Goal: Information Seeking & Learning: Learn about a topic

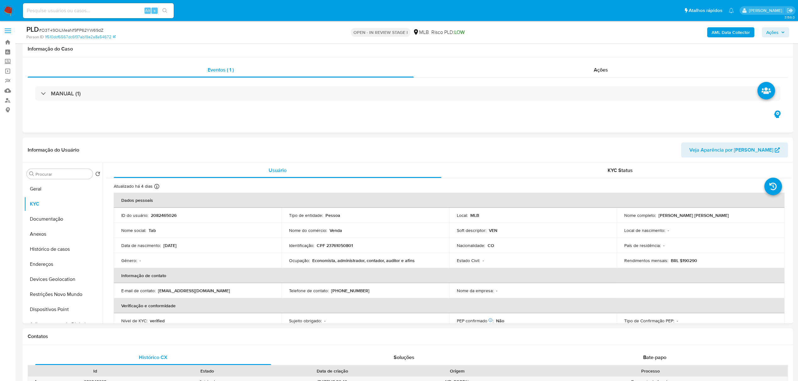
select select "10"
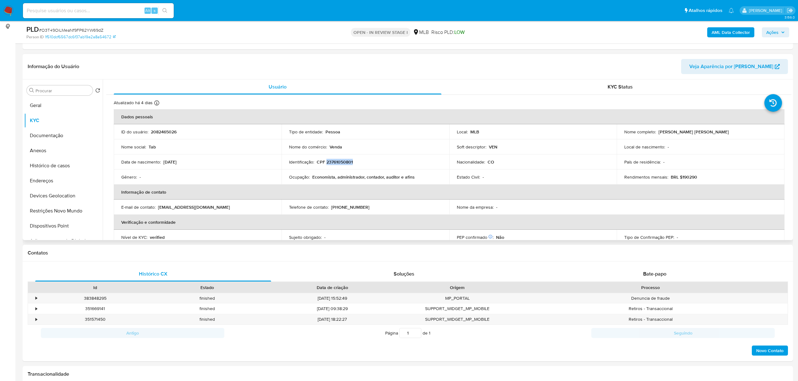
click at [352, 162] on p "CPF 23761050801" at bounding box center [335, 162] width 36 height 6
click at [349, 161] on p "CPF 23761050801" at bounding box center [335, 162] width 36 height 6
copy p "23761050801"
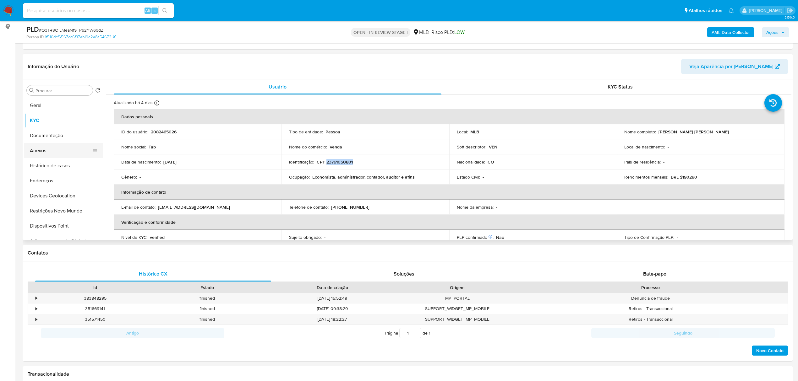
copy p "23761050801"
click at [48, 138] on button "Documentação" at bounding box center [60, 135] width 73 height 15
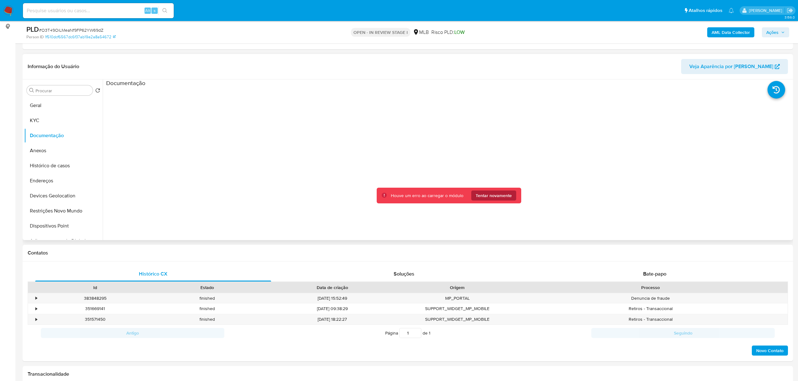
click at [506, 195] on span "Tentar novamente" at bounding box center [493, 196] width 36 height 10
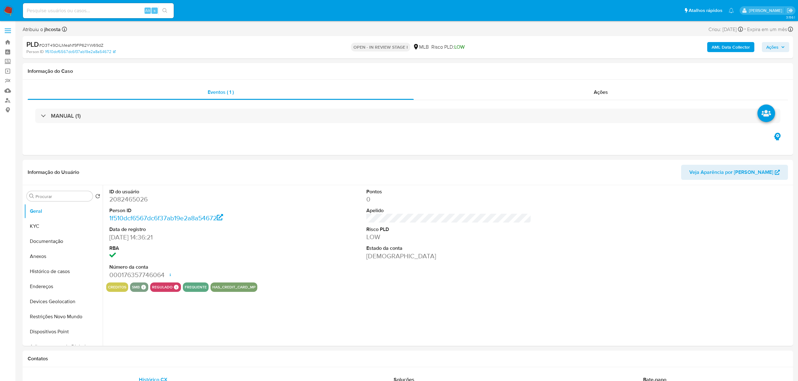
select select "10"
click at [62, 246] on button "Documentação" at bounding box center [60, 241] width 73 height 15
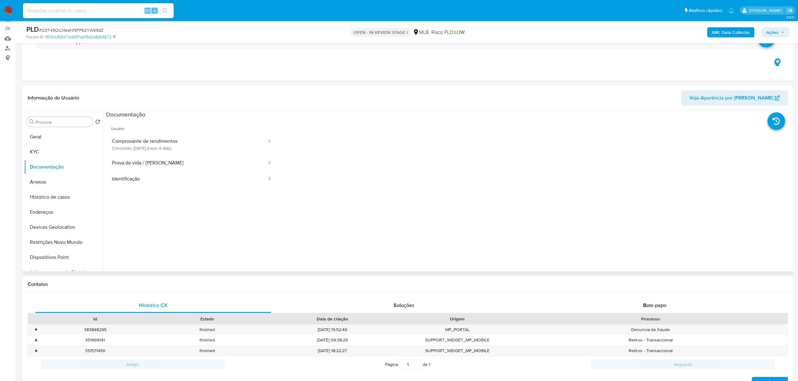
scroll to position [84, 0]
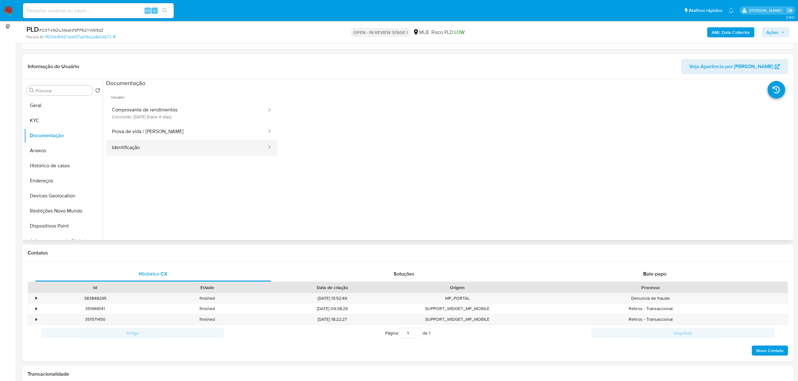
click at [159, 148] on button "Identificação" at bounding box center [186, 148] width 161 height 16
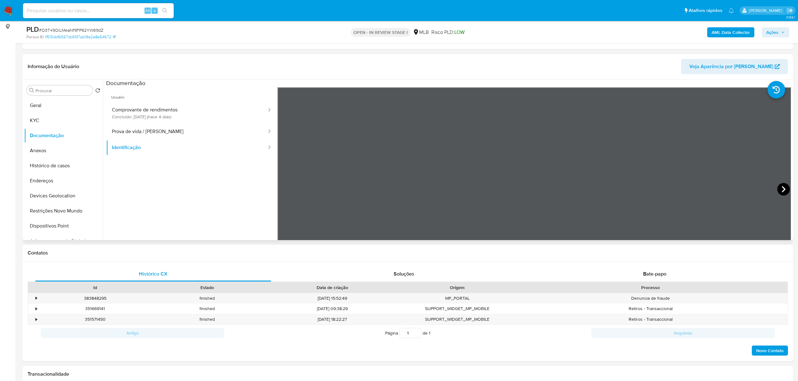
click at [782, 185] on icon at bounding box center [783, 189] width 13 height 13
click at [43, 118] on button "KYC" at bounding box center [60, 120] width 73 height 15
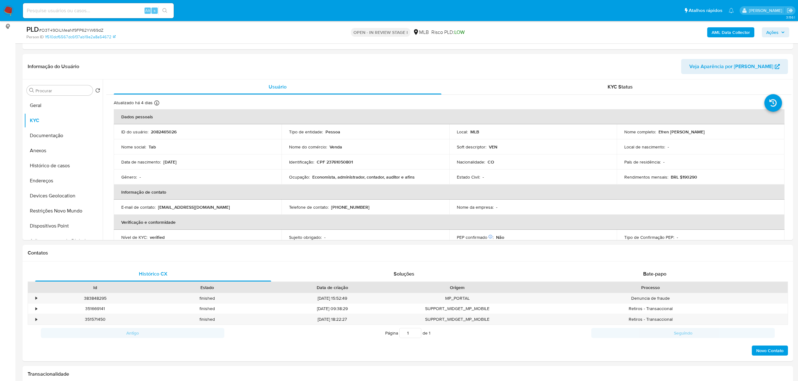
click at [345, 162] on p "CPF 23761050801" at bounding box center [335, 162] width 36 height 6
copy p "23761050801"
click at [52, 137] on button "Documentação" at bounding box center [60, 135] width 73 height 15
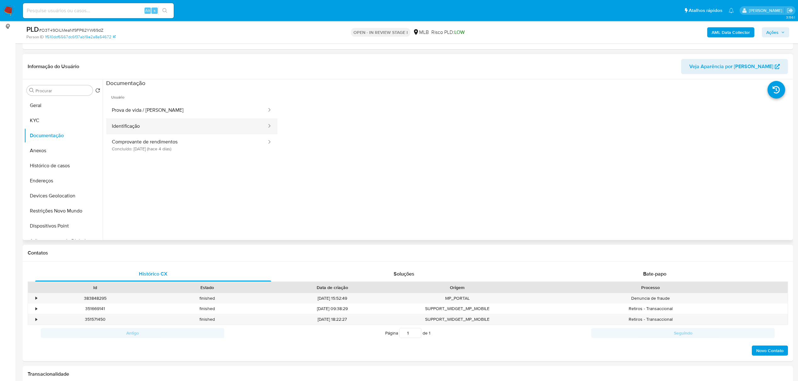
click at [208, 128] on button "Identificação" at bounding box center [186, 126] width 161 height 16
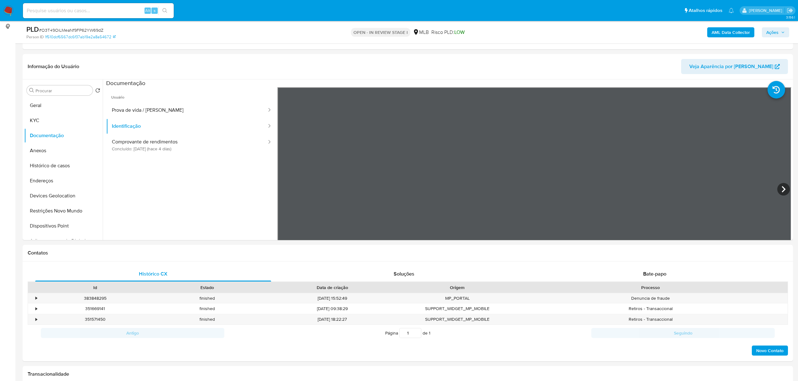
click at [38, 116] on button "KYC" at bounding box center [60, 120] width 73 height 15
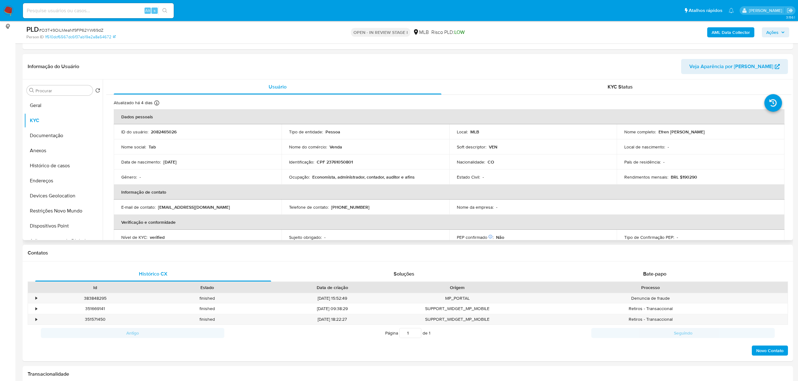
drag, startPoint x: 656, startPoint y: 132, endPoint x: 720, endPoint y: 133, distance: 63.7
click at [720, 133] on div "Nome completo : Efren Alberto Tabares Morales" at bounding box center [700, 132] width 153 height 6
copy p "Efren Alberto Tabares Morales"
click at [344, 161] on p "CPF 23761050801" at bounding box center [335, 162] width 36 height 6
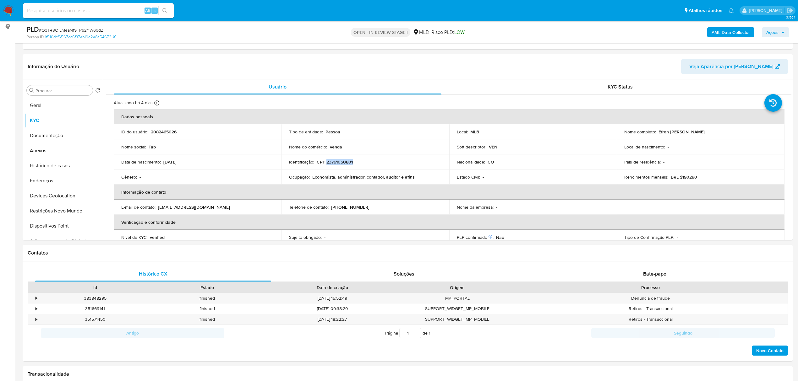
copy p "23761050801"
click at [351, 160] on p "CPF 23761050801" at bounding box center [335, 162] width 36 height 6
click at [343, 164] on p "CPF 23761050801" at bounding box center [335, 162] width 36 height 6
copy p "23761050801"
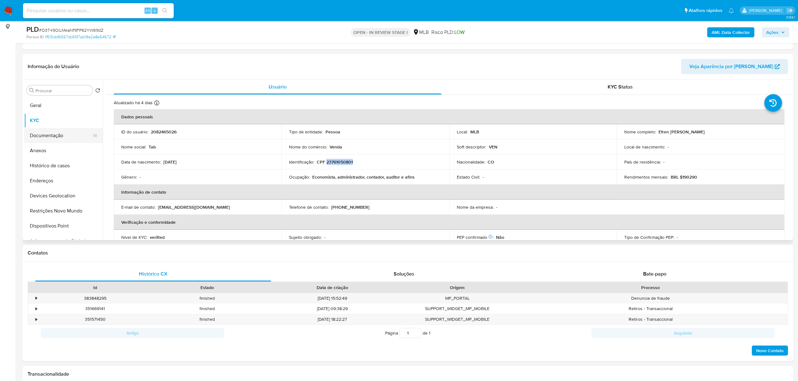
click at [54, 138] on button "Documentação" at bounding box center [60, 135] width 73 height 15
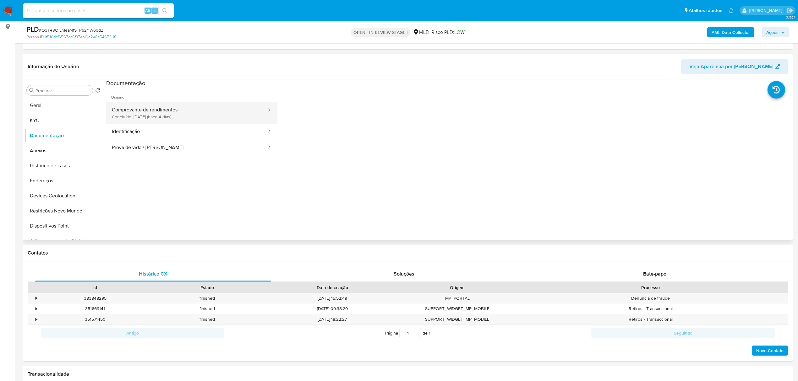
click at [189, 110] on button "Comprovante de rendimentos Concluído: 23/08/2025 (hace 4 días)" at bounding box center [186, 112] width 161 height 21
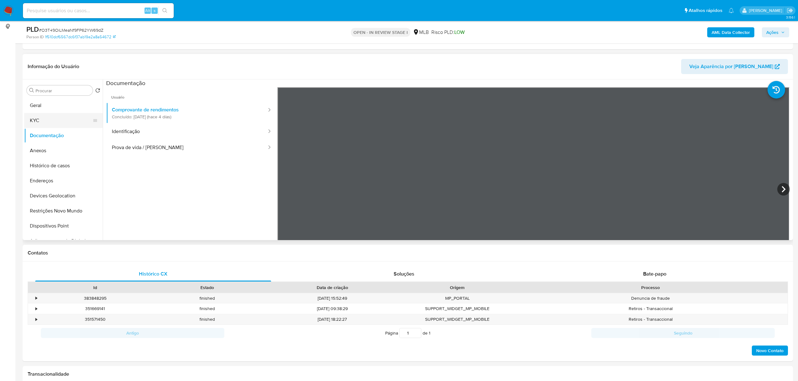
click at [47, 116] on button "KYC" at bounding box center [60, 120] width 73 height 15
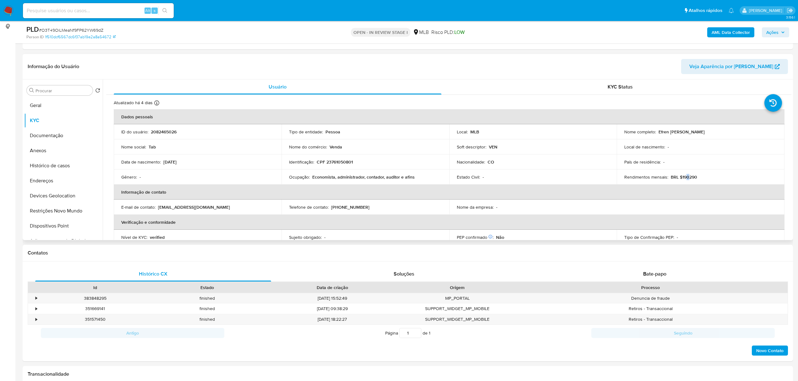
drag, startPoint x: 683, startPoint y: 176, endPoint x: 687, endPoint y: 176, distance: 4.1
click at [687, 176] on p "BRL $190290" at bounding box center [683, 177] width 26 height 6
click at [687, 181] on td "Rendimentos mensais : BRL $190290" at bounding box center [700, 177] width 168 height 15
drag, startPoint x: 686, startPoint y: 180, endPoint x: 694, endPoint y: 180, distance: 7.2
click at [694, 180] on p "BRL $190290" at bounding box center [683, 177] width 26 height 6
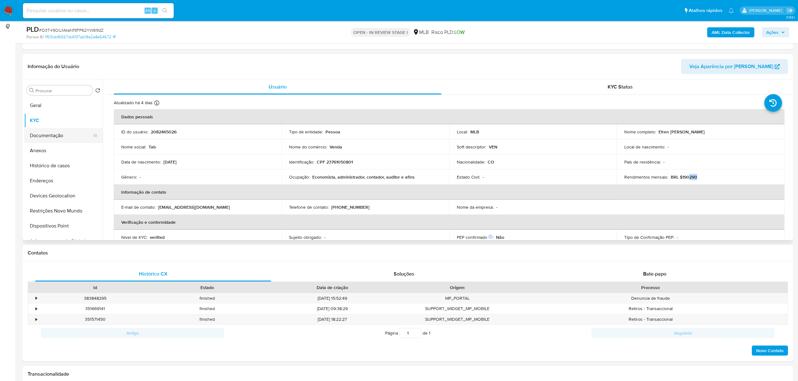
click at [38, 138] on button "Documentação" at bounding box center [60, 135] width 73 height 15
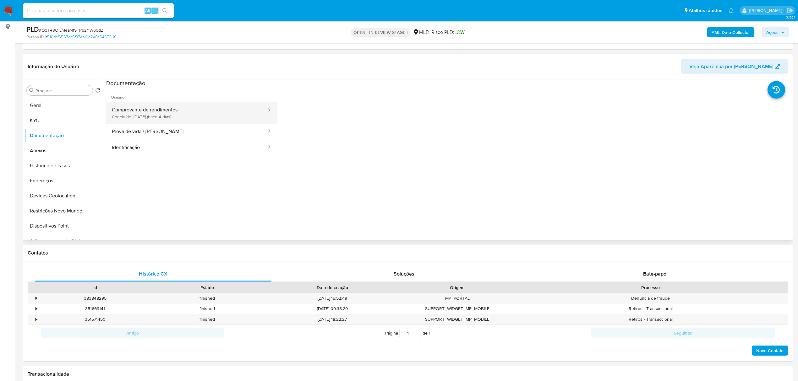
click at [250, 116] on button "Comprovante de rendimentos Concluído: 23/08/2025 (hace 4 días)" at bounding box center [186, 112] width 161 height 21
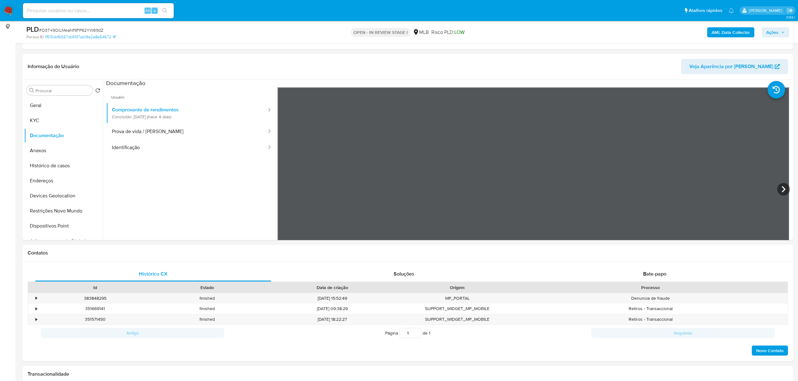
scroll to position [55, 0]
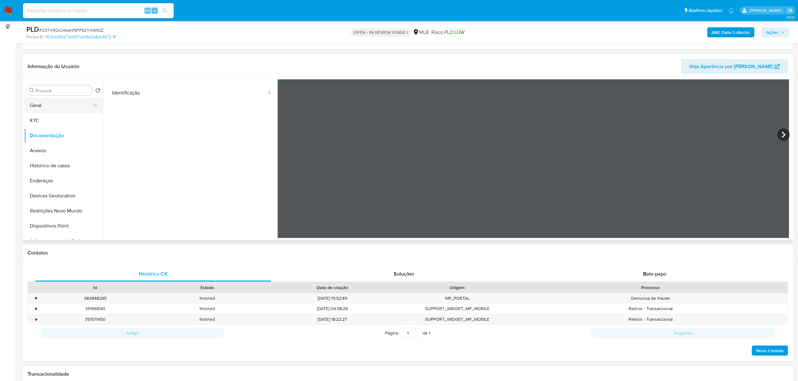
click at [60, 110] on button "Geral" at bounding box center [60, 105] width 73 height 15
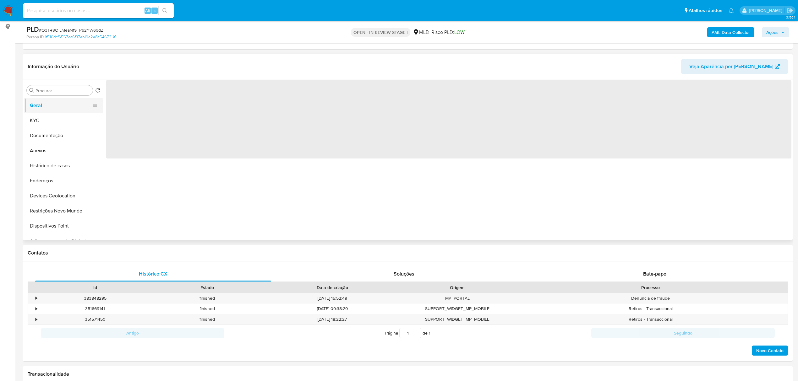
scroll to position [0, 0]
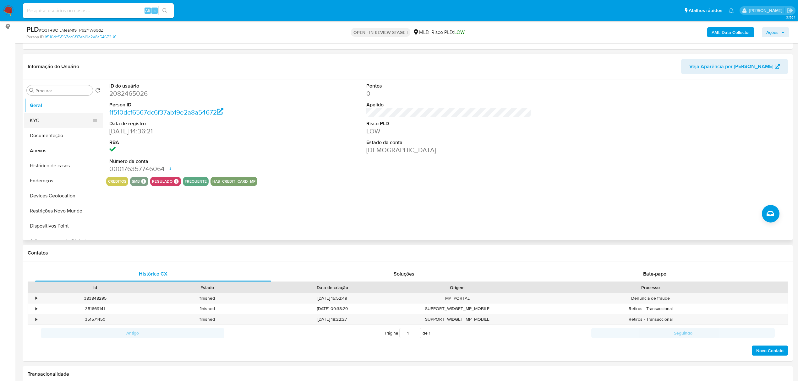
click at [53, 119] on button "KYC" at bounding box center [60, 120] width 73 height 15
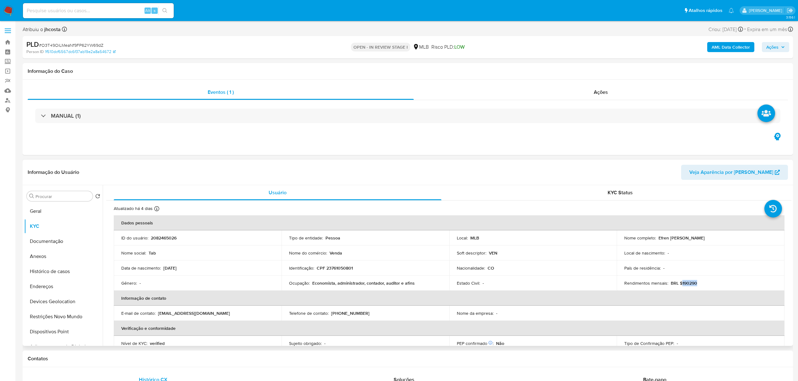
drag, startPoint x: 680, startPoint y: 283, endPoint x: 702, endPoint y: 283, distance: 22.6
click at [702, 283] on div "Rendimentos mensais : BRL $190290" at bounding box center [700, 283] width 153 height 6
copy p "190290"
drag, startPoint x: 312, startPoint y: 282, endPoint x: 418, endPoint y: 284, distance: 106.2
click at [418, 284] on div "Ocupação : Economista, administrador, contador, auditor e afins" at bounding box center [365, 283] width 153 height 6
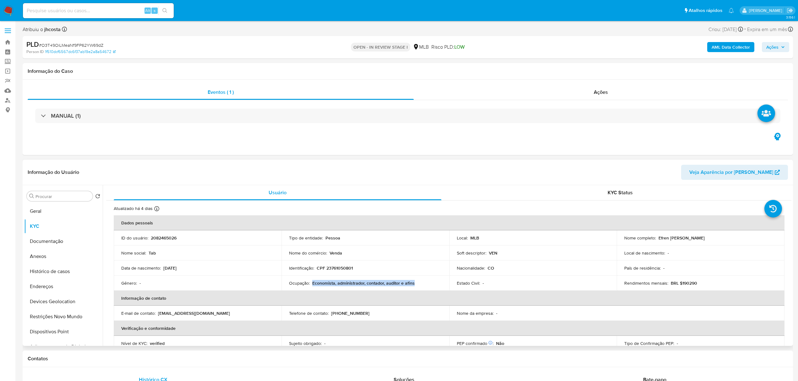
copy p "Economista, administrador, contador, auditor e afins"
click at [786, 47] on button "Ações" at bounding box center [774, 47] width 27 height 10
click at [595, 71] on div "Resolução do caso Alt r" at bounding box center [599, 67] width 57 height 16
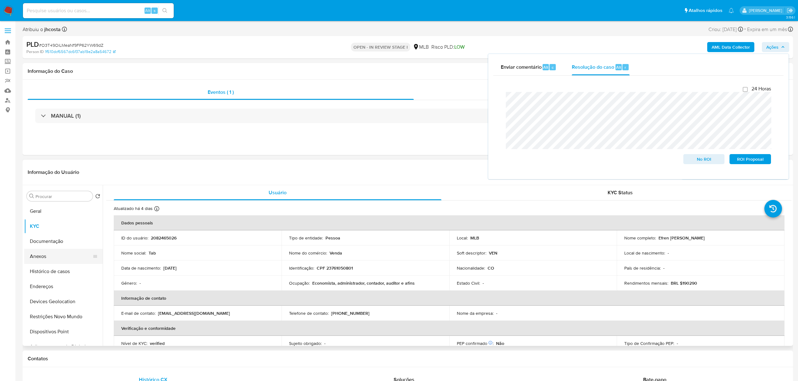
click at [39, 256] on button "Anexos" at bounding box center [60, 256] width 73 height 15
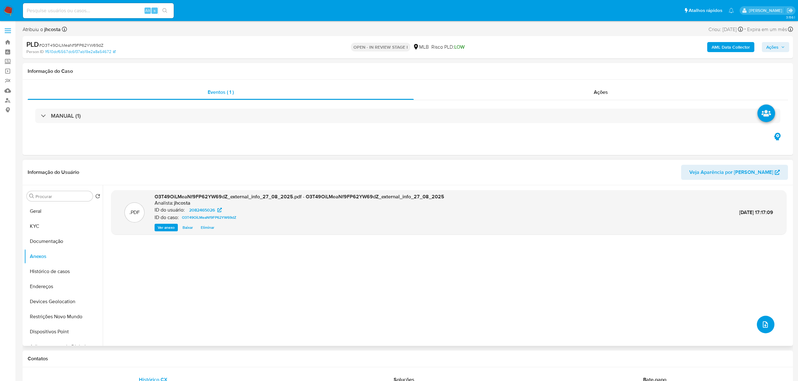
click at [765, 319] on button "upload-file" at bounding box center [765, 325] width 18 height 18
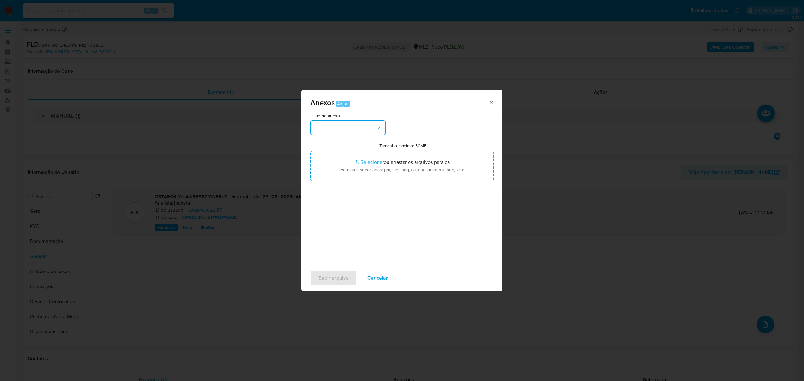
click at [367, 127] on button "button" at bounding box center [347, 127] width 75 height 15
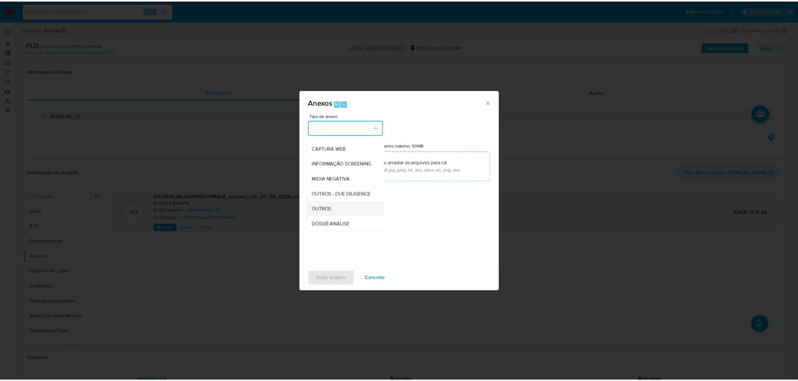
scroll to position [42, 0]
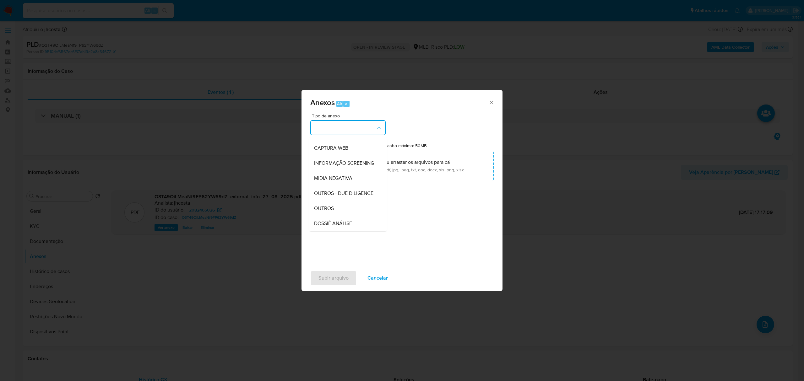
drag, startPoint x: 337, startPoint y: 218, endPoint x: 357, endPoint y: 184, distance: 39.9
click at [336, 216] on div "OUTROS" at bounding box center [346, 208] width 64 height 15
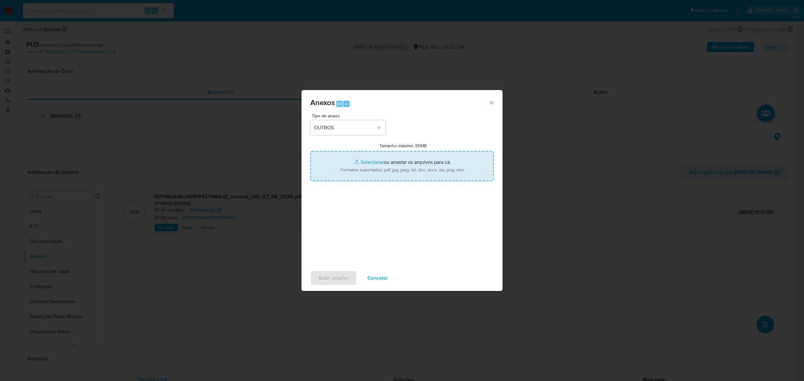
click at [386, 158] on input "Tamanho máximo: 50MB Selecionar arquivos" at bounding box center [401, 166] width 183 height 30
click at [416, 160] on input "Tamanho máximo: 50MB Selecionar arquivos" at bounding box center [401, 166] width 183 height 30
type input "C:\fakepath\Mulan 2082465026_2025_08_25_13_47_29.xlsx"
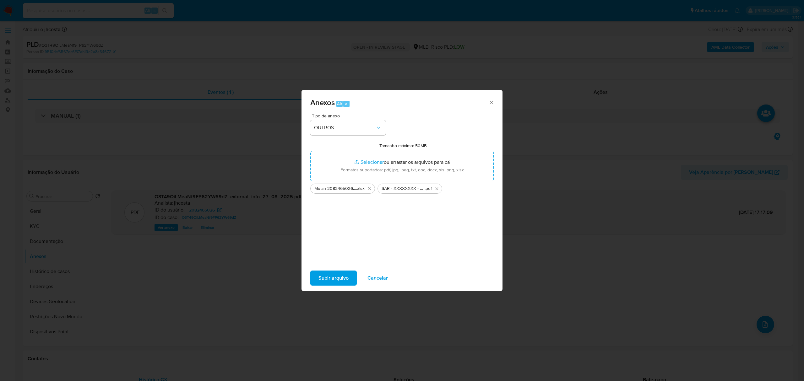
click at [333, 273] on span "Subir arquivo" at bounding box center [333, 278] width 30 height 14
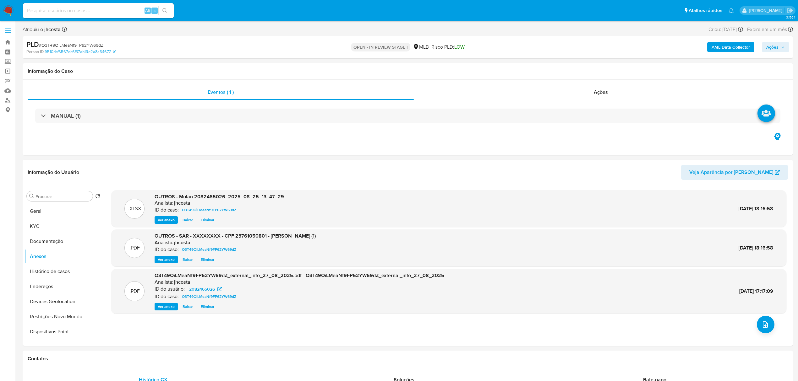
click at [774, 47] on span "Ações" at bounding box center [772, 47] width 12 height 10
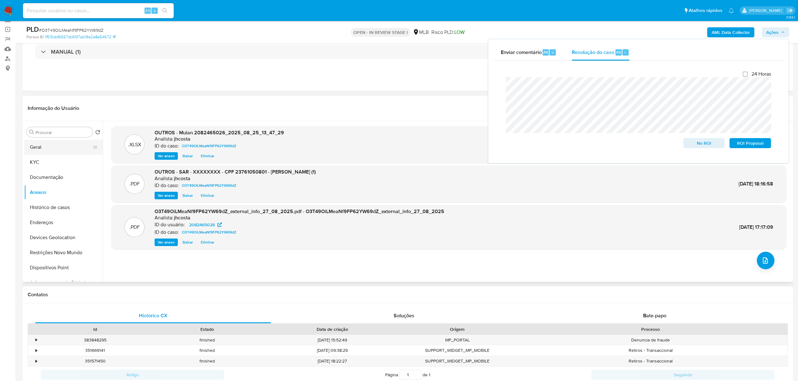
click at [37, 146] on button "Geral" at bounding box center [60, 147] width 73 height 15
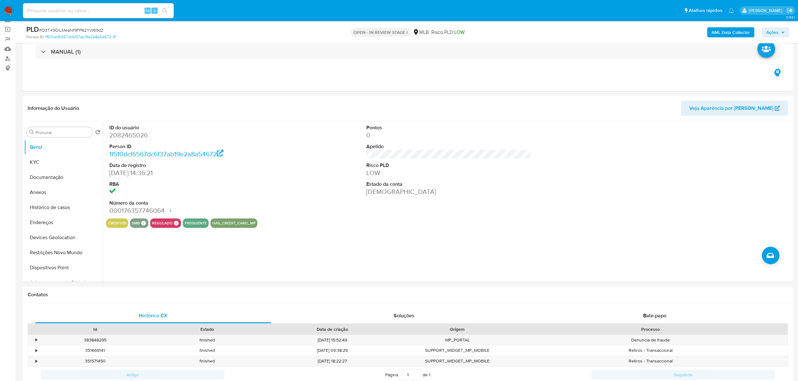
click at [778, 34] on span "Ações" at bounding box center [775, 32] width 19 height 9
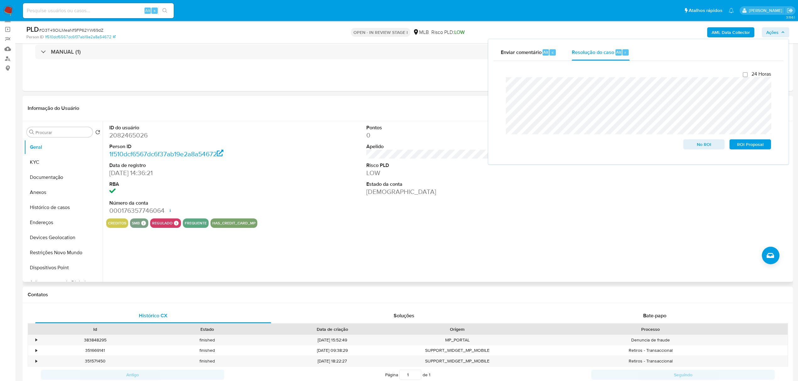
drag, startPoint x: 753, startPoint y: 148, endPoint x: 626, endPoint y: 213, distance: 142.4
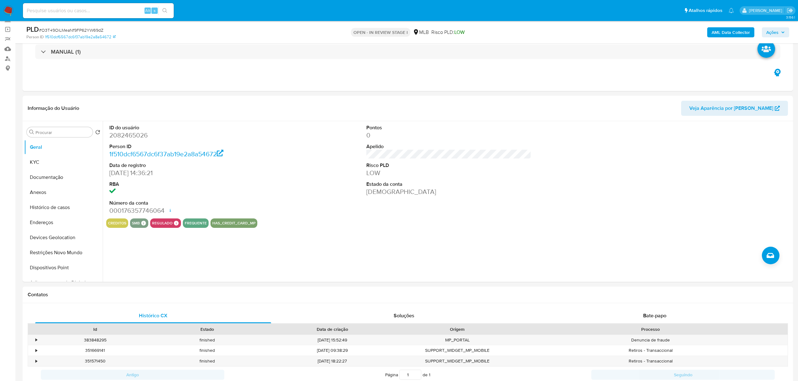
click at [784, 27] on button "Ações" at bounding box center [774, 32] width 27 height 10
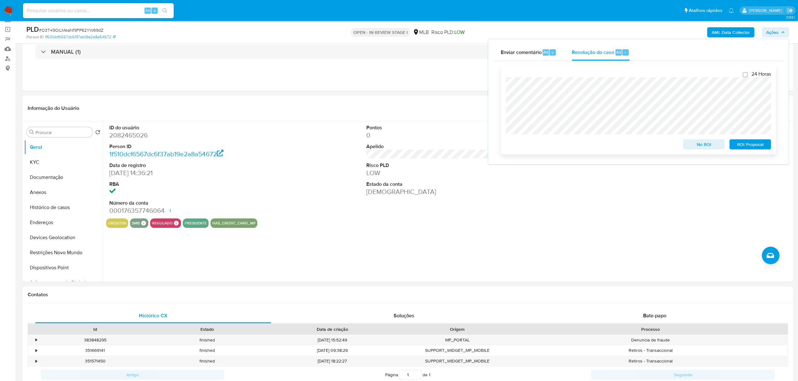
click at [754, 144] on span "ROI Proposal" at bounding box center [750, 144] width 33 height 9
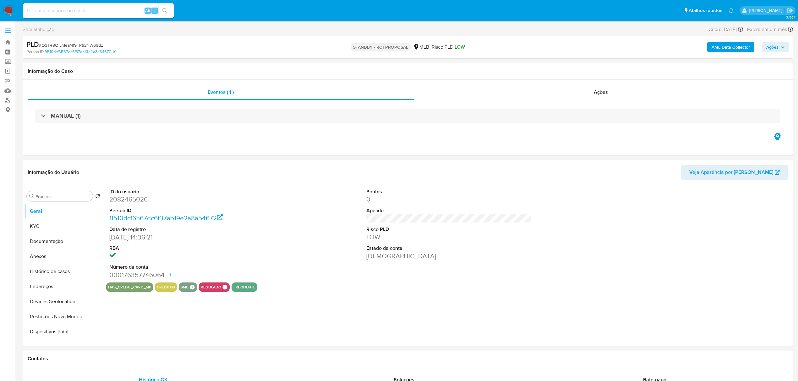
select select "10"
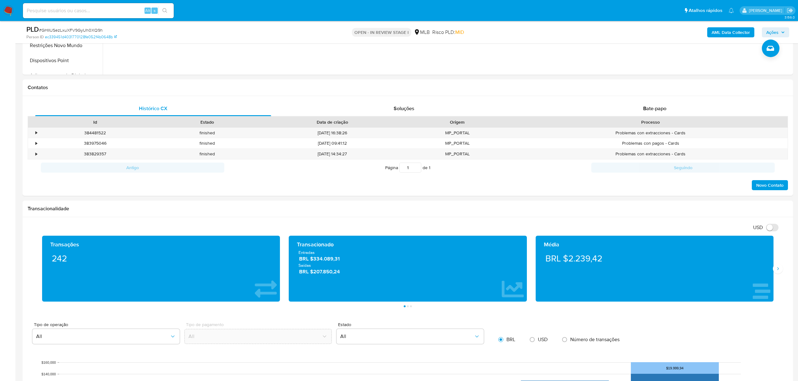
scroll to position [4, 0]
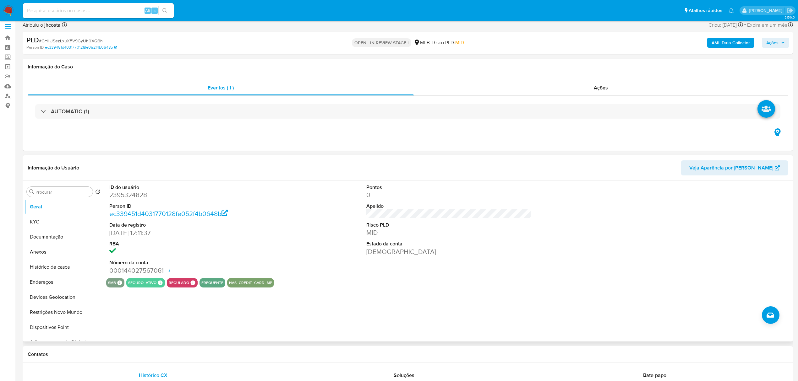
click at [140, 191] on dd "2395324828" at bounding box center [191, 195] width 165 height 9
copy dd "2395324828"
click at [340, 269] on div "ID do usuário 2395324828 Person ID ec339451d4031770128fe052f4b0648b Data de reg…" at bounding box center [448, 229] width 685 height 97
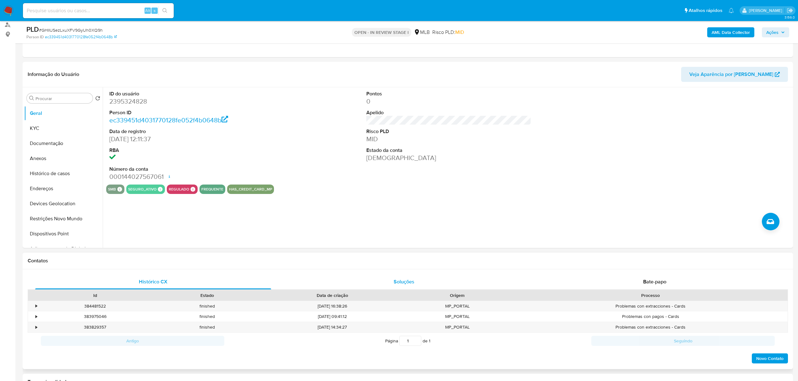
scroll to position [88, 0]
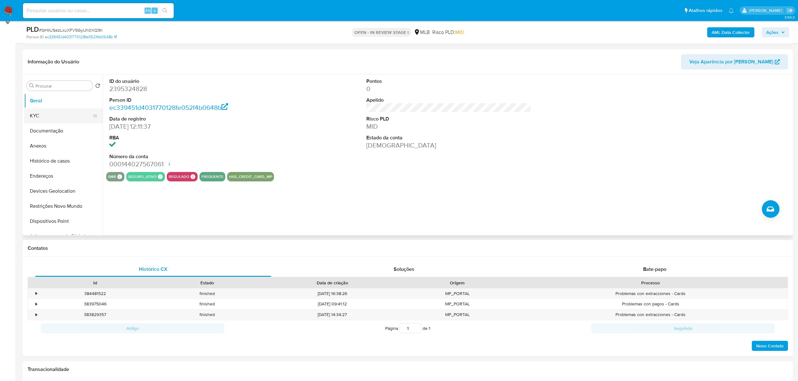
click at [45, 115] on button "KYC" at bounding box center [60, 115] width 73 height 15
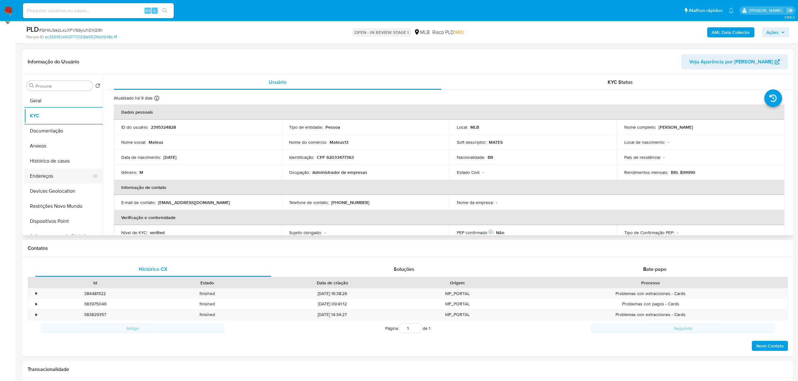
click at [48, 169] on button "Endereços" at bounding box center [60, 176] width 73 height 15
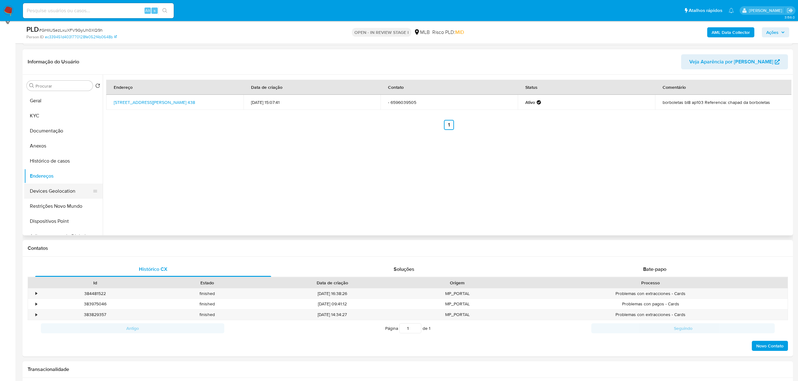
click at [57, 189] on button "Devices Geolocation" at bounding box center [60, 191] width 73 height 15
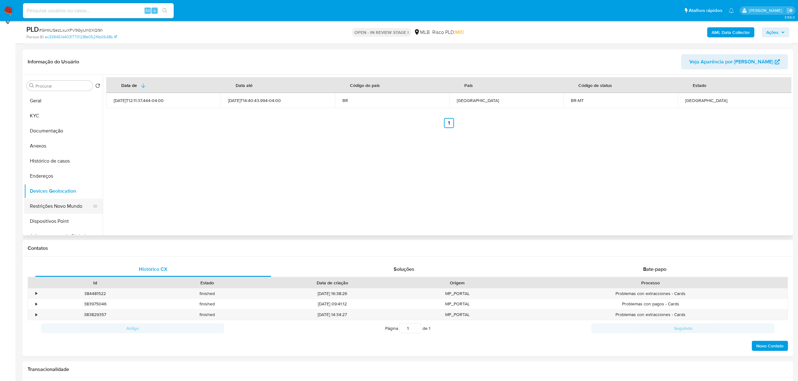
click at [64, 203] on button "Restrições Novo Mundo" at bounding box center [60, 206] width 73 height 15
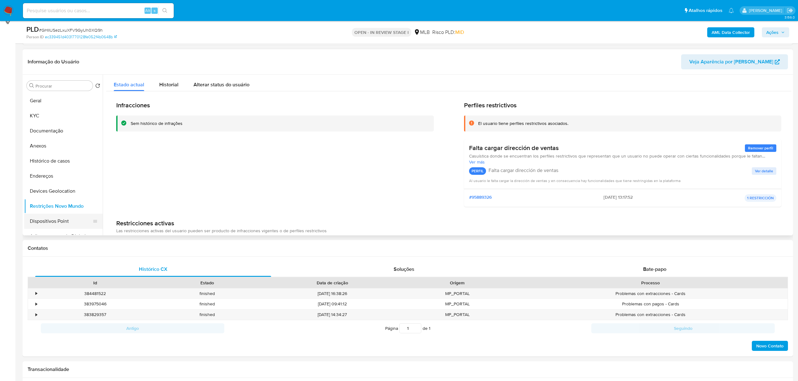
click at [30, 215] on button "Dispositivos Point" at bounding box center [60, 221] width 73 height 15
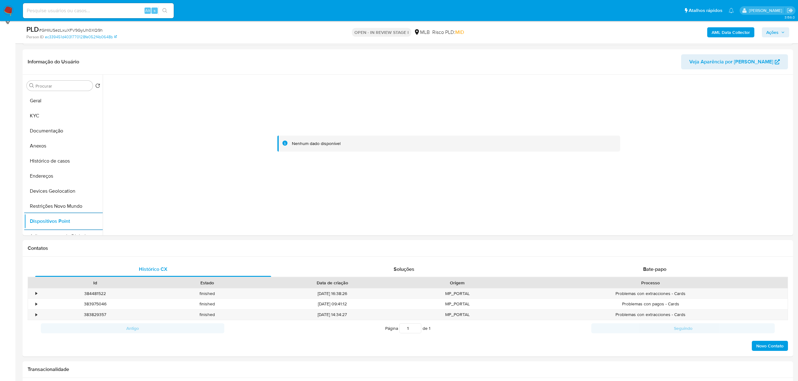
click at [725, 36] on b "AML Data Collector" at bounding box center [730, 32] width 38 height 10
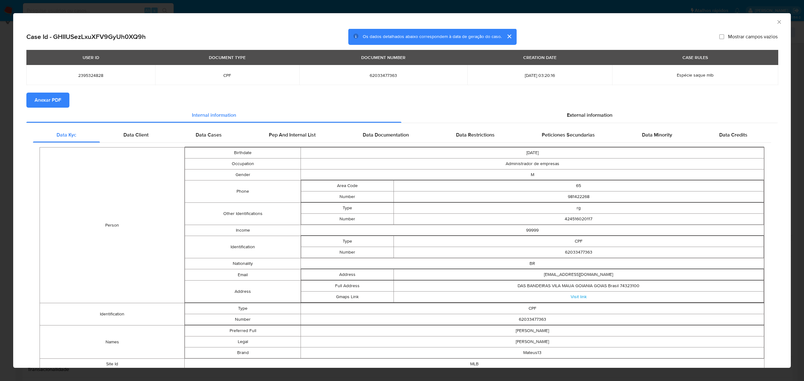
click at [67, 103] on button "Anexar PDF" at bounding box center [47, 100] width 43 height 15
click at [571, 117] on span "External information" at bounding box center [590, 116] width 46 height 7
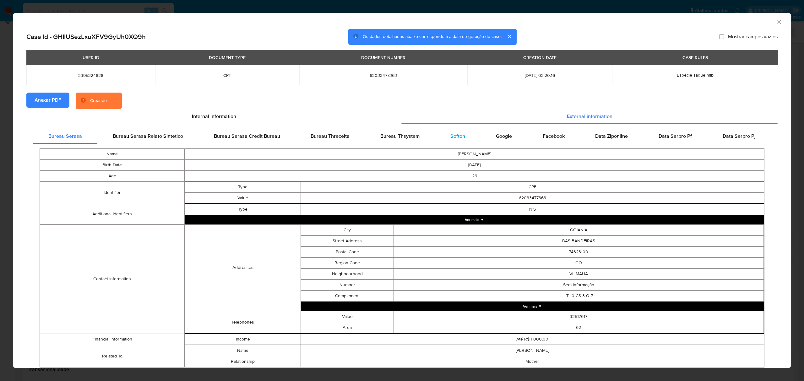
click at [453, 136] on span "Softon" at bounding box center [457, 136] width 15 height 7
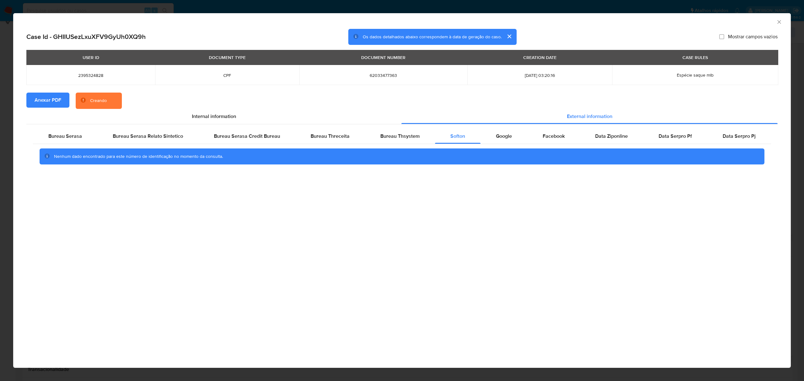
click at [403, 4] on div "AML Data Collector Case Id - GHIIUSezLxuXFV9GyUh0XQ9h Os dados detalhados abaix…" at bounding box center [402, 190] width 804 height 381
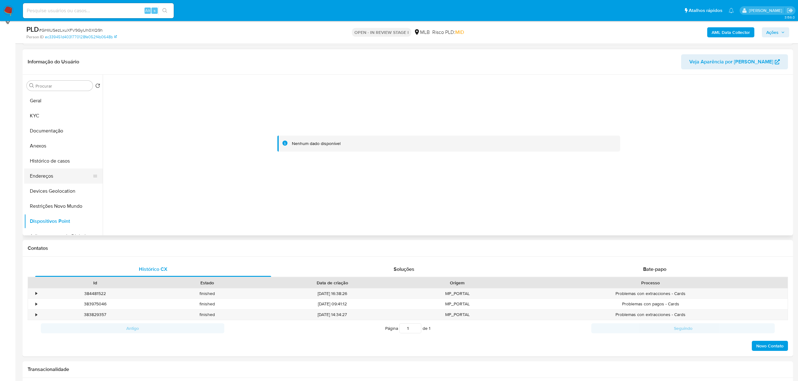
click at [50, 175] on button "Endereços" at bounding box center [60, 176] width 73 height 15
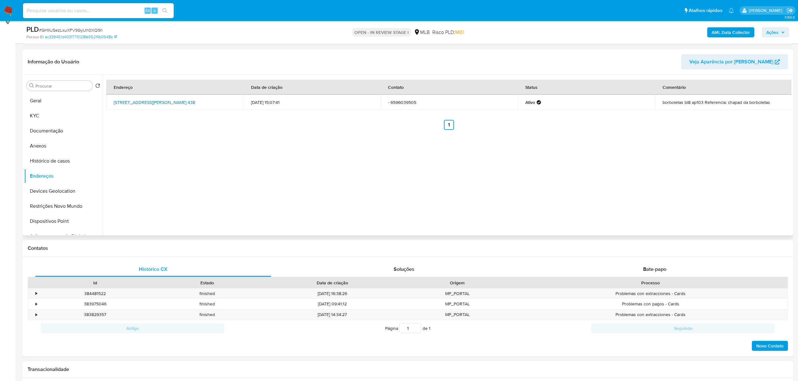
drag, startPoint x: 107, startPoint y: 101, endPoint x: 225, endPoint y: 100, distance: 118.4
click at [225, 100] on td "Avenida Mário Palma 438, Cuiabá, Mato Grosso, 78048145, Brasil 438" at bounding box center [174, 102] width 137 height 15
copy link "Avenida Mário Palma 438, Cuiabá, Mato Grosso, 78048145"
click at [195, 99] on link "Avenida Mário Palma 438, Cuiabá, Mato Grosso, 78048145, Brasil 438" at bounding box center [154, 102] width 81 height 6
click at [42, 120] on button "KYC" at bounding box center [60, 115] width 73 height 15
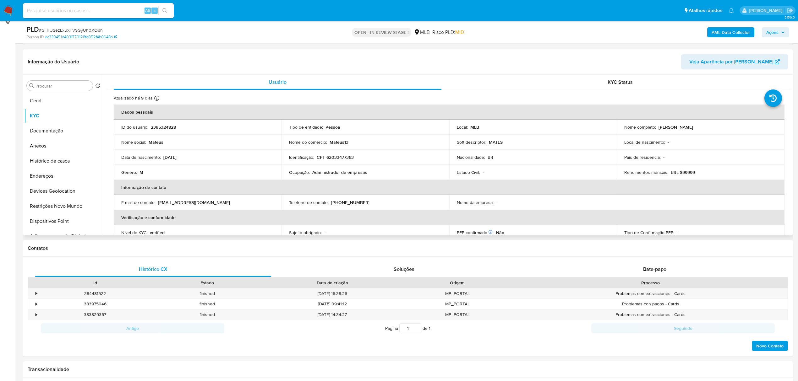
click at [337, 160] on p "CPF 62033477363" at bounding box center [335, 157] width 37 height 6
copy p "62033477363"
click at [50, 131] on button "Documentação" at bounding box center [60, 130] width 73 height 15
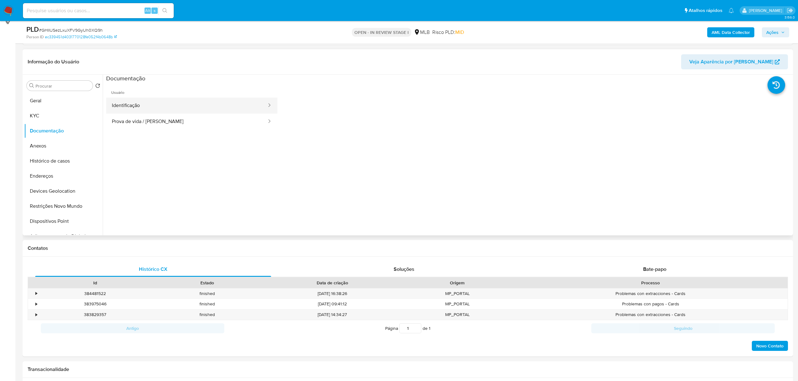
click at [171, 105] on button "Identificação" at bounding box center [186, 106] width 161 height 16
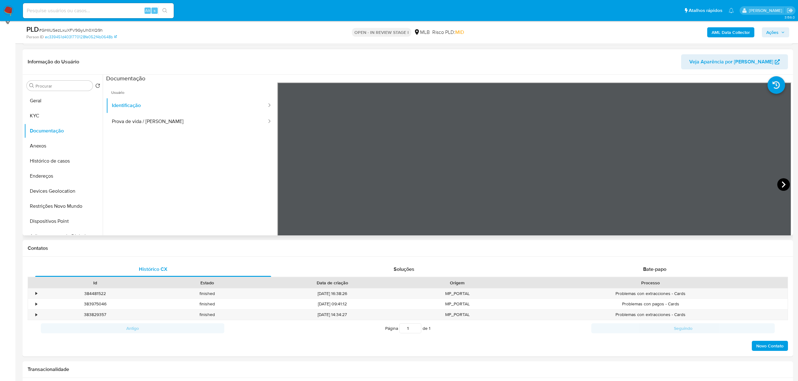
click at [777, 185] on icon at bounding box center [783, 184] width 13 height 13
click at [283, 187] on icon at bounding box center [285, 184] width 13 height 13
click at [77, 108] on button "KYC" at bounding box center [60, 115] width 73 height 15
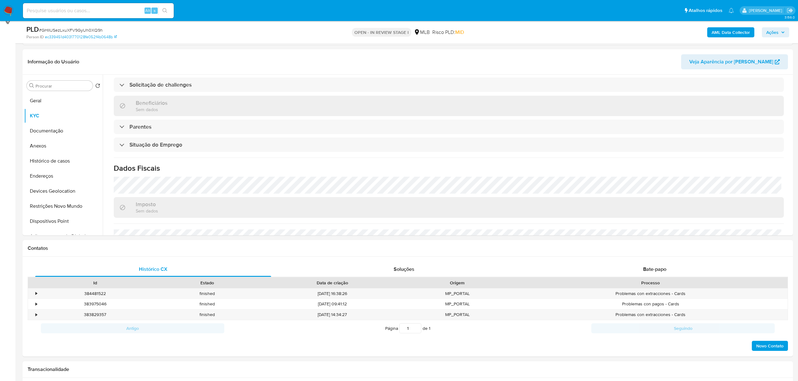
scroll to position [262, 0]
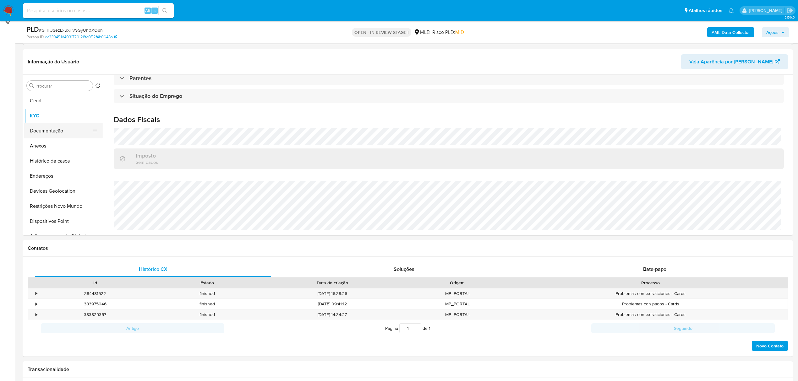
click at [53, 133] on button "Documentação" at bounding box center [60, 130] width 73 height 15
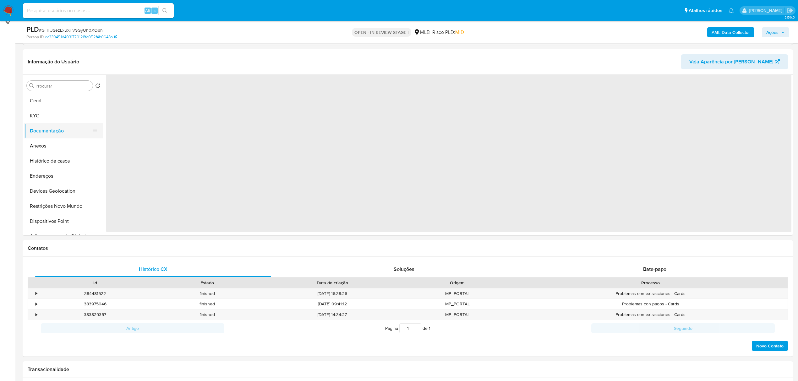
scroll to position [0, 0]
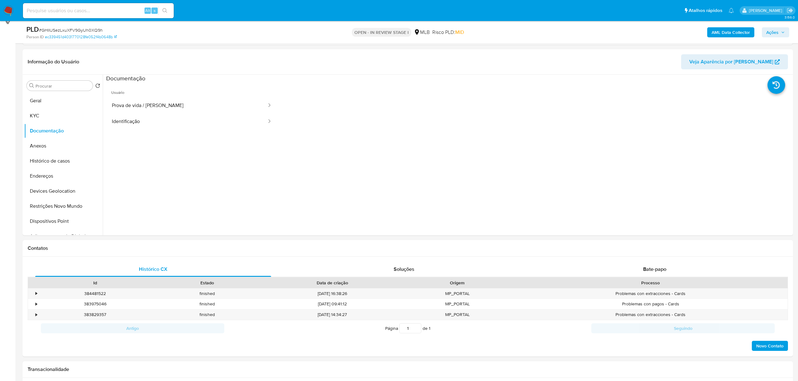
click at [201, 131] on ul "Usuário Prova de vida / Selfie Identificação" at bounding box center [191, 173] width 171 height 181
click at [198, 123] on button "Identificação" at bounding box center [186, 122] width 161 height 16
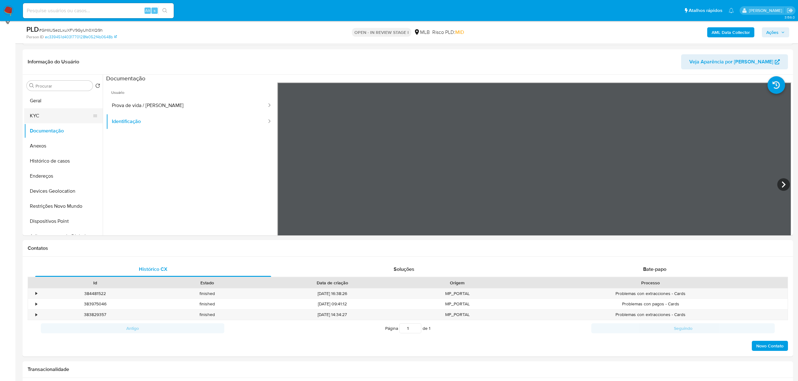
click at [46, 109] on button "KYC" at bounding box center [60, 115] width 73 height 15
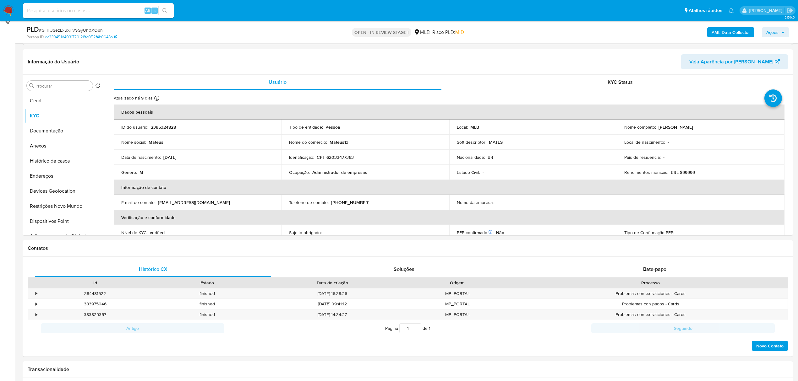
click at [332, 155] on p "CPF 62033477363" at bounding box center [335, 157] width 37 height 6
click at [333, 155] on p "CPF 62033477363" at bounding box center [335, 157] width 37 height 6
copy p "62033477363"
drag, startPoint x: 656, startPoint y: 127, endPoint x: 714, endPoint y: 128, distance: 58.1
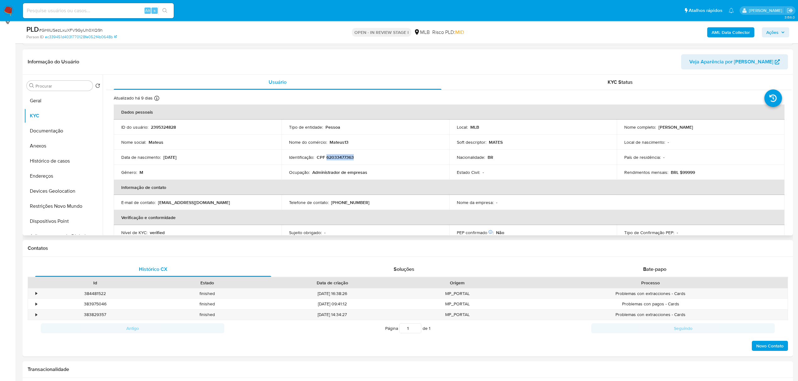
click at [714, 128] on div "Nome completo : Mateus Silva Barbosa" at bounding box center [700, 127] width 153 height 6
copy div "Mateus Silva Barbosa"
click at [56, 206] on button "Restrições Novo Mundo" at bounding box center [60, 206] width 73 height 15
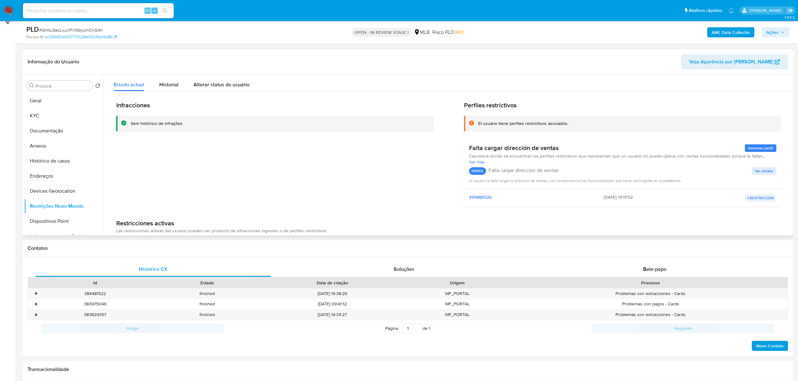
drag, startPoint x: 472, startPoint y: 146, endPoint x: 575, endPoint y: 146, distance: 103.0
click at [575, 146] on div "Falta cargar dirección de ventas Remover perfil" at bounding box center [622, 148] width 307 height 8
click at [67, 131] on button "Documentação" at bounding box center [60, 130] width 73 height 15
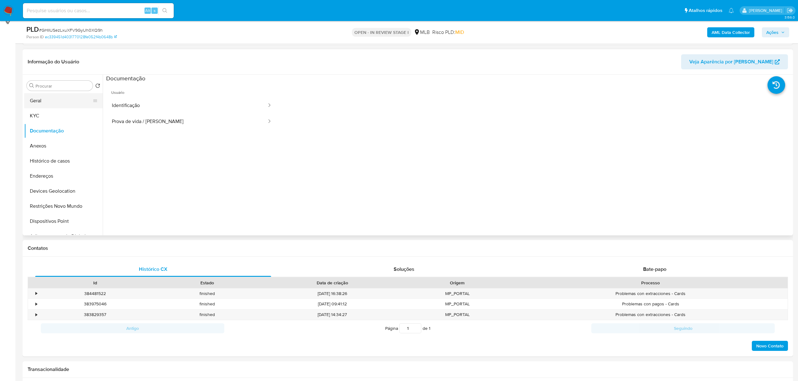
click at [52, 97] on button "Geral" at bounding box center [60, 100] width 73 height 15
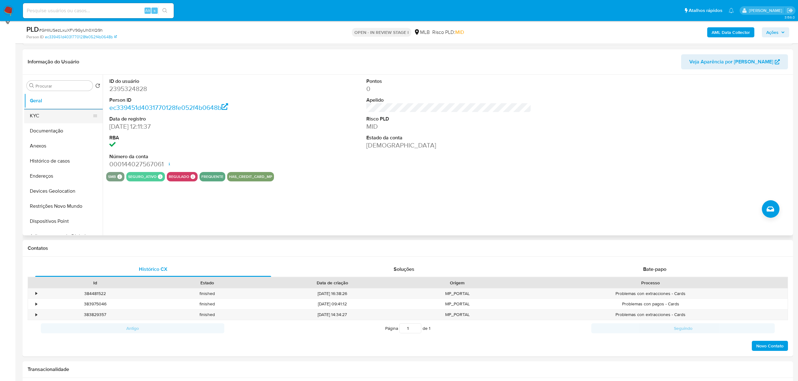
click at [43, 116] on button "KYC" at bounding box center [60, 115] width 73 height 15
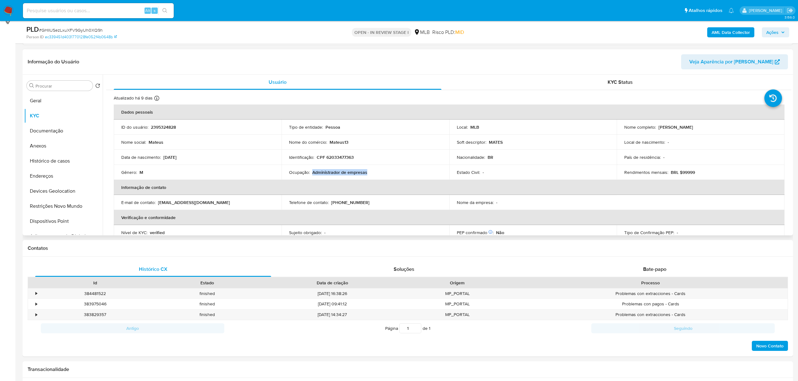
drag, startPoint x: 311, startPoint y: 171, endPoint x: 371, endPoint y: 171, distance: 59.0
click at [371, 171] on div "Ocupação : Administrador de empresas" at bounding box center [365, 173] width 153 height 6
copy p "Administrador de empresas"
click at [52, 165] on button "Histórico de casos" at bounding box center [60, 161] width 73 height 15
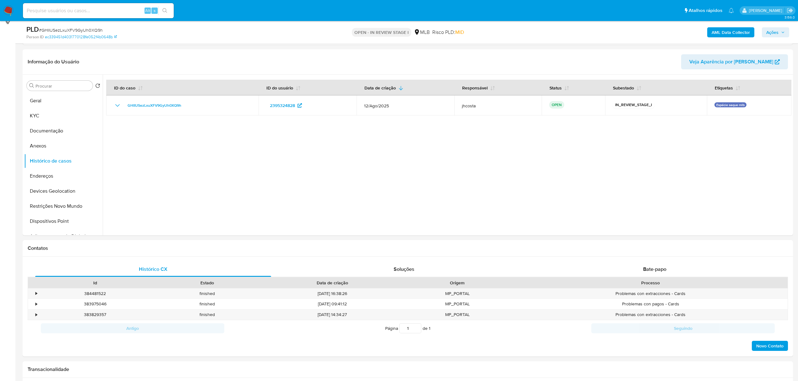
click at [773, 32] on span "Ações" at bounding box center [772, 32] width 12 height 10
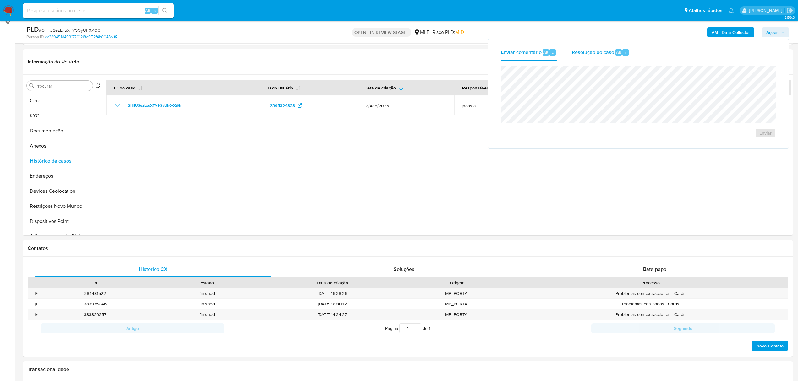
click at [616, 51] on span "Alt" at bounding box center [618, 52] width 5 height 6
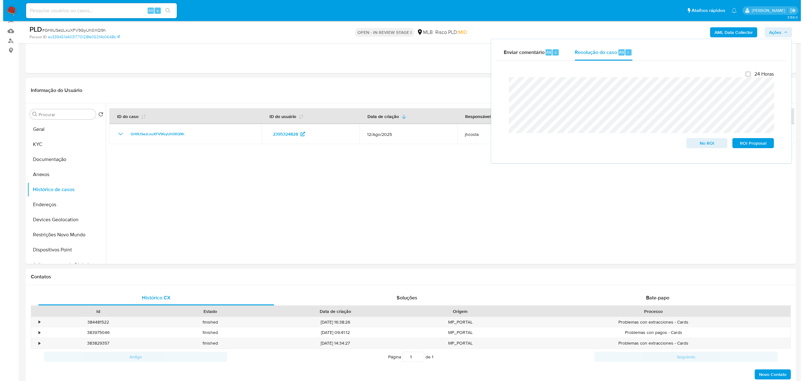
scroll to position [46, 0]
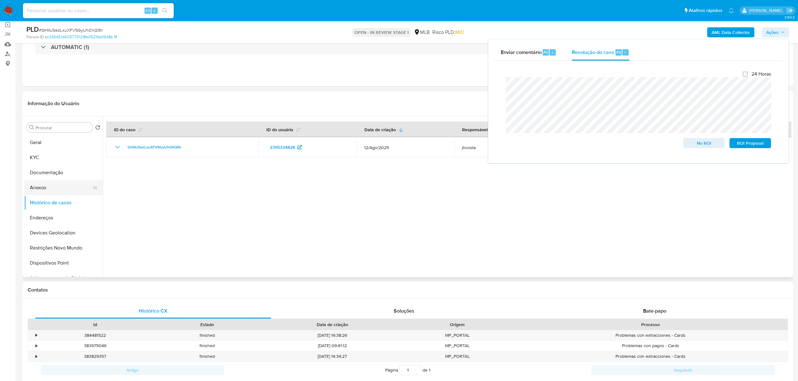
click at [49, 186] on button "Anexos" at bounding box center [60, 187] width 73 height 15
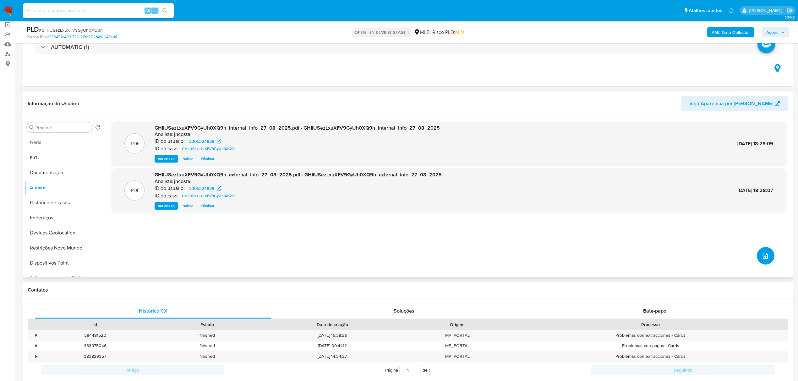
click at [765, 257] on icon "upload-file" at bounding box center [765, 256] width 8 height 8
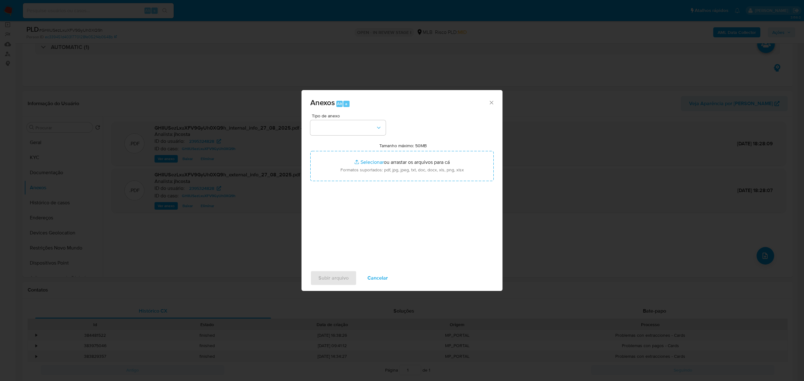
click at [361, 120] on div "Tipo de anexo" at bounding box center [347, 125] width 75 height 22
click at [356, 133] on button "button" at bounding box center [347, 127] width 75 height 15
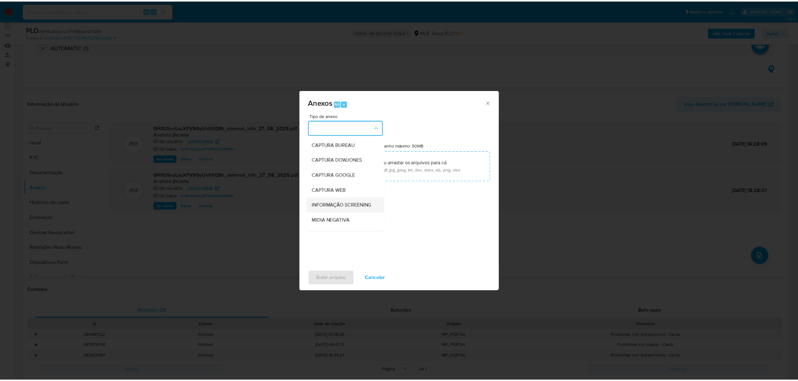
scroll to position [42, 0]
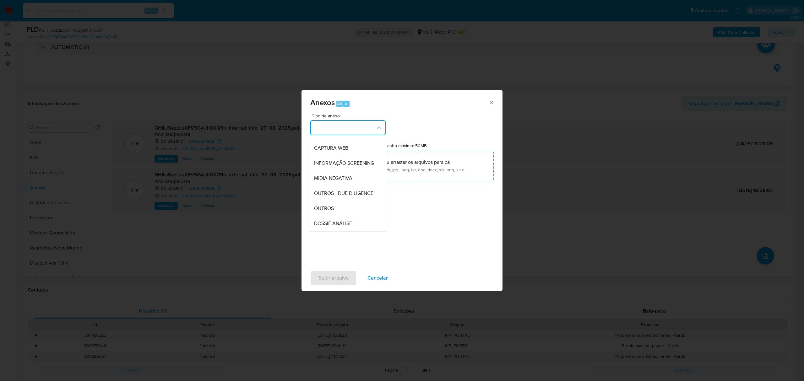
drag, startPoint x: 333, startPoint y: 220, endPoint x: 372, endPoint y: 185, distance: 51.8
click at [333, 212] on span "OUTROS" at bounding box center [324, 208] width 20 height 6
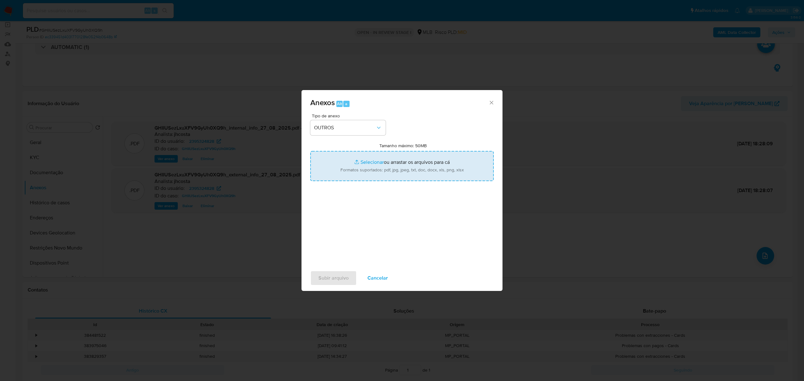
click at [382, 178] on input "Tamanho máximo: 50MB Selecionar arquivos" at bounding box center [401, 166] width 183 height 30
type input "C:\fakepath\Mulan 2395324828_2025_08_27_09_19_23.xlsx"
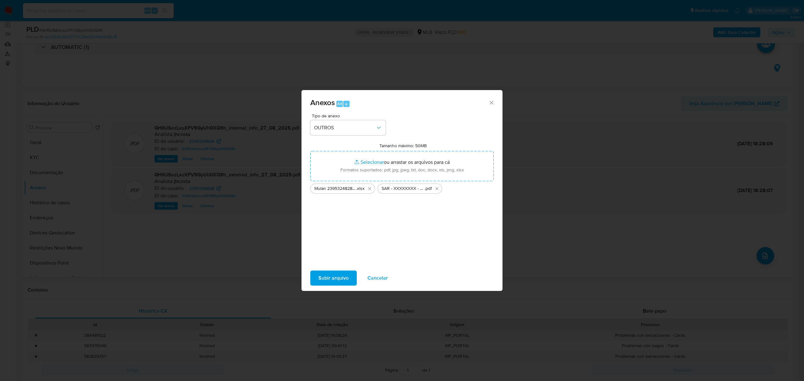
click at [330, 282] on span "Subir arquivo" at bounding box center [333, 278] width 30 height 14
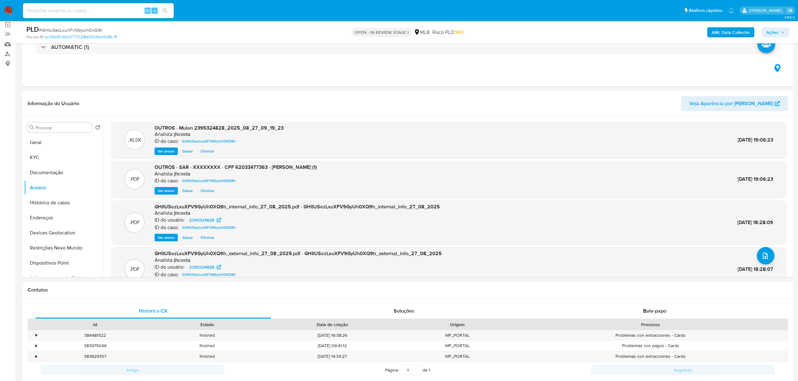
click at [776, 33] on span "Ações" at bounding box center [772, 32] width 12 height 10
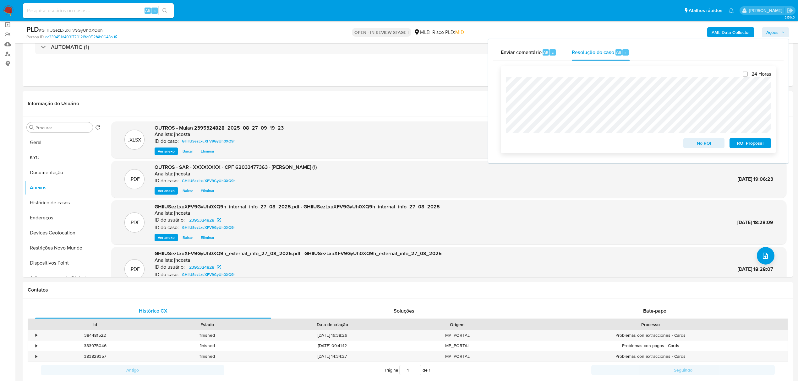
click at [745, 145] on span "ROI Proposal" at bounding box center [750, 143] width 33 height 9
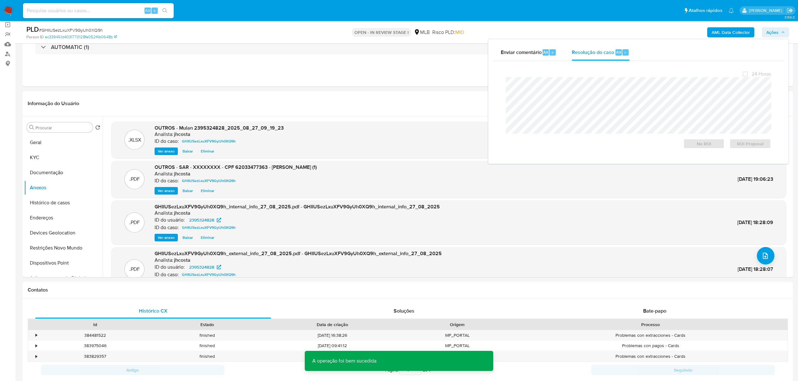
click at [72, 30] on span "# GHIIUSezLxuXFV9GyUh0XQ9h" at bounding box center [71, 30] width 64 height 6
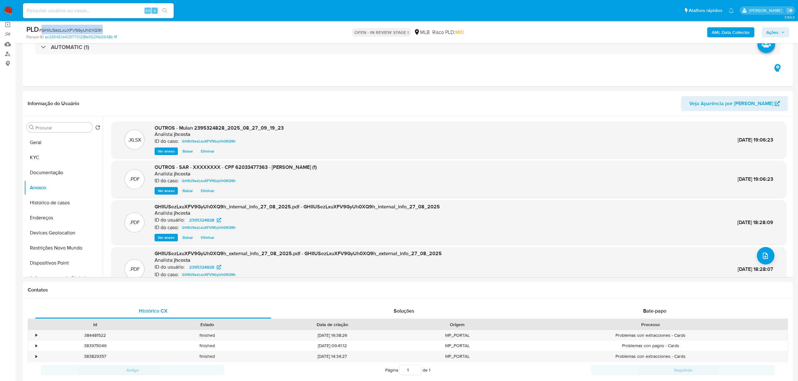
click at [72, 30] on span "# GHIIUSezLxuXFV9GyUh0XQ9h" at bounding box center [71, 30] width 64 height 6
copy span "GHIIUSezLxuXFV9GyUh0XQ9h"
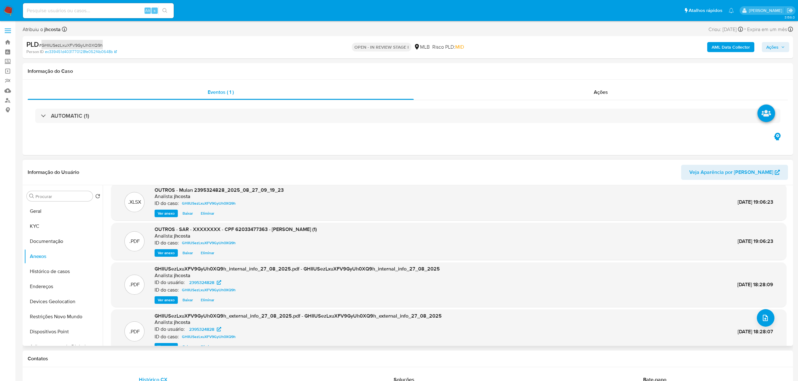
scroll to position [0, 0]
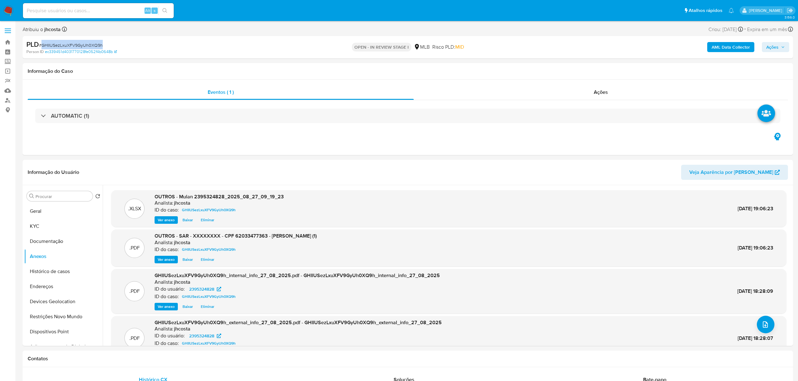
click at [774, 47] on span "Ações" at bounding box center [772, 47] width 12 height 10
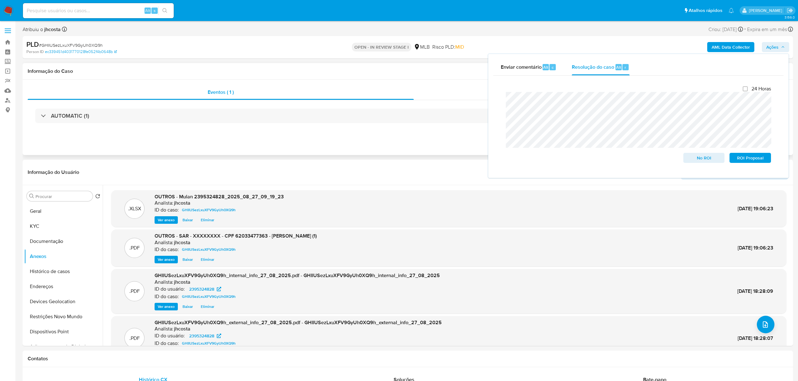
click at [398, 146] on div "Eventos ( 1 ) Ações AUTOMATIC (1)" at bounding box center [408, 117] width 770 height 75
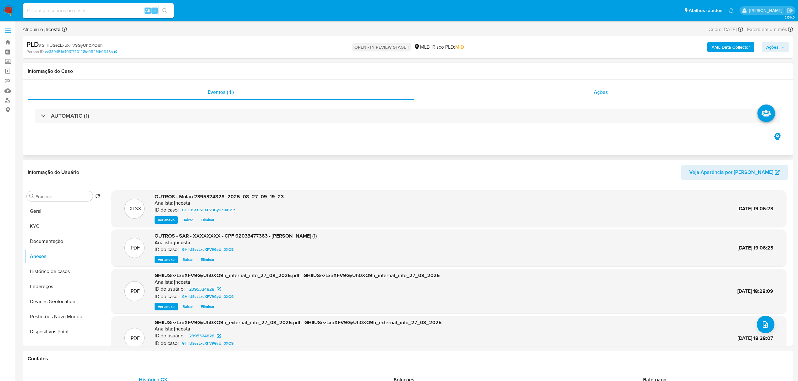
click at [591, 91] on div "Ações" at bounding box center [601, 92] width 374 height 15
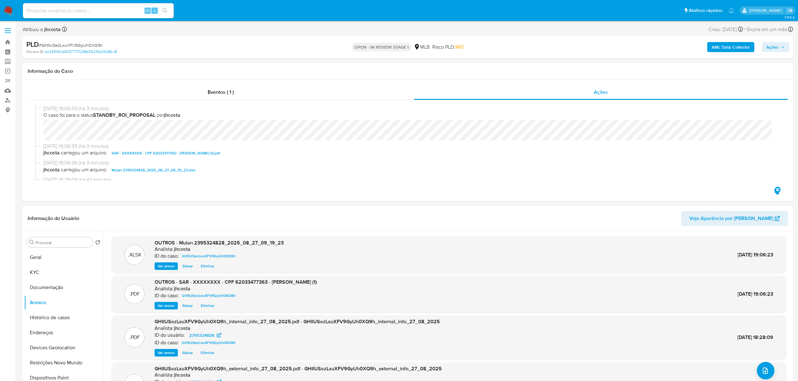
click at [776, 49] on span "Ações" at bounding box center [772, 47] width 12 height 10
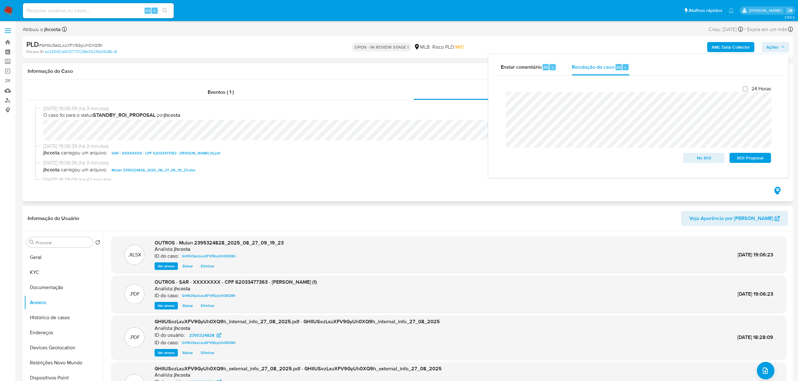
click at [292, 159] on div "27/08/2025 19:06:39 (há 3 minutos) jhcosta carregou um arquivo: SAR - XXXXXXXX …" at bounding box center [407, 151] width 745 height 17
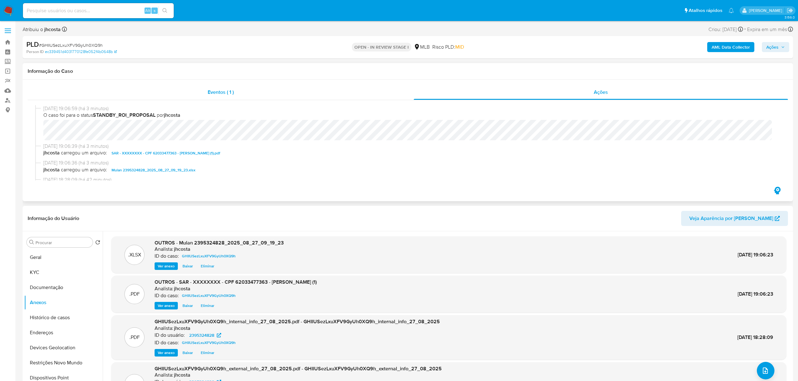
click at [234, 95] on span "Eventos ( 1 )" at bounding box center [221, 92] width 26 height 7
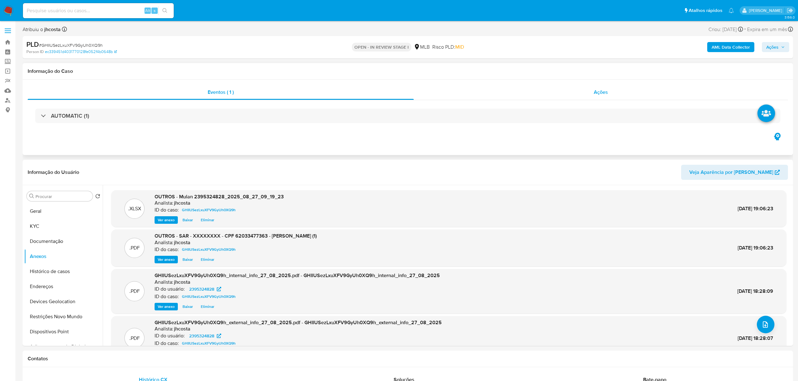
click at [603, 90] on span "Ações" at bounding box center [600, 92] width 14 height 7
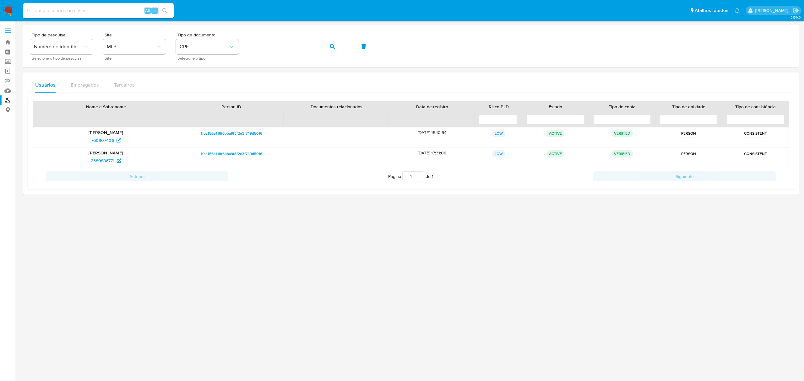
click at [5, 14] on img at bounding box center [8, 10] width 11 height 11
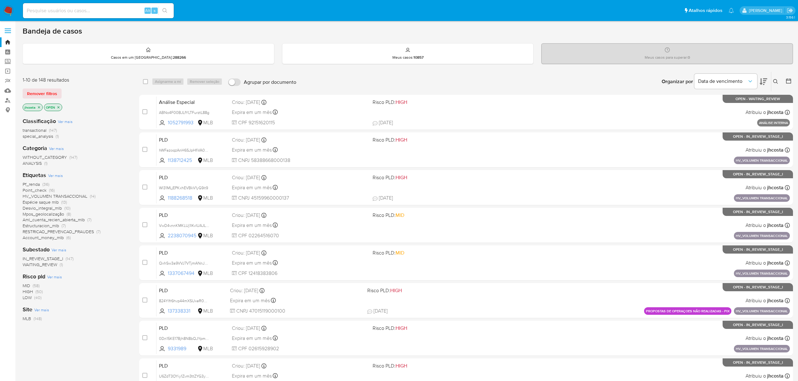
click at [58, 176] on span "Ver mais" at bounding box center [55, 176] width 15 height 6
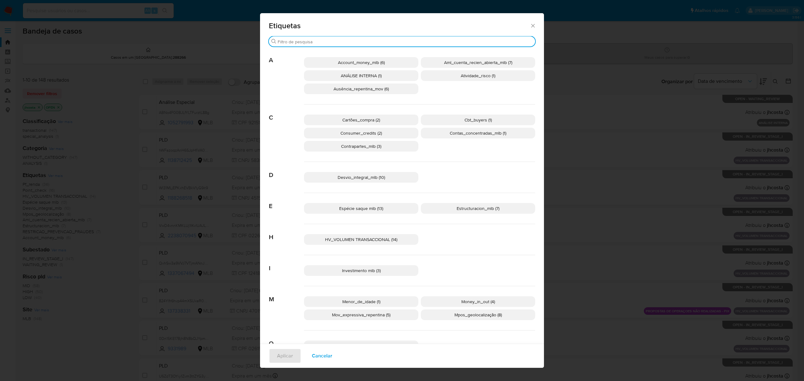
click at [427, 42] on input "Procurar" at bounding box center [405, 42] width 255 height 6
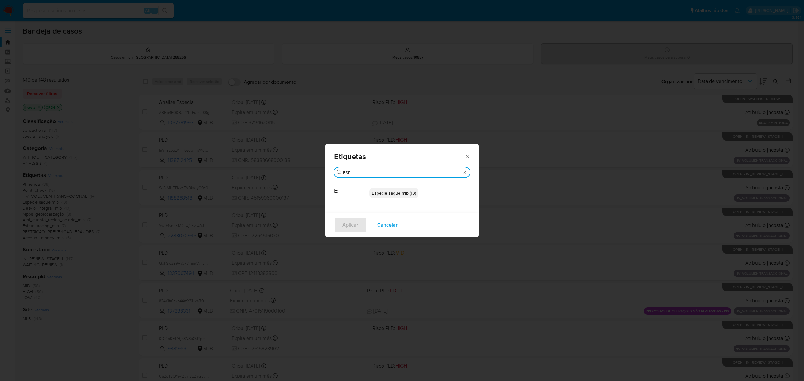
type input "ESP"
click at [384, 196] on span "Espécie saque mlb (13)" at bounding box center [394, 193] width 44 height 6
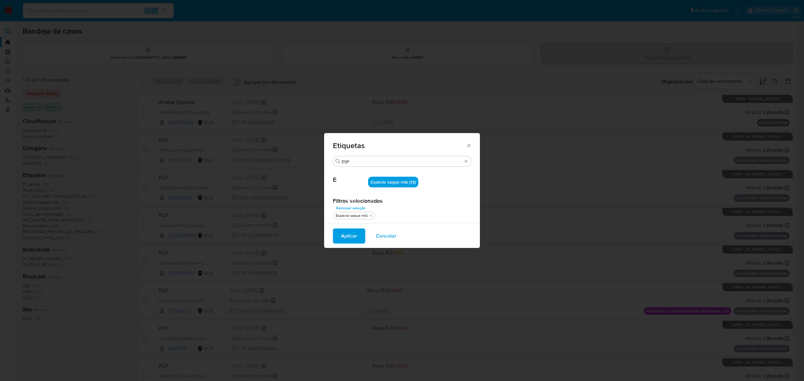
click at [347, 238] on span "Aplicar" at bounding box center [349, 236] width 16 height 14
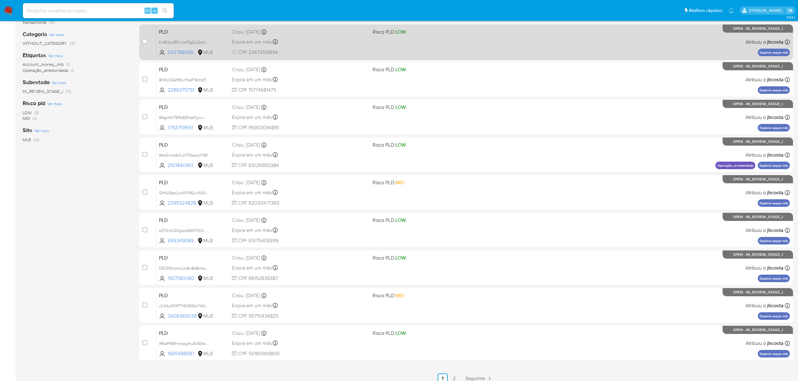
scroll to position [114, 0]
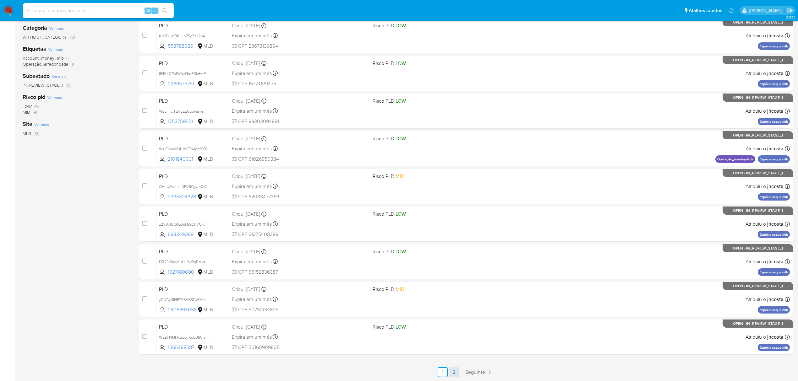
click at [450, 372] on link "2" at bounding box center [454, 372] width 10 height 10
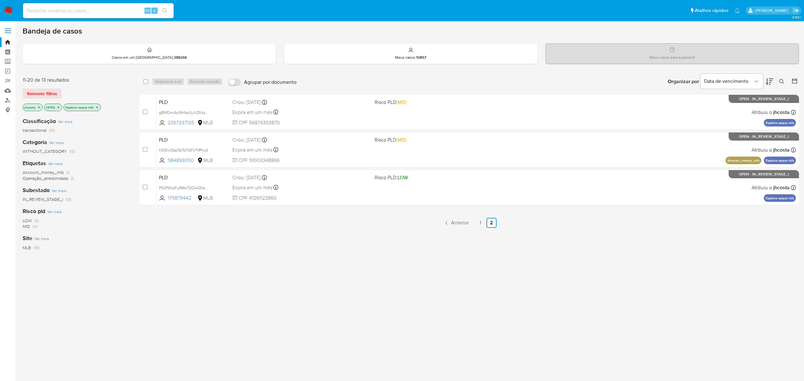
click at [58, 107] on icon "close-filter" at bounding box center [58, 107] width 2 height 2
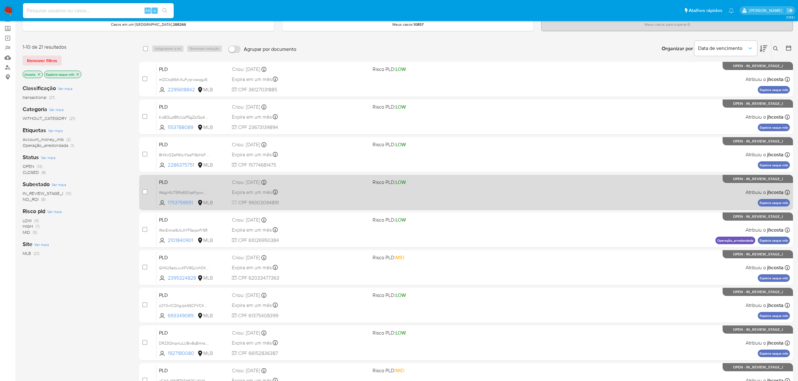
scroll to position [114, 0]
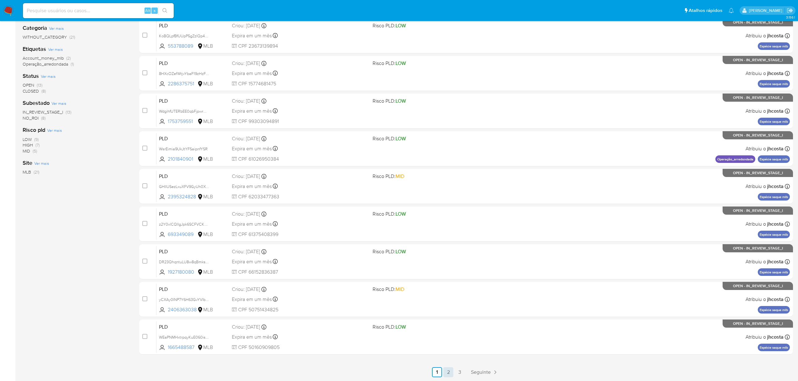
click at [452, 372] on link "2" at bounding box center [448, 372] width 10 height 10
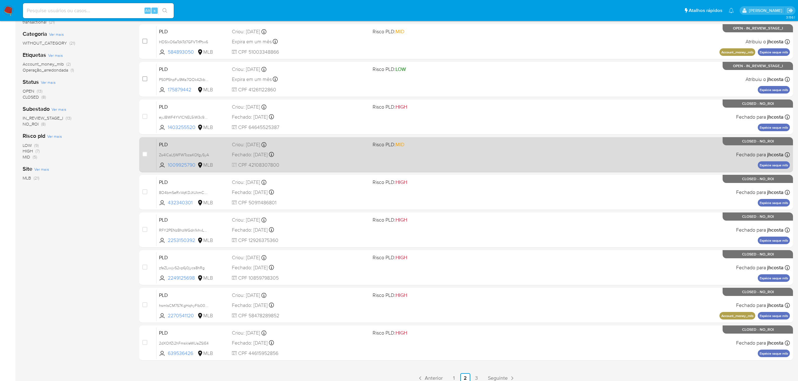
scroll to position [114, 0]
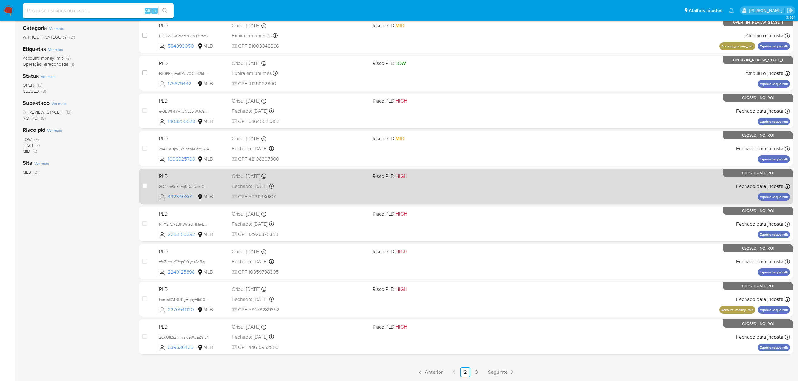
click at [495, 200] on div "PLD 8O4bmSeRxVqKDJtUkmCMbnNE 432340301 MLB Risco PLD: HIGH Criou: 12/06/2025 Cr…" at bounding box center [472, 187] width 633 height 32
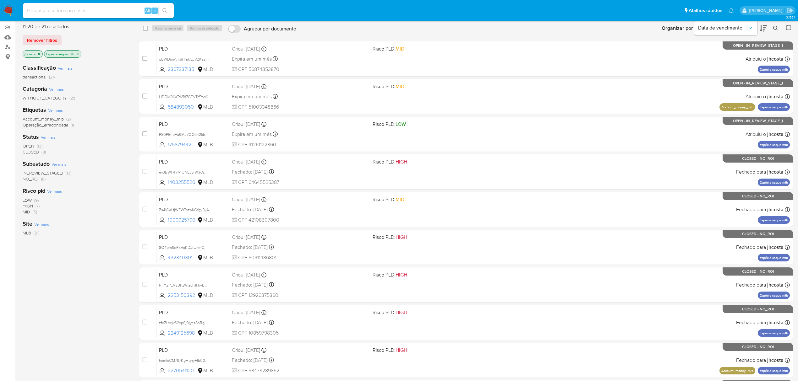
scroll to position [30, 0]
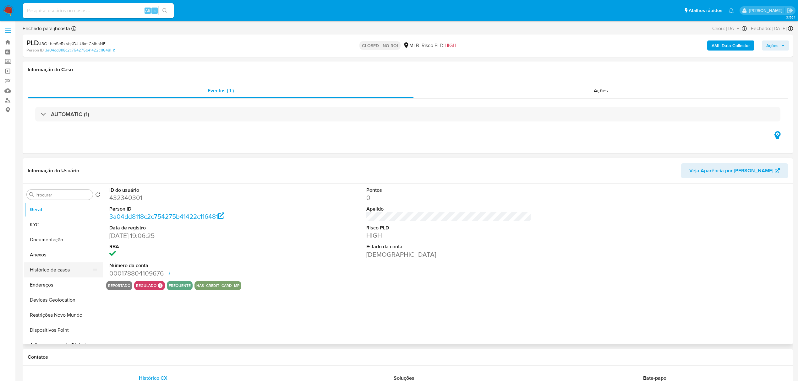
select select "10"
click at [51, 253] on button "Anexos" at bounding box center [60, 254] width 73 height 15
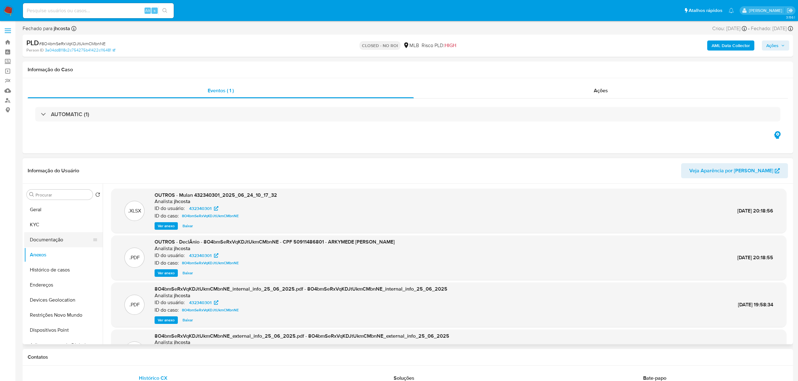
click at [51, 245] on button "Documentação" at bounding box center [60, 239] width 73 height 15
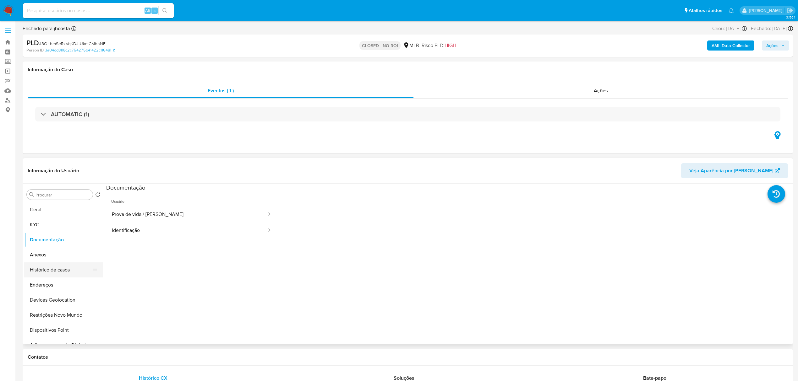
click at [54, 268] on button "Histórico de casos" at bounding box center [60, 270] width 73 height 15
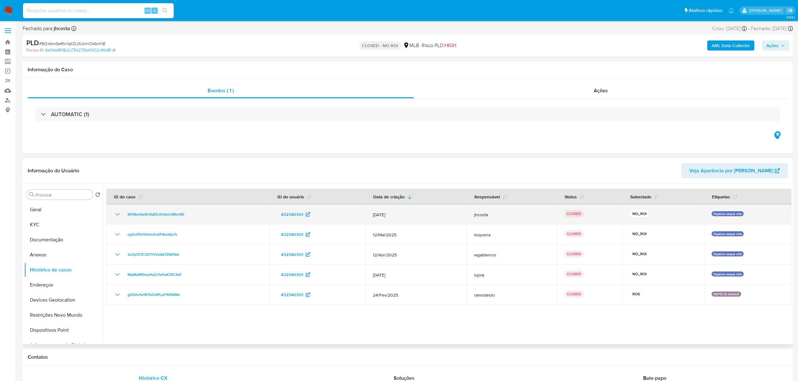
click at [117, 216] on icon "Mostrar/Ocultar" at bounding box center [118, 215] width 8 height 8
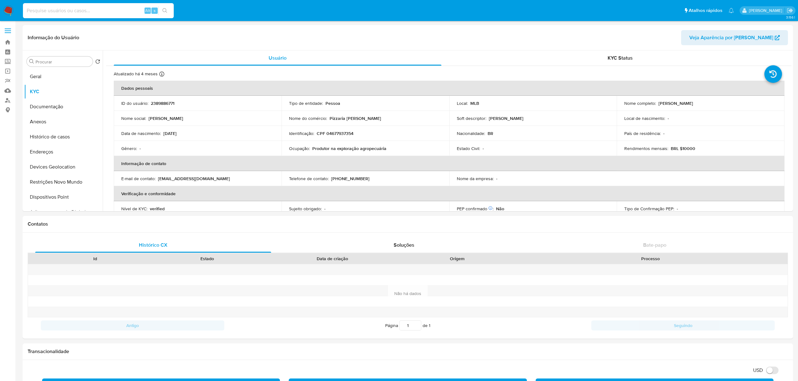
select select "10"
type input "2227038876"
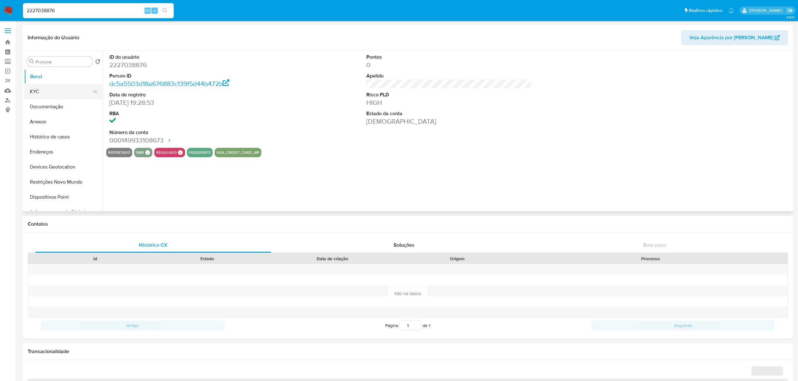
select select "10"
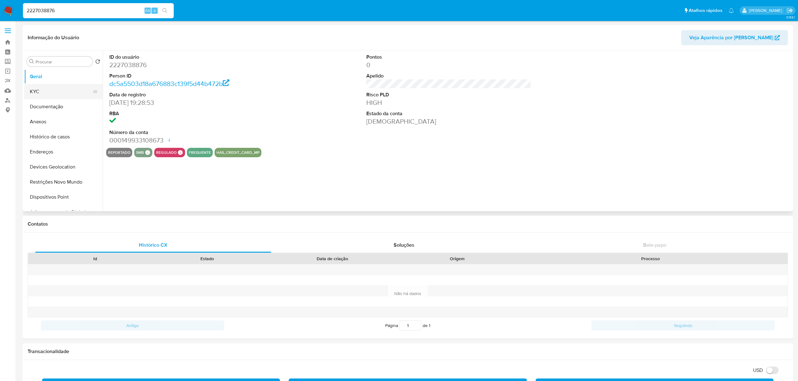
click at [39, 87] on button "KYC" at bounding box center [60, 91] width 73 height 15
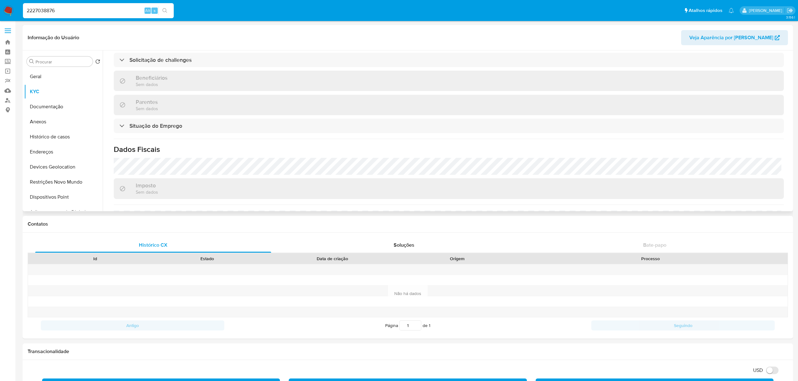
scroll to position [268, 0]
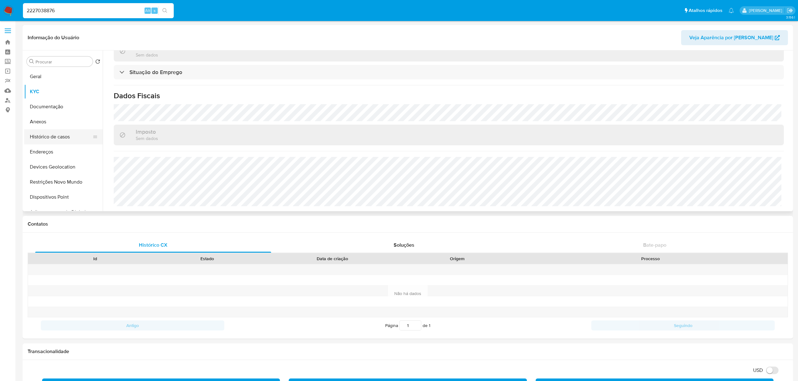
click at [50, 133] on button "Histórico de casos" at bounding box center [60, 136] width 73 height 15
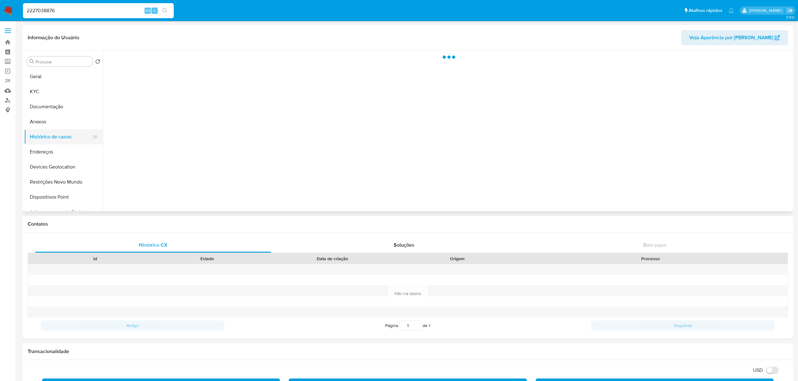
scroll to position [0, 0]
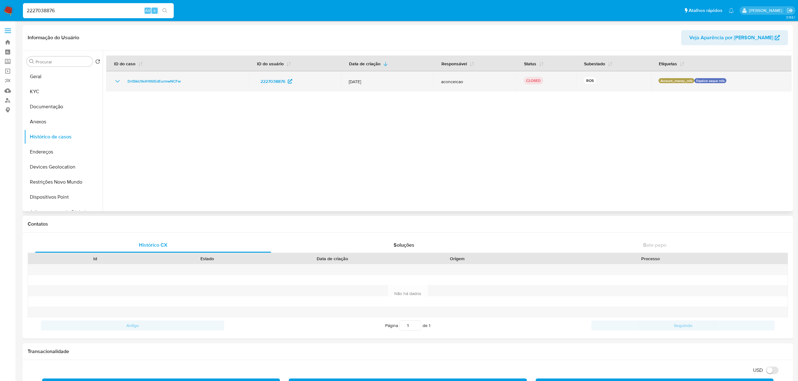
click at [118, 82] on icon "Mostrar/Ocultar" at bounding box center [117, 81] width 4 height 3
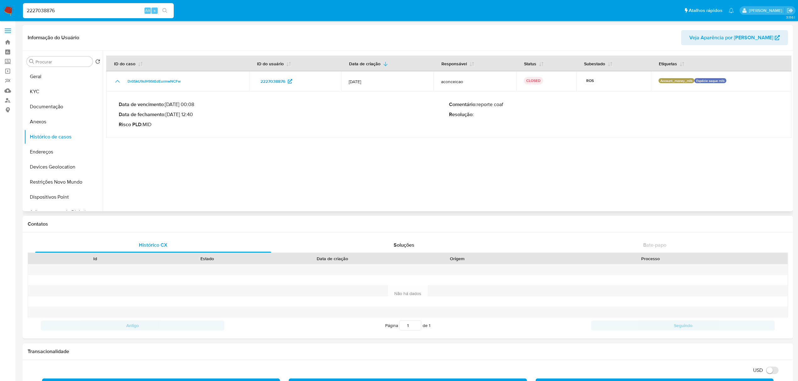
drag, startPoint x: 167, startPoint y: 114, endPoint x: 190, endPoint y: 114, distance: 22.9
click at [190, 114] on p "Data de fechamento : 17/07/2025 12:40" at bounding box center [284, 114] width 330 height 6
click at [187, 122] on p "Risco PLD : MID" at bounding box center [284, 125] width 330 height 6
drag, startPoint x: 192, startPoint y: 115, endPoint x: 168, endPoint y: 115, distance: 24.2
click at [168, 115] on p "Data de fechamento : 17/07/2025 12:40" at bounding box center [284, 114] width 330 height 6
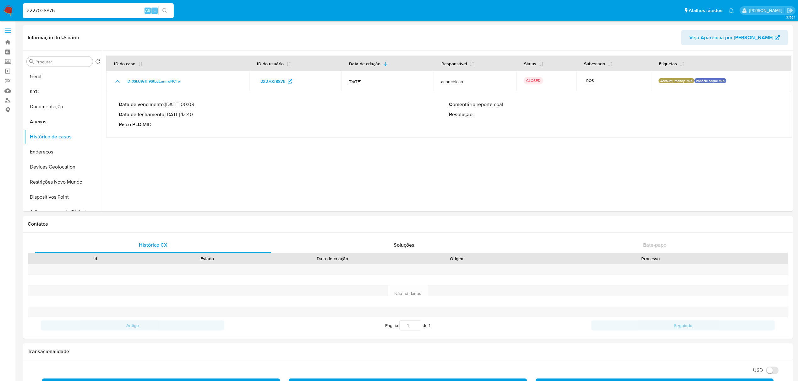
click at [117, 10] on input "2227038876" at bounding box center [98, 11] width 151 height 8
paste input "1187124969"
type input "1187124969"
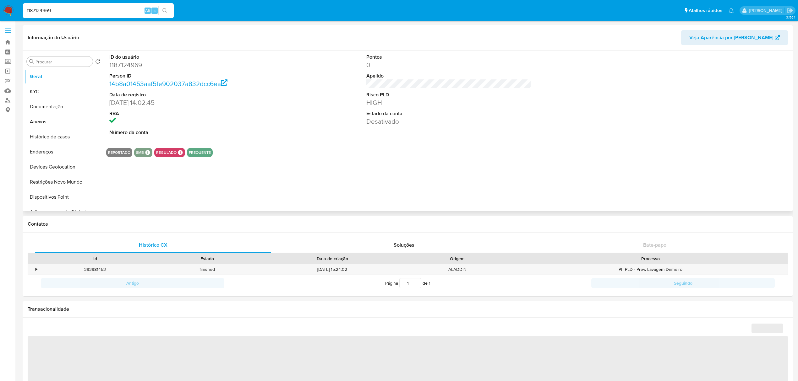
select select "10"
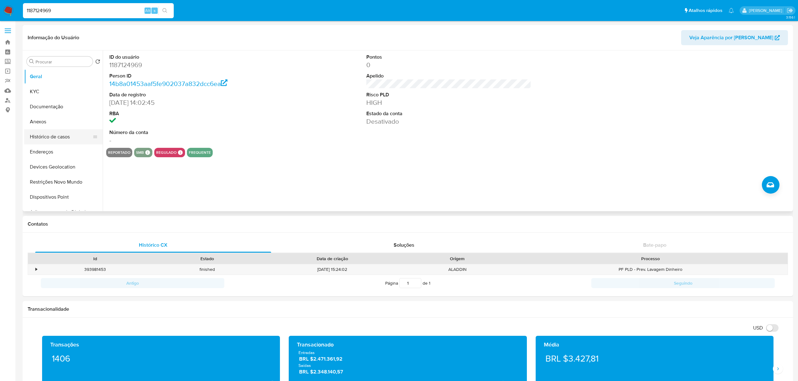
click at [61, 139] on button "Histórico de casos" at bounding box center [60, 136] width 73 height 15
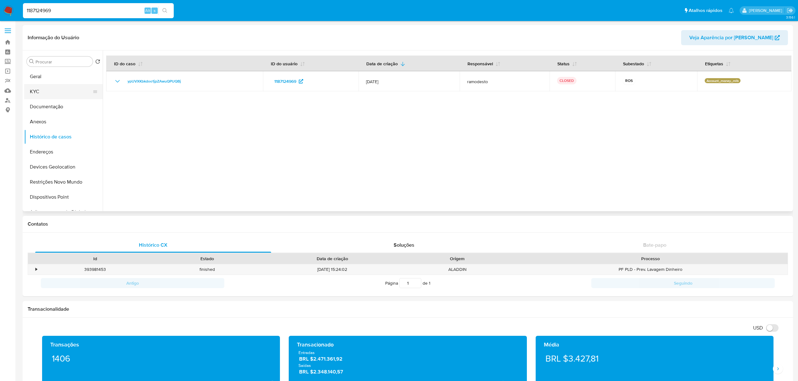
click at [50, 89] on button "KYC" at bounding box center [60, 91] width 73 height 15
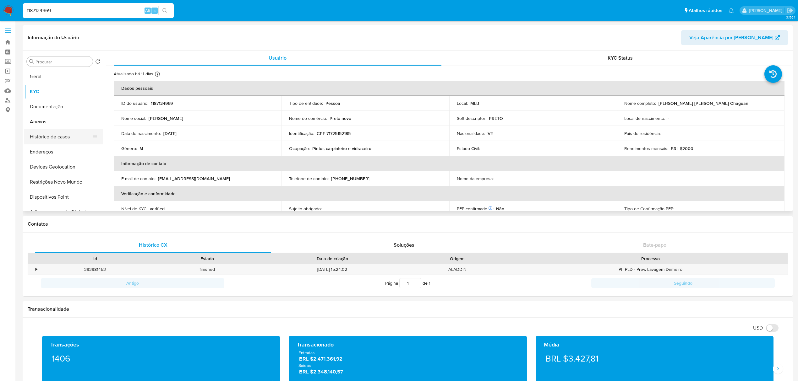
click at [54, 135] on button "Histórico de casos" at bounding box center [60, 136] width 73 height 15
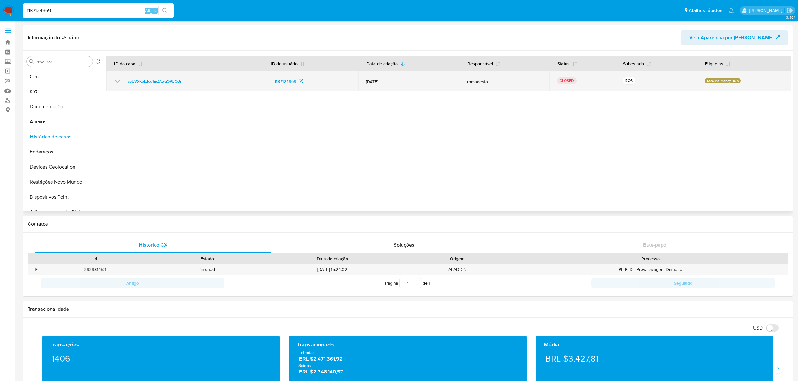
click at [119, 79] on icon "Mostrar/Ocultar" at bounding box center [118, 82] width 8 height 8
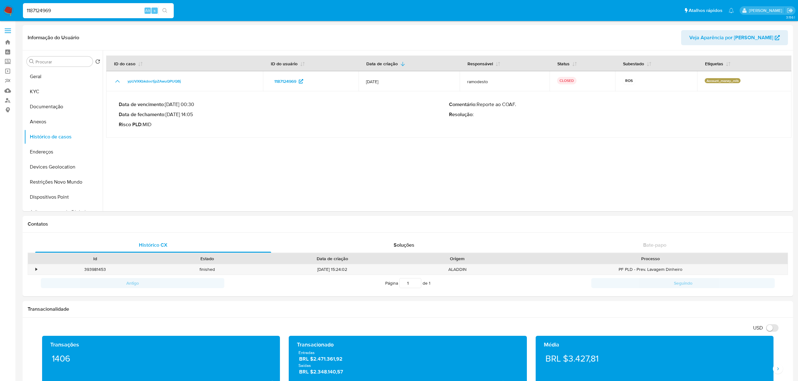
click at [76, 7] on input "1187124969" at bounding box center [98, 11] width 151 height 8
paste input "443085336"
type input "443085336"
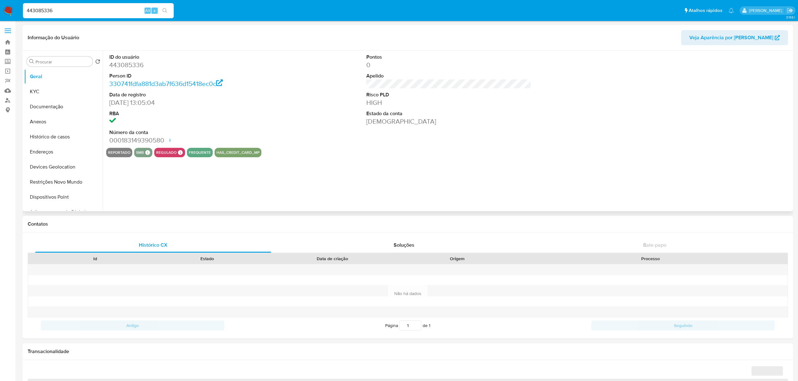
select select "10"
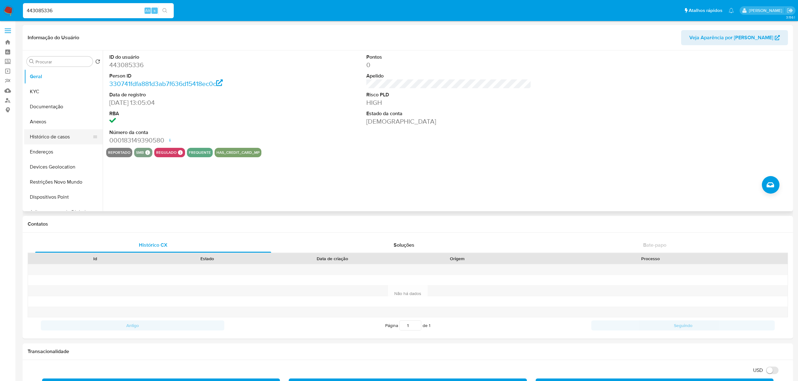
click at [53, 141] on button "Histórico de casos" at bounding box center [60, 136] width 73 height 15
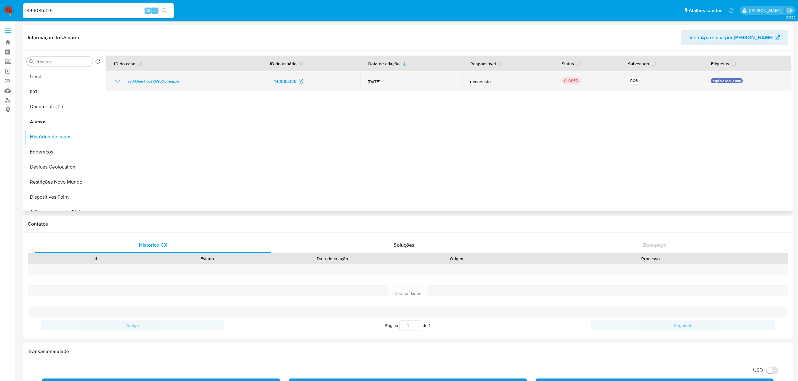
click at [119, 79] on icon "Mostrar/Ocultar" at bounding box center [118, 82] width 8 height 8
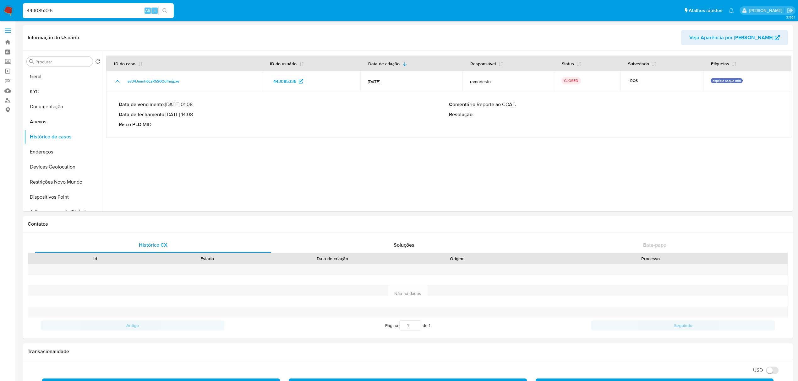
click at [83, 8] on input "443085336" at bounding box center [98, 11] width 151 height 8
click at [84, 6] on div "443085336 Alt s" at bounding box center [98, 10] width 151 height 15
click at [83, 12] on input "443085336" at bounding box center [98, 11] width 151 height 8
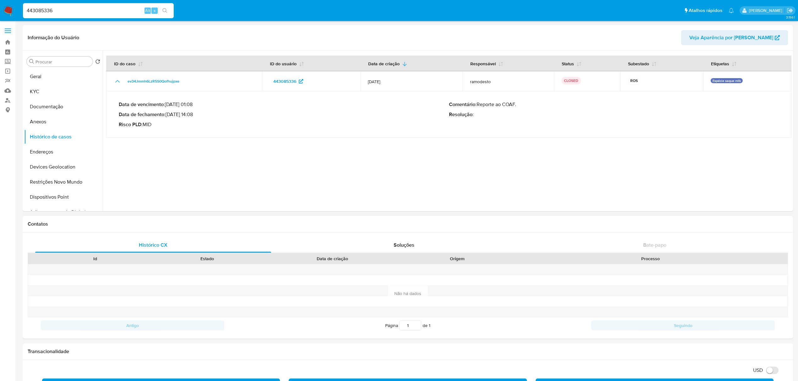
click at [83, 12] on input "443085336" at bounding box center [98, 11] width 151 height 8
paste input "1628622627"
type input "1628622627"
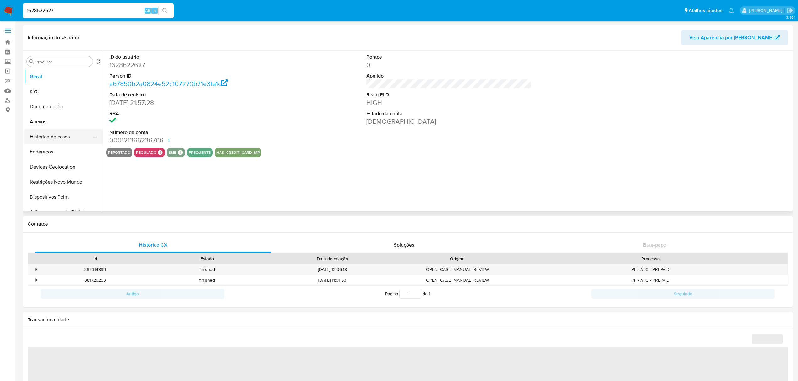
click at [52, 136] on button "Histórico de casos" at bounding box center [60, 136] width 73 height 15
select select "10"
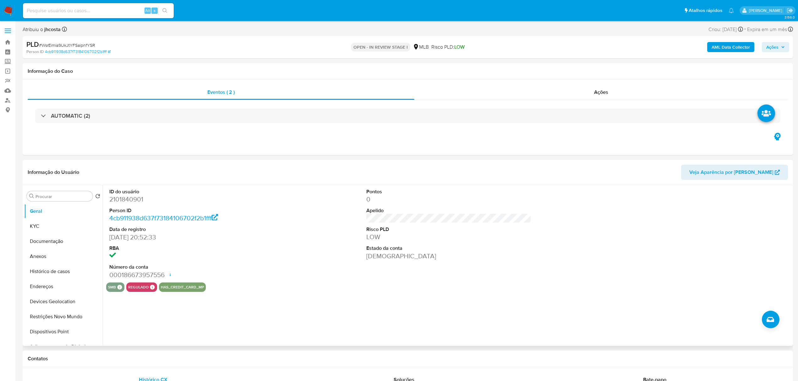
click at [131, 193] on dt "ID do usuário" at bounding box center [191, 191] width 165 height 7
click at [128, 196] on dd "2101840901" at bounding box center [191, 199] width 165 height 9
copy dd "2101840901"
click at [284, 235] on div "ID do usuário 2101840901 Person ID 4cb911938d637f73184106702f2b1fff Data de reg…" at bounding box center [448, 233] width 685 height 97
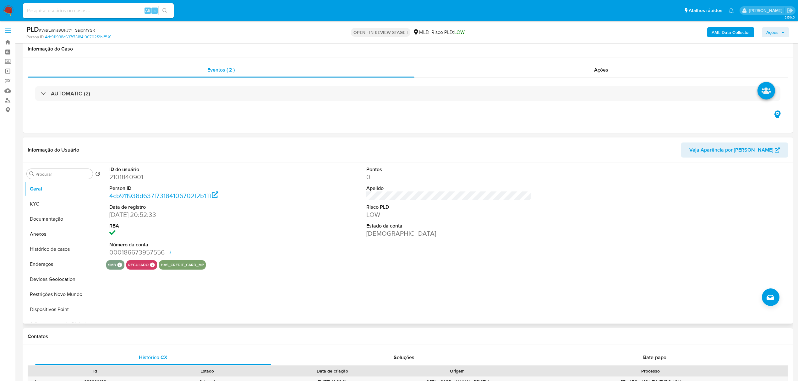
scroll to position [84, 0]
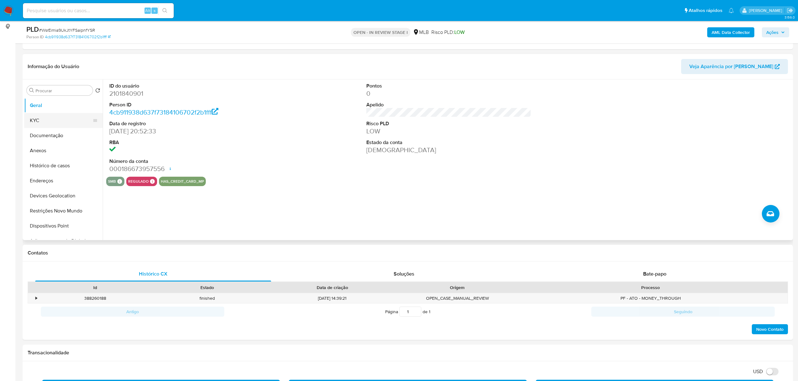
click at [58, 119] on button "KYC" at bounding box center [60, 120] width 73 height 15
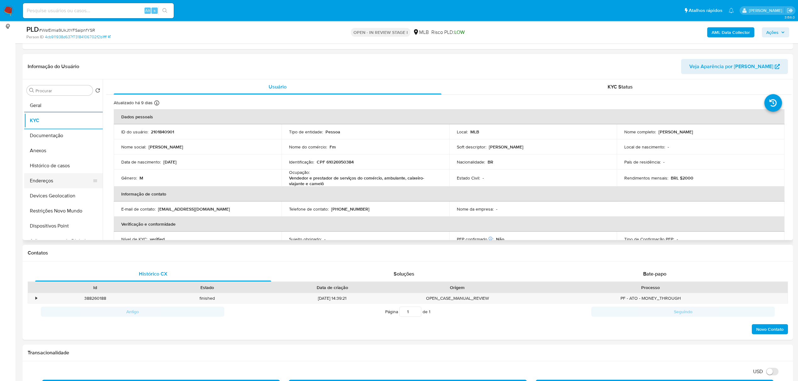
click at [60, 177] on button "Endereços" at bounding box center [60, 180] width 73 height 15
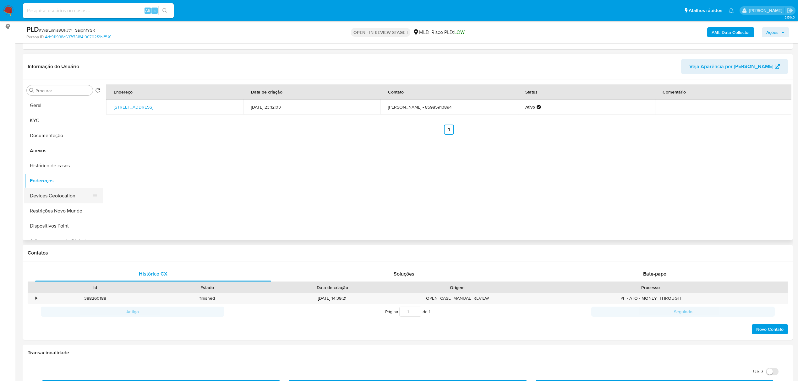
click at [53, 198] on button "Devices Geolocation" at bounding box center [60, 195] width 73 height 15
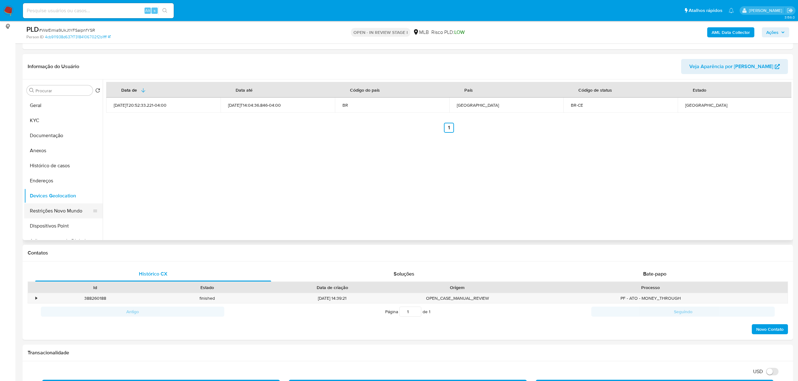
click at [62, 210] on button "Restrições Novo Mundo" at bounding box center [60, 210] width 73 height 15
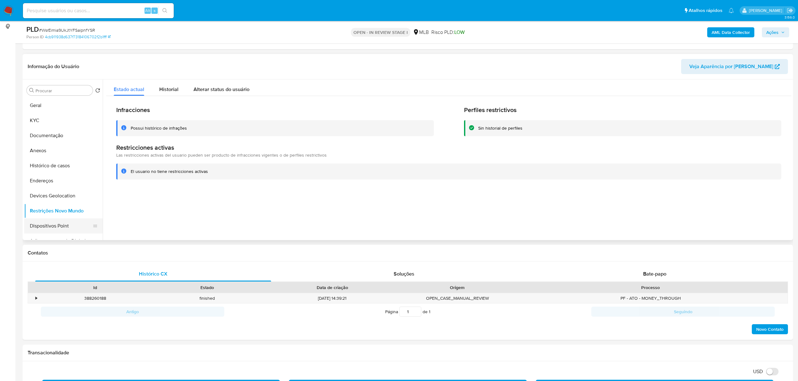
click at [43, 225] on button "Dispositivos Point" at bounding box center [60, 226] width 73 height 15
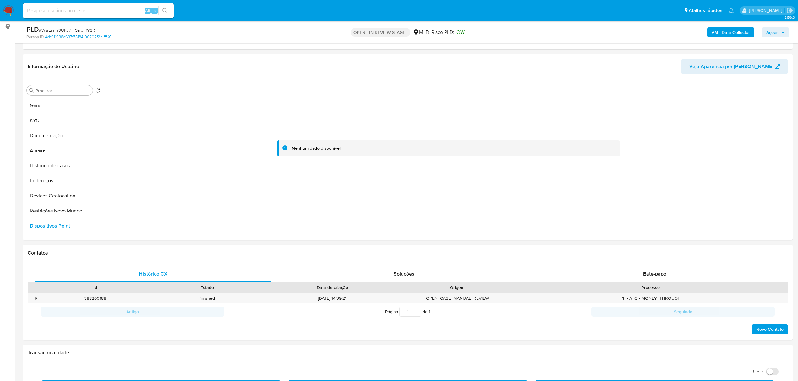
click at [529, 31] on b "AML Data Collector" at bounding box center [730, 32] width 38 height 10
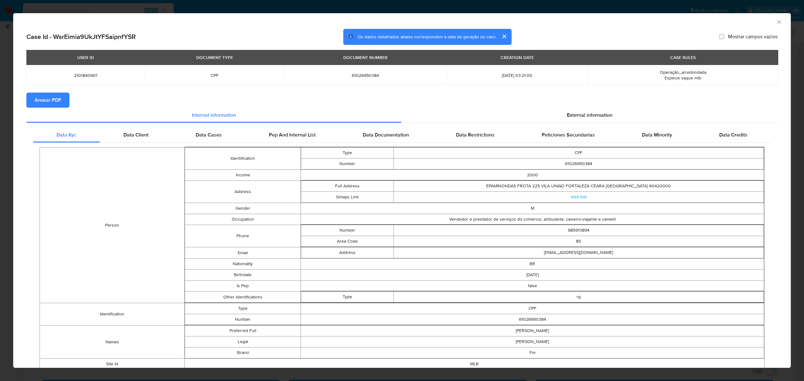
click at [38, 100] on span "Anexar PDF" at bounding box center [48, 100] width 27 height 14
click at [529, 110] on div "External information" at bounding box center [589, 116] width 376 height 15
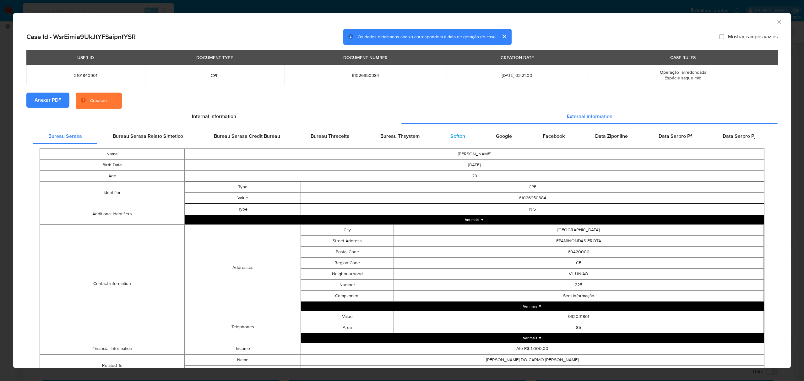
click at [457, 134] on span "Softon" at bounding box center [457, 136] width 15 height 7
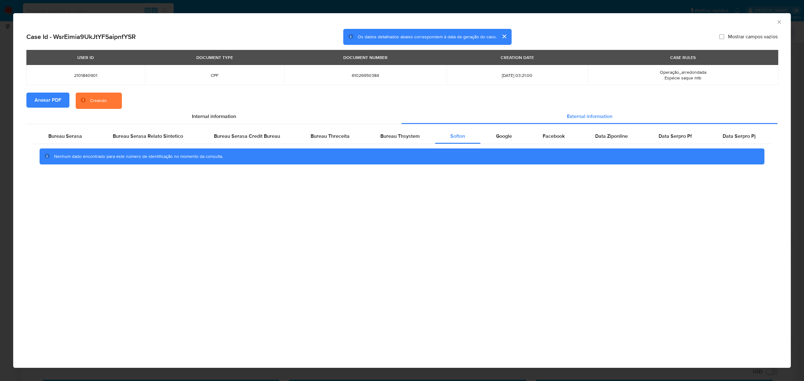
click at [414, 6] on div "AML Data Collector Case Id - WsrEimia9UkJtYFSaipnfYSR Os dados detalhados abaix…" at bounding box center [402, 190] width 804 height 381
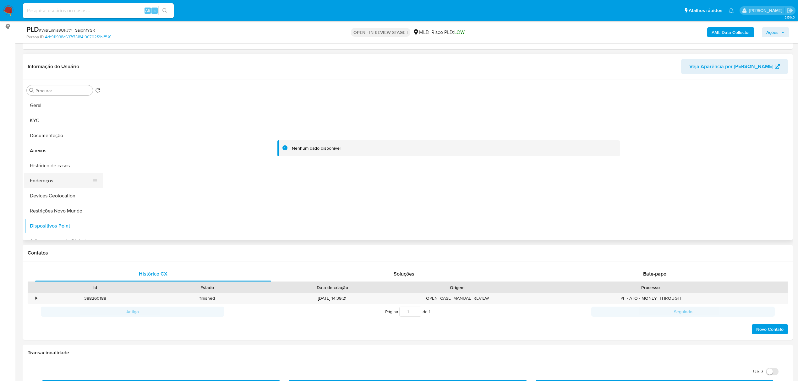
click at [61, 178] on button "Endereços" at bounding box center [60, 180] width 73 height 15
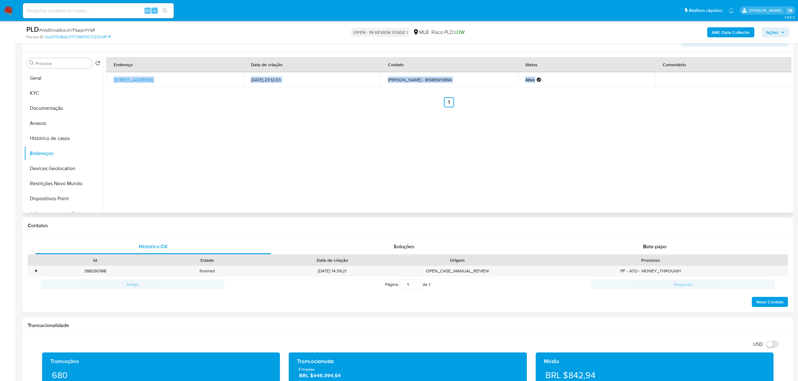
scroll to position [126, 0]
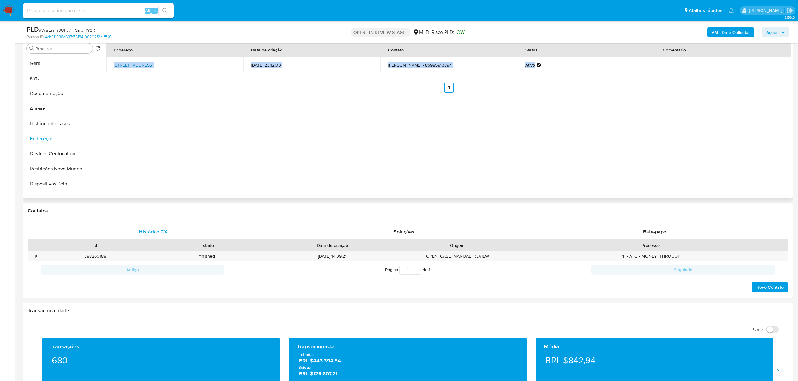
drag, startPoint x: 109, startPoint y: 105, endPoint x: 225, endPoint y: 63, distance: 123.5
click at [225, 63] on td "Rua Epaminondas Frota 225, Fortaleza, Ceará, 60420000, Brasil 225" at bounding box center [174, 64] width 137 height 15
copy link "Rua Epaminondas Frota 225, Fortaleza, Ceará, 60420000"
click at [153, 63] on link "Rua Epaminondas Frota 225, Fortaleza, Ceará, 60420000, Brasil 225" at bounding box center [133, 65] width 39 height 6
click at [53, 79] on button "KYC" at bounding box center [60, 78] width 73 height 15
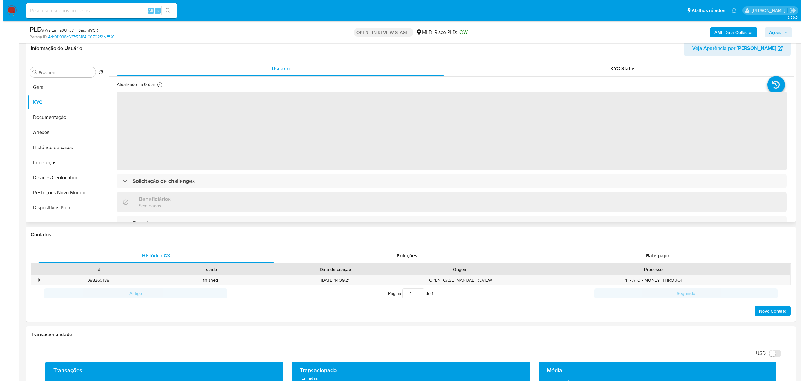
scroll to position [84, 0]
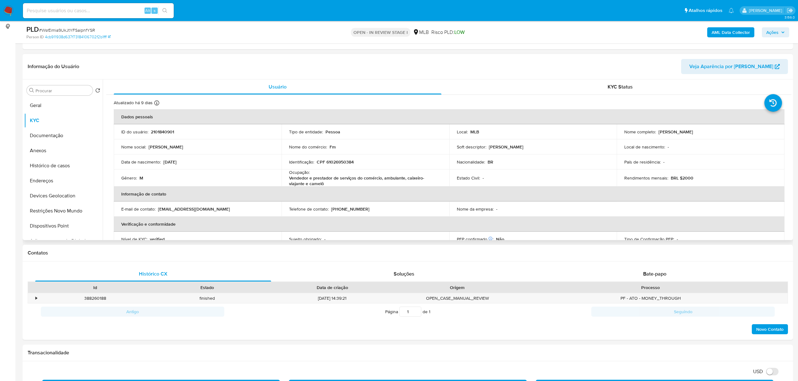
click at [335, 158] on td "Identificação : CPF 61026950384" at bounding box center [365, 161] width 168 height 15
click at [338, 165] on td "Identificação : CPF 61026950384" at bounding box center [365, 161] width 168 height 15
click at [336, 162] on p "CPF 61026950384" at bounding box center [335, 162] width 37 height 6
copy p "61026950384"
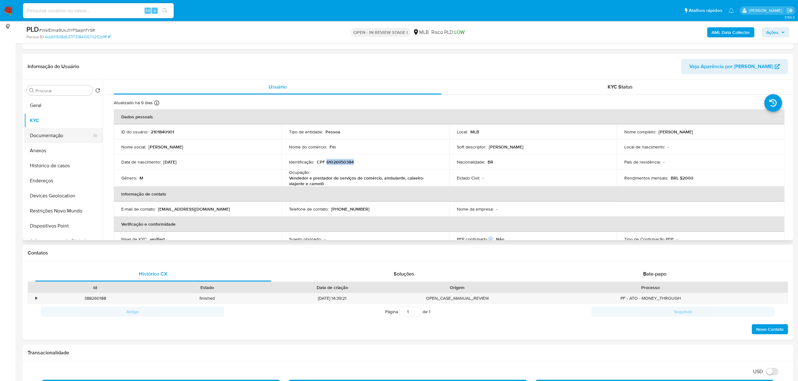
click at [60, 136] on button "Documentação" at bounding box center [60, 135] width 73 height 15
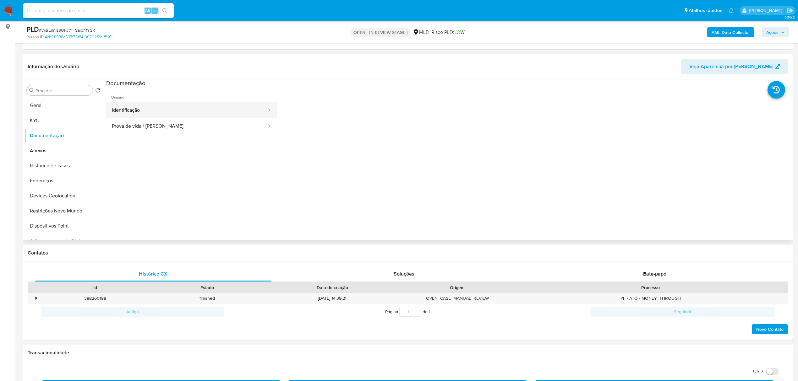
drag, startPoint x: 156, startPoint y: 113, endPoint x: 160, endPoint y: 114, distance: 3.5
click at [156, 113] on button "Identificação" at bounding box center [186, 110] width 161 height 16
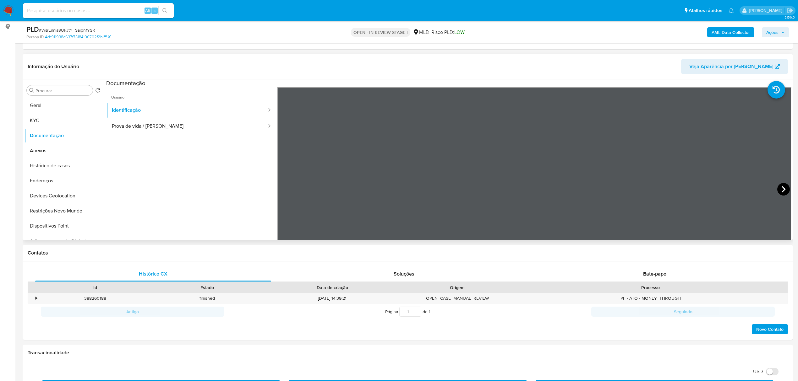
click at [529, 191] on icon at bounding box center [783, 189] width 13 height 13
click at [45, 121] on button "KYC" at bounding box center [60, 120] width 73 height 15
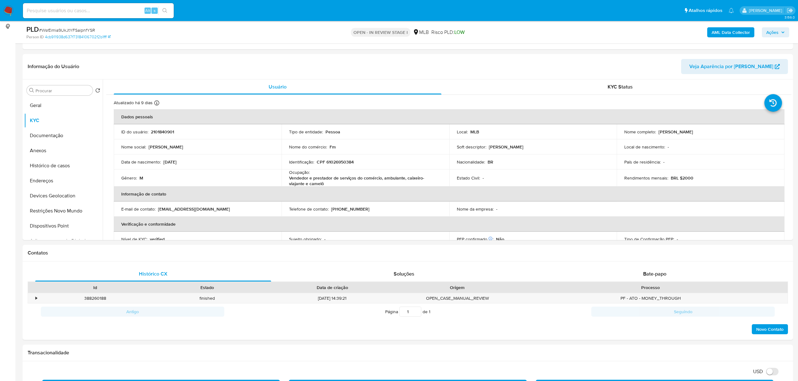
click at [337, 165] on p "CPF 61026950384" at bounding box center [335, 162] width 37 height 6
copy p "61026950384"
drag, startPoint x: 656, startPoint y: 132, endPoint x: 703, endPoint y: 132, distance: 46.5
click at [529, 132] on div "Nome completo : Felipe Martins Carlos" at bounding box center [700, 132] width 153 height 6
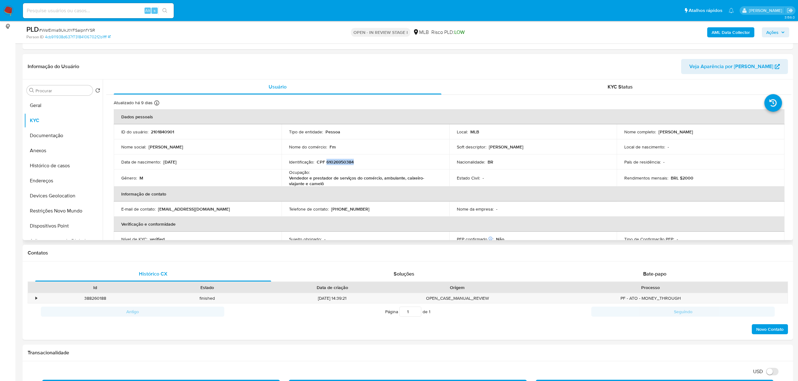
copy p "Felipe Martins Carlos"
click at [62, 208] on button "Restrições Novo Mundo" at bounding box center [60, 210] width 73 height 15
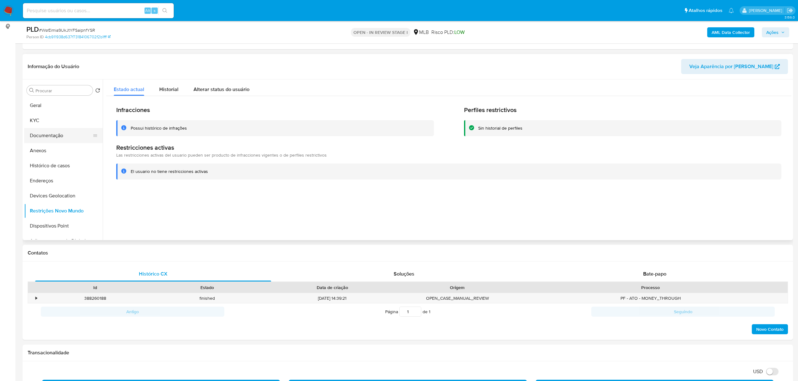
click at [53, 136] on button "Documentação" at bounding box center [60, 135] width 73 height 15
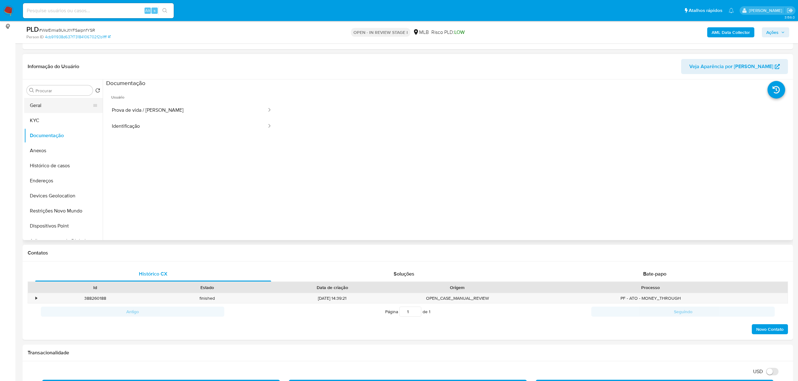
click at [48, 102] on button "Geral" at bounding box center [60, 105] width 73 height 15
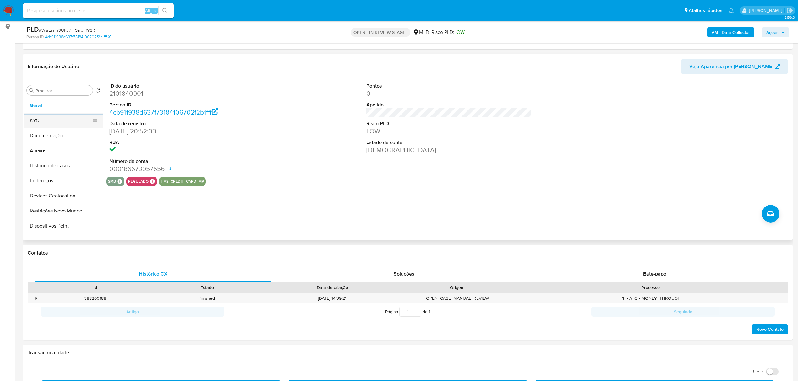
click at [70, 122] on button "KYC" at bounding box center [60, 120] width 73 height 15
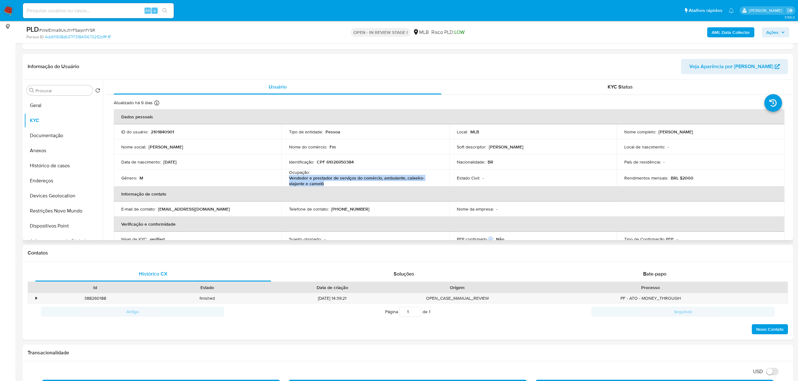
drag, startPoint x: 284, startPoint y: 179, endPoint x: 313, endPoint y: 182, distance: 29.1
click at [313, 182] on td "Ocupação : Vendedor e prestador de serviços do comércio, ambulante, caixeiro-vi…" at bounding box center [365, 178] width 168 height 17
copy p "Vendedor e prestador de serviços do comércio, ambulante, caixeiro-viajante e ca…"
click at [45, 149] on button "Anexos" at bounding box center [60, 150] width 73 height 15
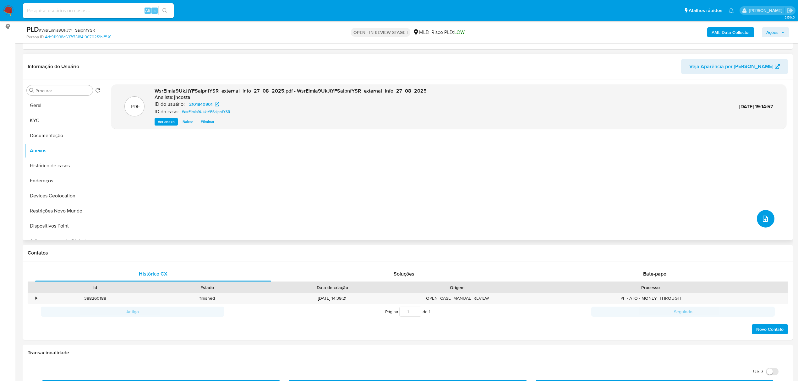
click at [529, 219] on icon "upload-file" at bounding box center [765, 219] width 8 height 8
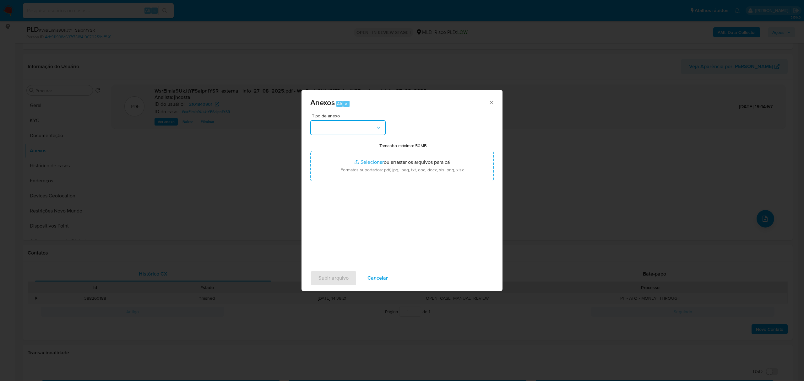
click at [352, 126] on button "button" at bounding box center [347, 127] width 75 height 15
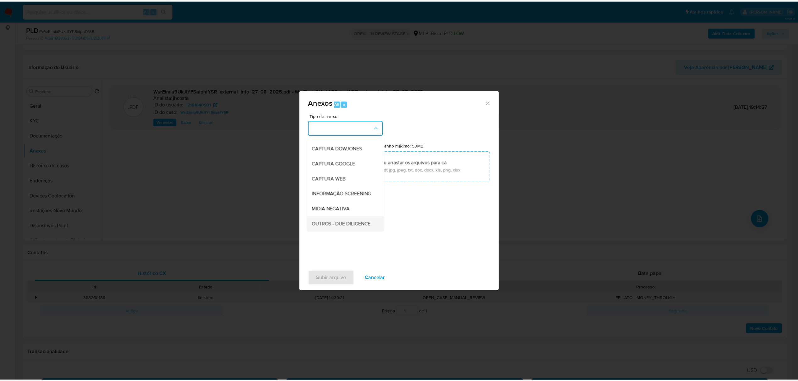
scroll to position [42, 0]
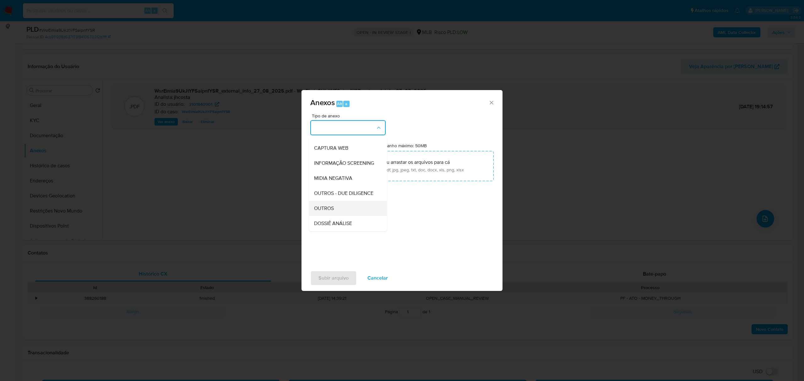
click at [336, 215] on div "OUTROS" at bounding box center [346, 208] width 64 height 15
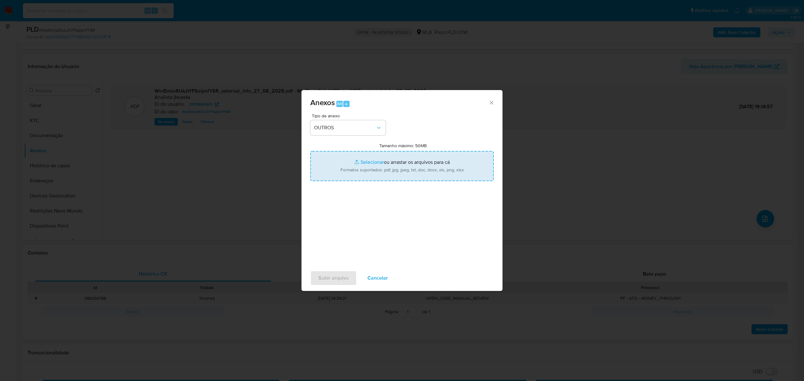
click at [386, 171] on input "Tamanho máximo: 50MB Selecionar arquivos" at bounding box center [401, 166] width 183 height 30
type input "C:\fakepath\Mulan 2101840901_2025_08_27_09_07_25.xlsx"
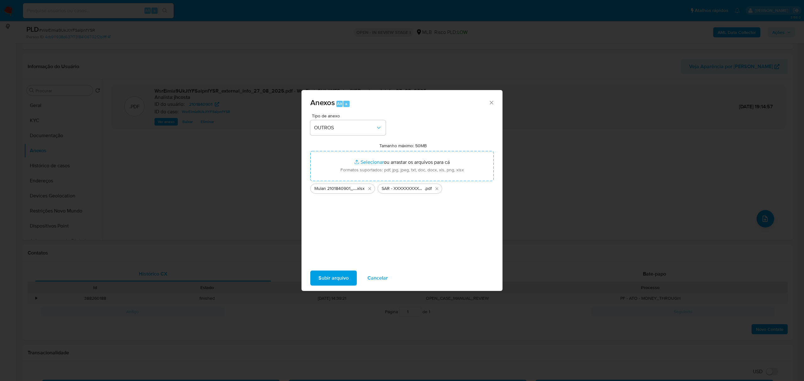
click at [343, 264] on span "Subir arquivo" at bounding box center [333, 278] width 30 height 14
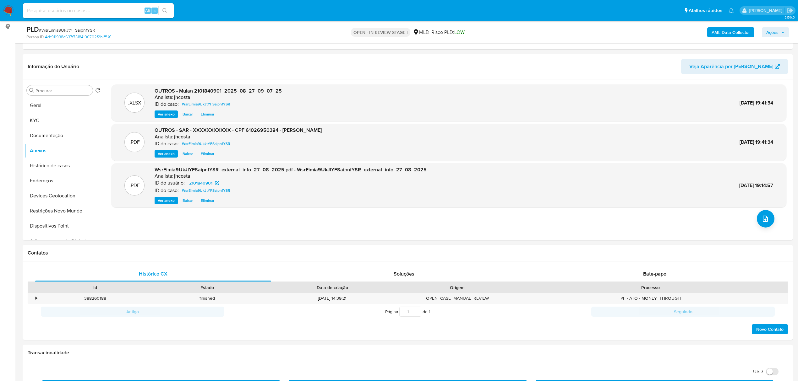
click at [529, 31] on span "Ações" at bounding box center [772, 32] width 12 height 10
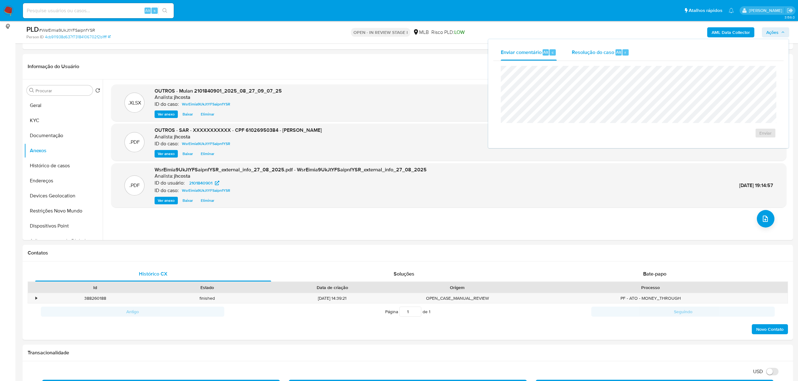
click at [529, 59] on div "Resolução do caso Alt r" at bounding box center [599, 52] width 57 height 16
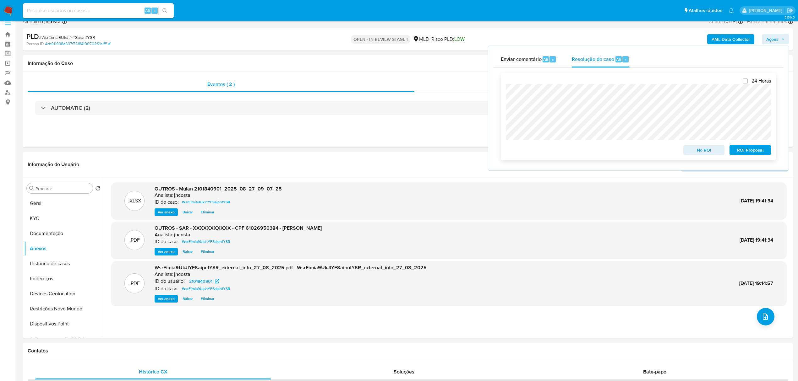
scroll to position [0, 0]
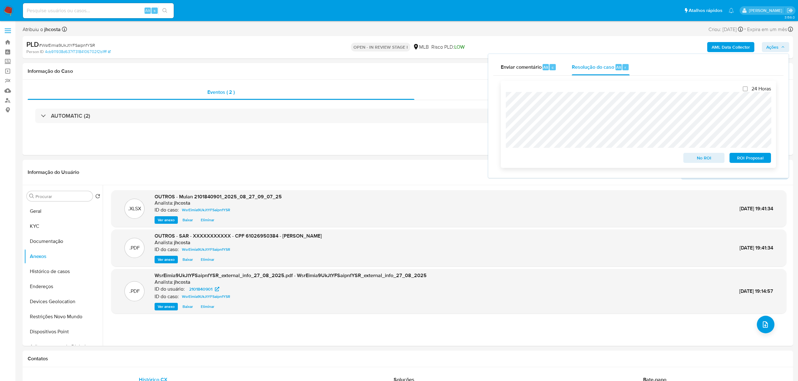
click at [529, 158] on span "ROI Proposal" at bounding box center [750, 158] width 33 height 9
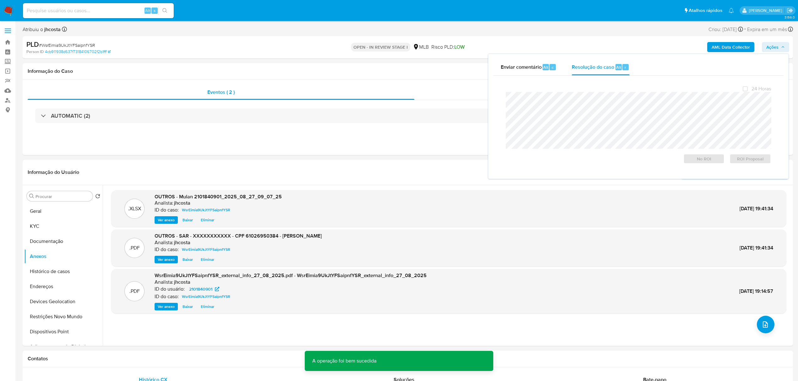
click at [84, 44] on span "# WsrEimia9UkJtYFSaipnfYSR" at bounding box center [67, 45] width 56 height 6
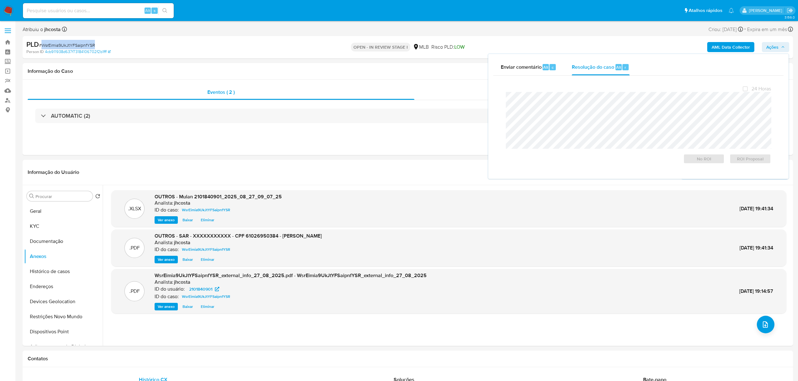
click at [84, 44] on span "# WsrEimia9UkJtYFSaipnfYSR" at bounding box center [67, 45] width 56 height 6
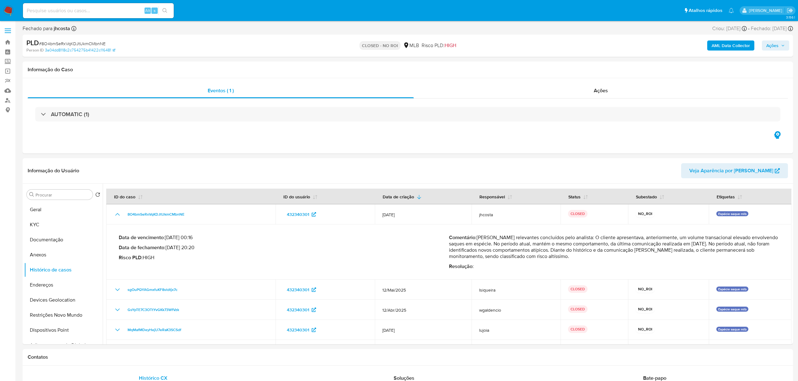
select select "10"
click at [4, 101] on link "Localizador de pessoas" at bounding box center [37, 100] width 75 height 10
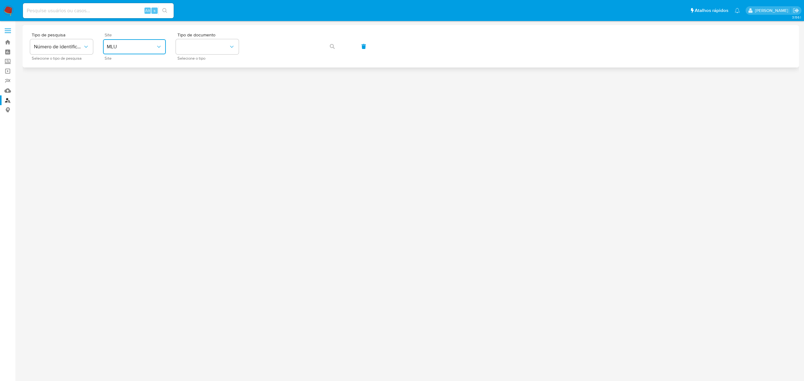
click at [131, 43] on button "MLU" at bounding box center [134, 46] width 63 height 15
click at [138, 95] on div "MLB" at bounding box center [132, 93] width 51 height 15
click at [203, 50] on button "identificationType" at bounding box center [207, 46] width 63 height 15
click at [203, 94] on div "CPF CPF" at bounding box center [205, 88] width 51 height 21
click at [329, 46] on button "button" at bounding box center [332, 46] width 21 height 15
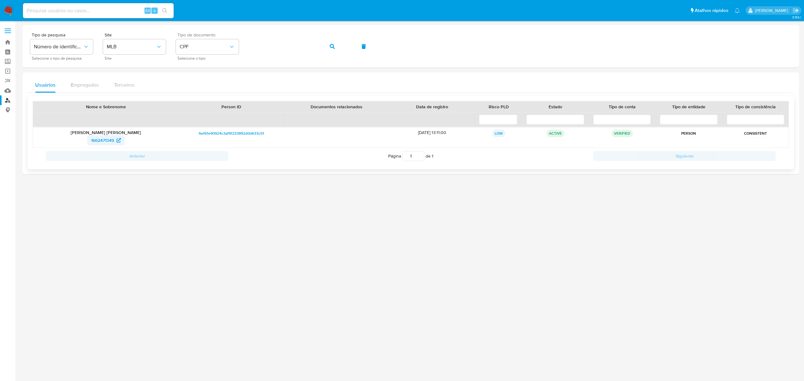
click at [97, 138] on span "1662471349" at bounding box center [102, 140] width 23 height 10
click at [328, 46] on button "button" at bounding box center [332, 46] width 21 height 15
click at [106, 139] on span "1471908508" at bounding box center [103, 140] width 24 height 10
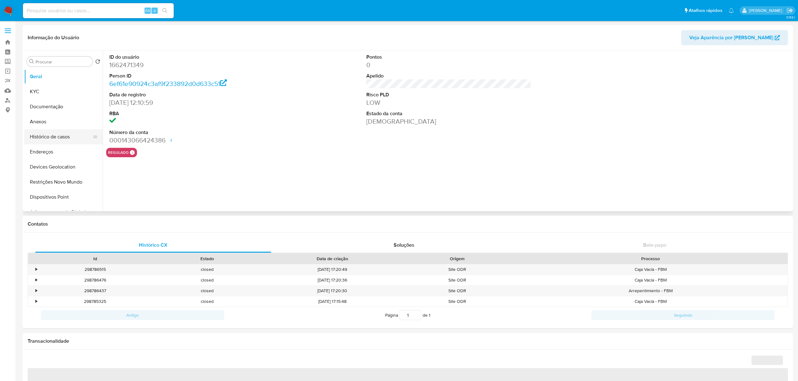
select select "10"
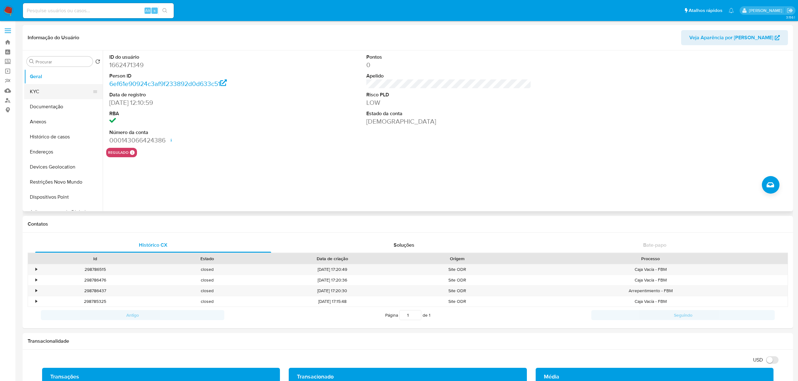
click at [42, 92] on button "KYC" at bounding box center [60, 91] width 73 height 15
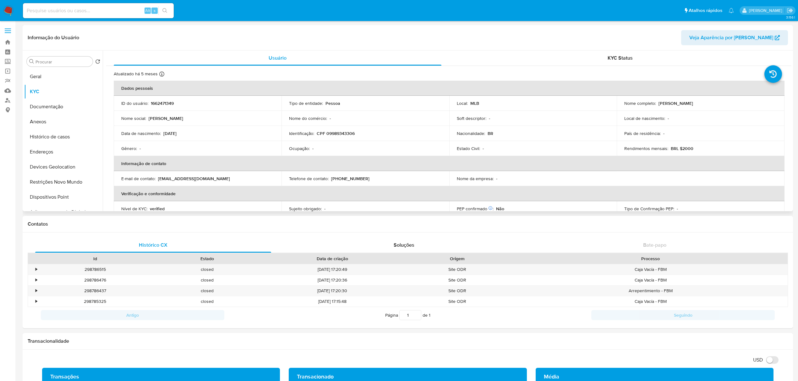
drag, startPoint x: 187, startPoint y: 134, endPoint x: 191, endPoint y: 139, distance: 6.9
click at [163, 136] on div "Data de nascimento : [DEMOGRAPHIC_DATA]" at bounding box center [197, 134] width 153 height 6
copy p "[DATE]"
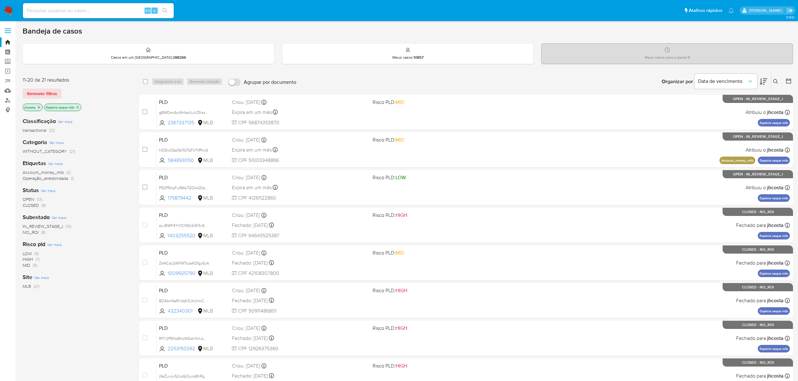
scroll to position [30, 0]
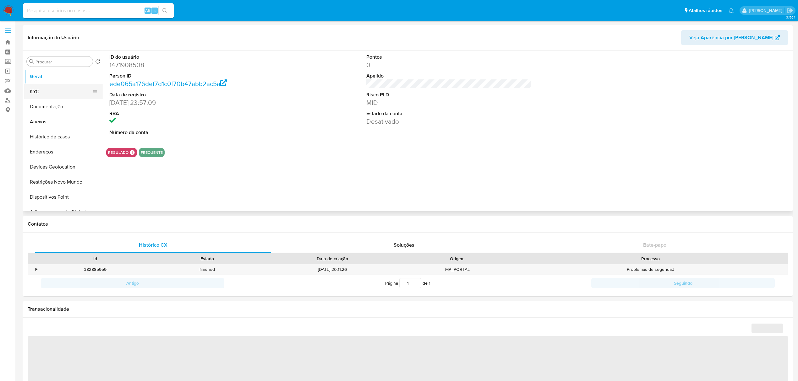
select select "10"
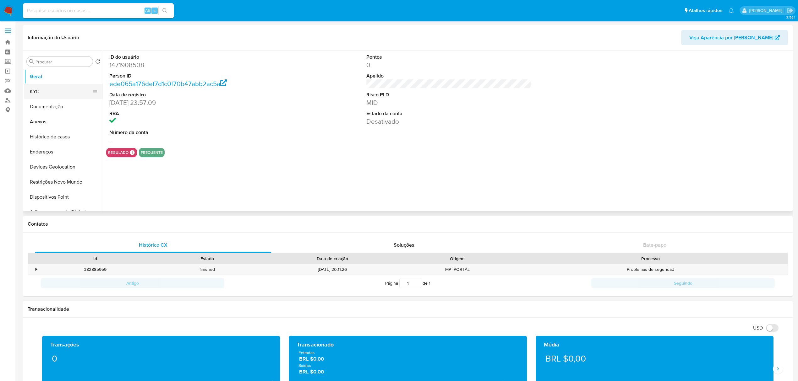
click at [69, 93] on button "KYC" at bounding box center [60, 91] width 73 height 15
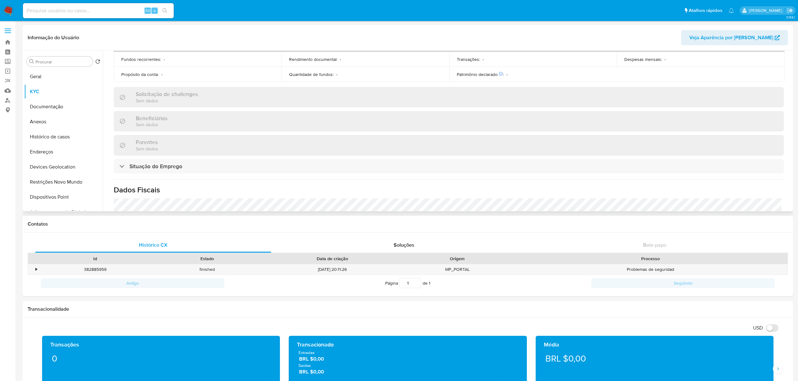
scroll to position [274, 0]
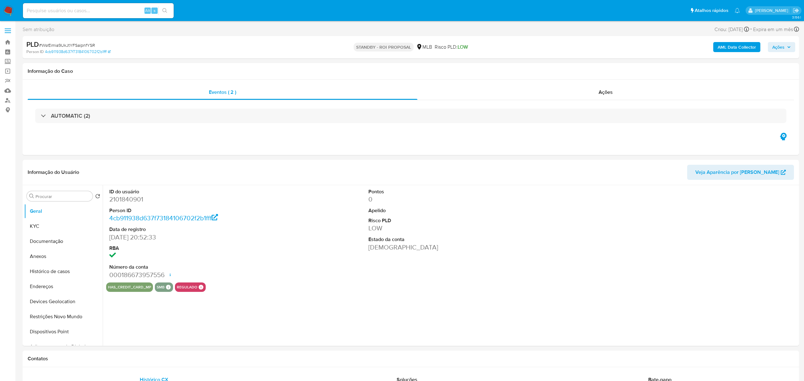
select select "10"
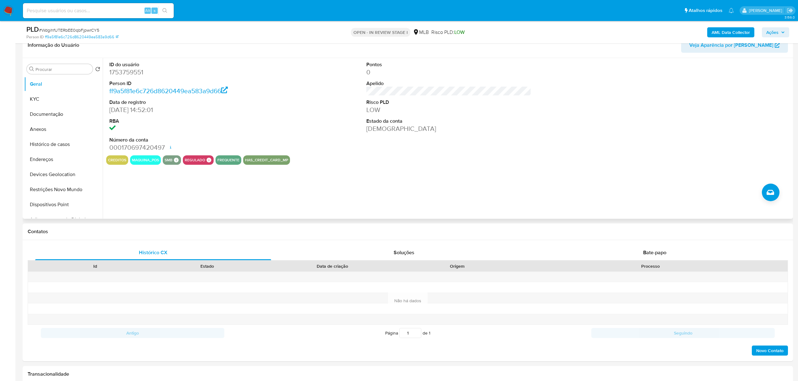
scroll to position [49, 0]
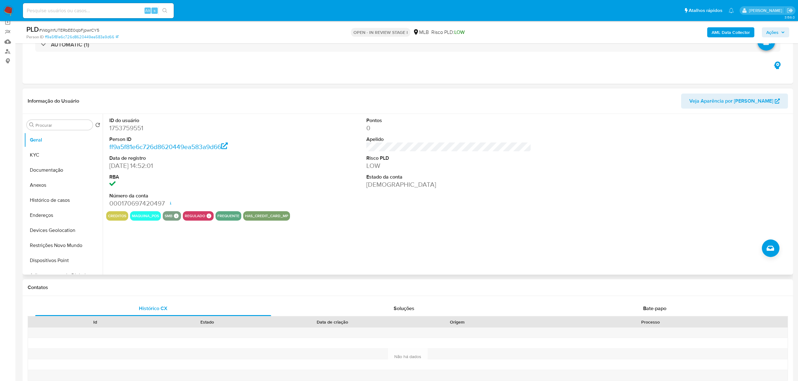
click at [128, 128] on dd "1753759551" at bounding box center [191, 128] width 165 height 9
copy dd "1753759551"
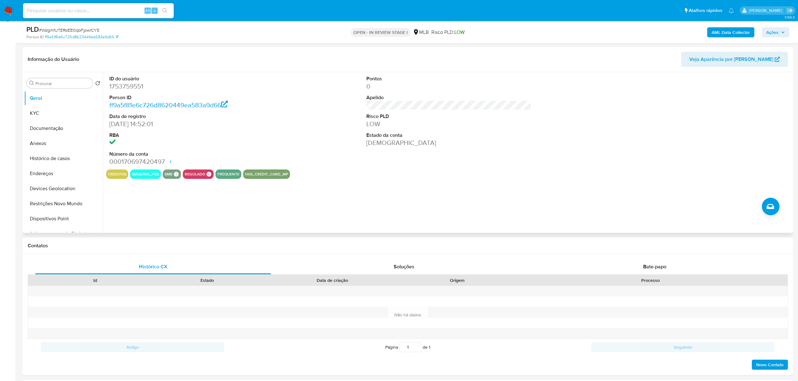
click at [352, 177] on div "creditos maquina_pos smb SMB SMB Advisor Email - Advisor Name - regulado Regula…" at bounding box center [448, 174] width 685 height 9
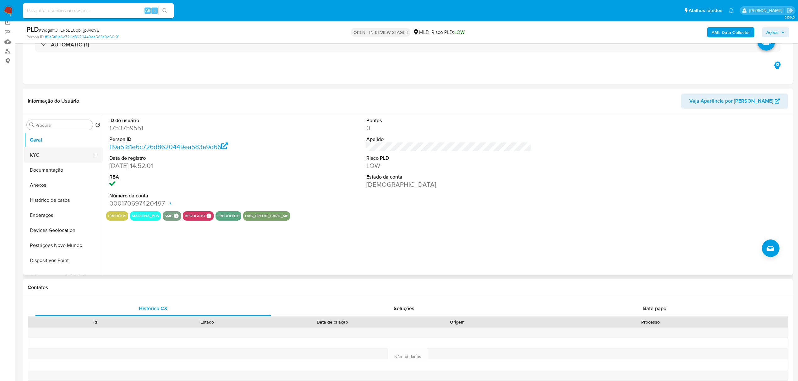
click at [24, 156] on button "KYC" at bounding box center [60, 155] width 73 height 15
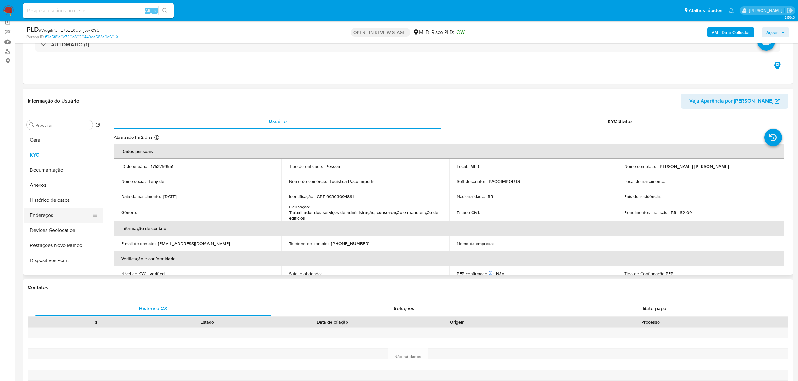
click at [63, 220] on button "Endereços" at bounding box center [60, 215] width 73 height 15
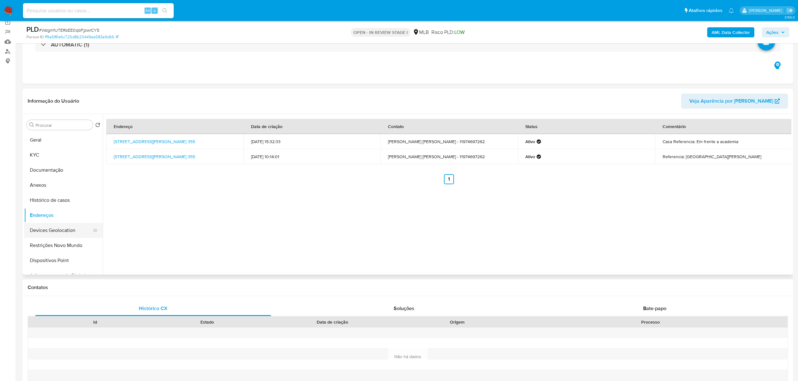
click at [62, 226] on button "Devices Geolocation" at bounding box center [60, 230] width 73 height 15
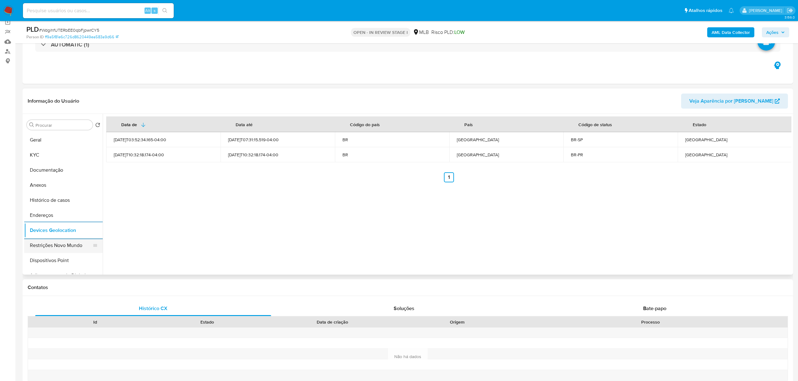
click at [68, 249] on button "Restrições Novo Mundo" at bounding box center [60, 245] width 73 height 15
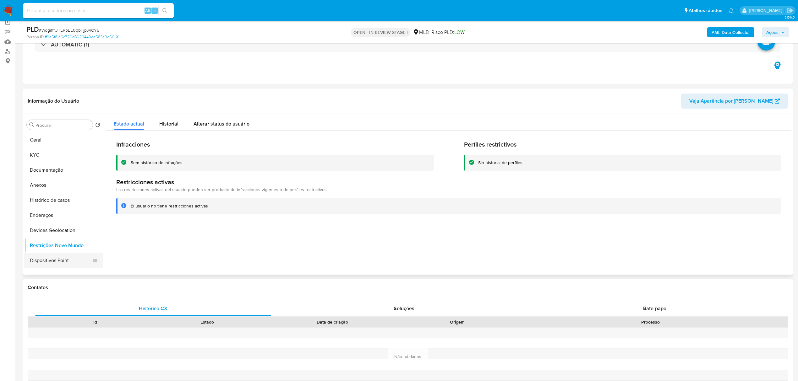
click at [54, 256] on button "Dispositivos Point" at bounding box center [60, 260] width 73 height 15
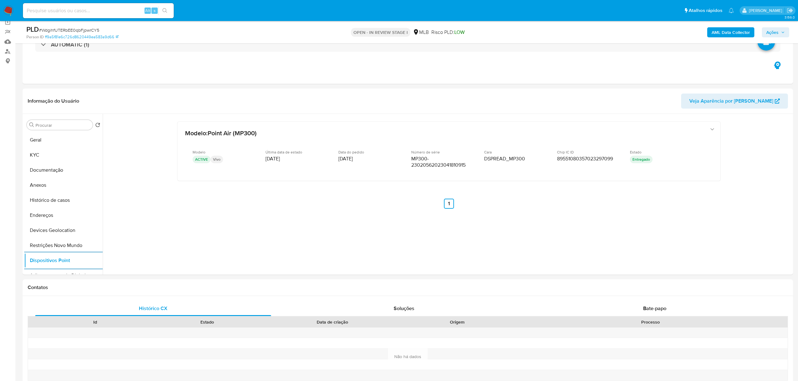
click at [715, 34] on b "AML Data Collector" at bounding box center [730, 32] width 38 height 10
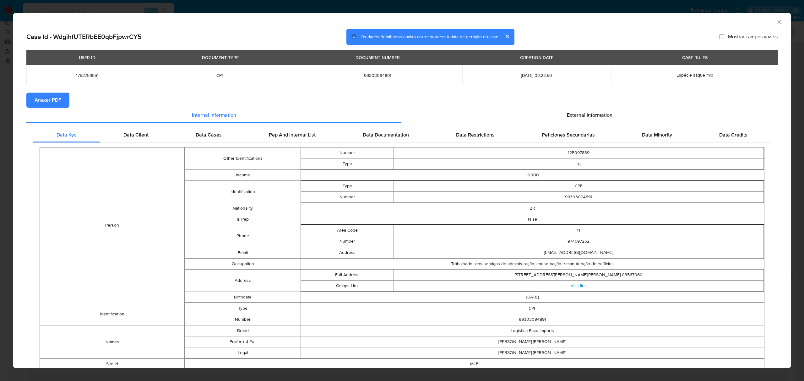
click at [47, 98] on span "Anexar PDF" at bounding box center [48, 100] width 27 height 14
click at [587, 114] on span "External information" at bounding box center [590, 116] width 46 height 7
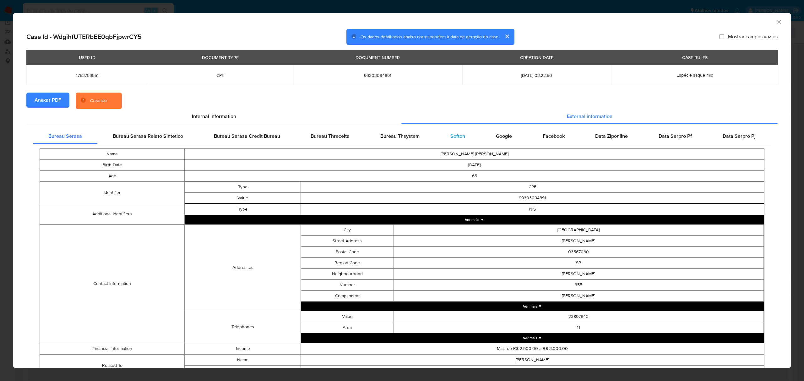
click at [451, 135] on span "Softon" at bounding box center [457, 136] width 15 height 7
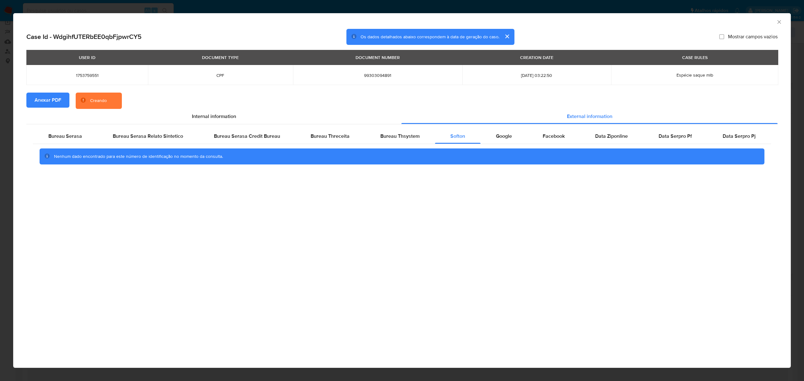
click at [780, 20] on icon "Fechar a janela" at bounding box center [779, 22] width 6 height 6
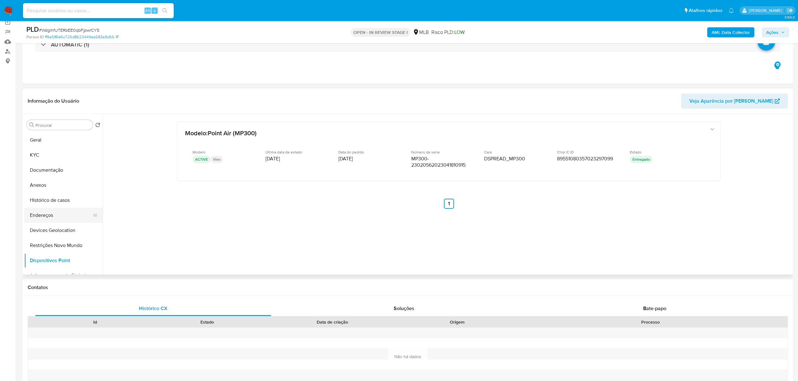
click at [51, 214] on button "Endereços" at bounding box center [60, 215] width 73 height 15
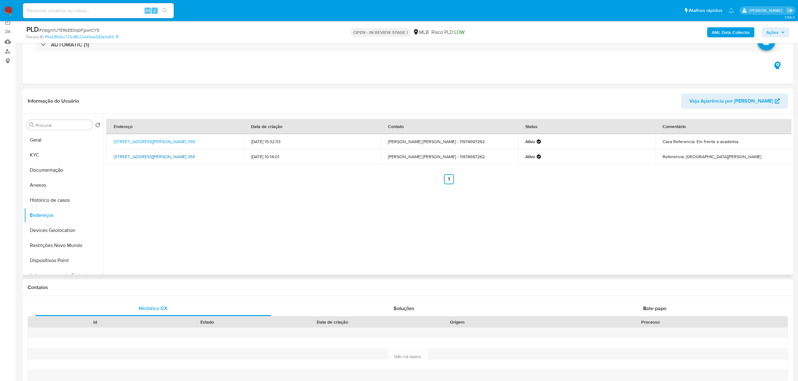
drag, startPoint x: 110, startPoint y: 154, endPoint x: 223, endPoint y: 153, distance: 113.0
click at [223, 153] on td "Rua Benedito Leal 355, São Paulo, São Paulo, 03567060, Brasil 355" at bounding box center [174, 156] width 137 height 15
copy link "Rua Benedito Leal 355, São Paulo, São Paulo, 03567060"
click at [195, 154] on link "Rua Benedito Leal 355, São Paulo, São Paulo, 03567060, Brasil 355" at bounding box center [154, 157] width 81 height 6
click at [54, 155] on button "KYC" at bounding box center [60, 155] width 73 height 15
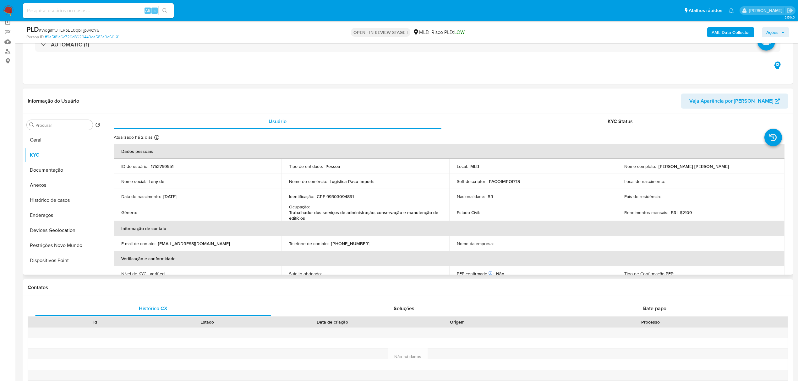
click at [335, 197] on p "CPF 99303094891" at bounding box center [335, 197] width 37 height 6
copy p "99303094891"
click at [50, 173] on button "Documentação" at bounding box center [60, 170] width 73 height 15
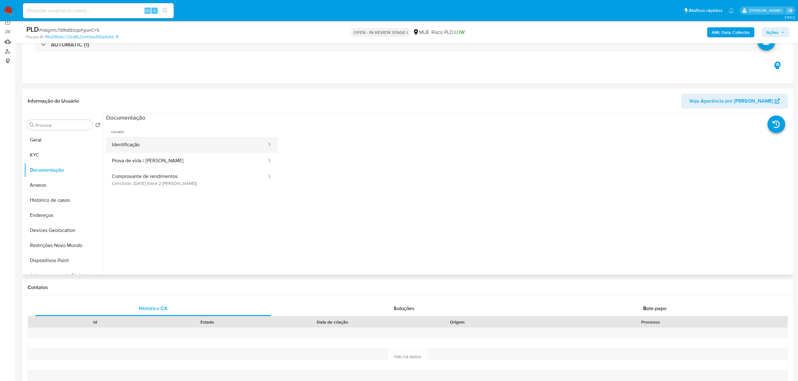
click at [182, 140] on button "Identificação" at bounding box center [186, 145] width 161 height 16
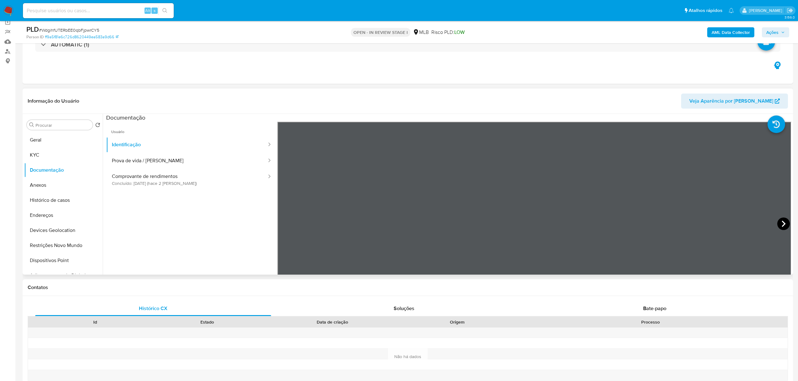
click at [780, 224] on icon at bounding box center [783, 224] width 13 height 13
click at [41, 152] on button "KYC" at bounding box center [60, 155] width 73 height 15
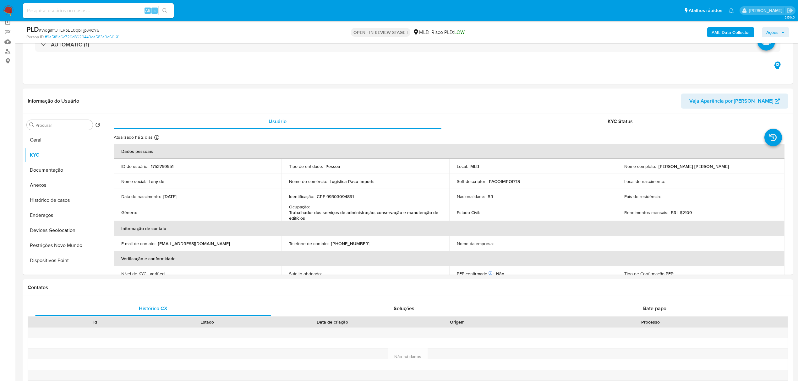
click at [341, 195] on p "CPF 99303094891" at bounding box center [335, 197] width 37 height 6
copy p "99303094891"
drag, startPoint x: 656, startPoint y: 165, endPoint x: 700, endPoint y: 170, distance: 43.9
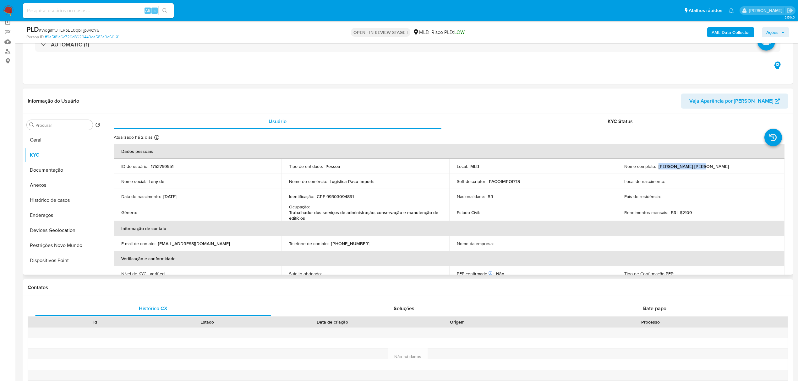
click at [700, 169] on div "Nome completo : Leny de Araujo Dias" at bounding box center [700, 167] width 153 height 6
copy p "Leny de Araujo Dias"
click at [62, 170] on button "Documentação" at bounding box center [60, 170] width 73 height 15
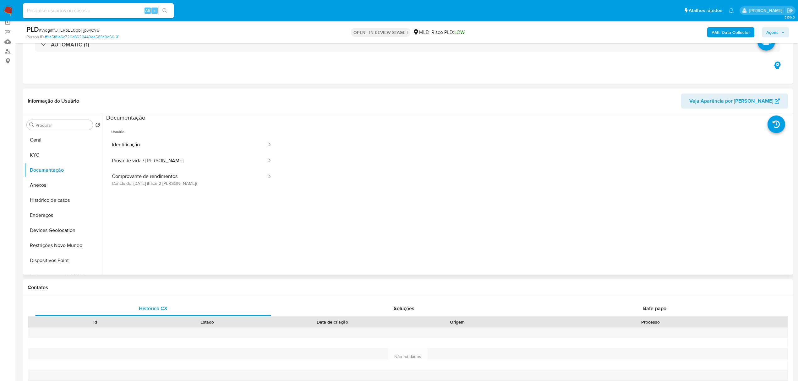
click at [152, 193] on ul "Usuário Identificação Prova de vida / Selfie Comprovante de rendimentos Concluí…" at bounding box center [191, 212] width 171 height 181
click at [167, 180] on button "Comprovante de rendimentos Concluído: 25/08/2025 (hace 2 días)" at bounding box center [186, 179] width 161 height 21
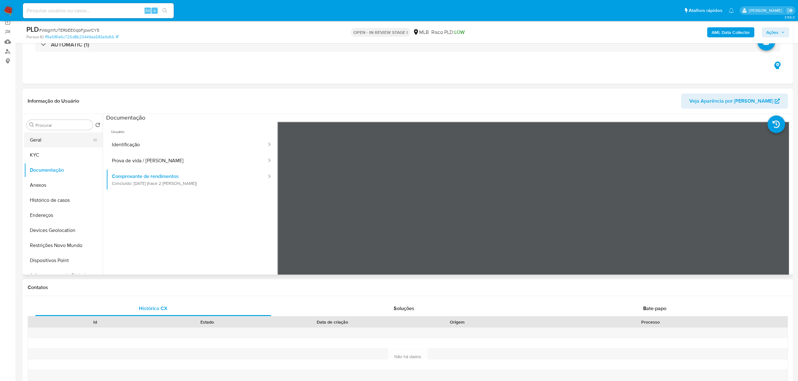
click at [42, 138] on button "Geral" at bounding box center [60, 140] width 73 height 15
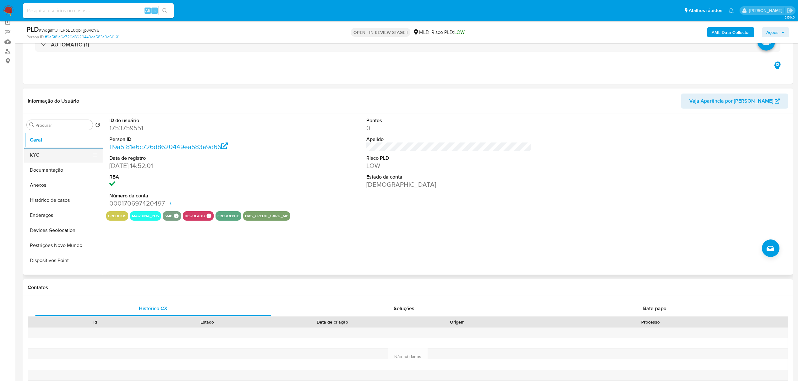
click at [47, 150] on button "KYC" at bounding box center [60, 155] width 73 height 15
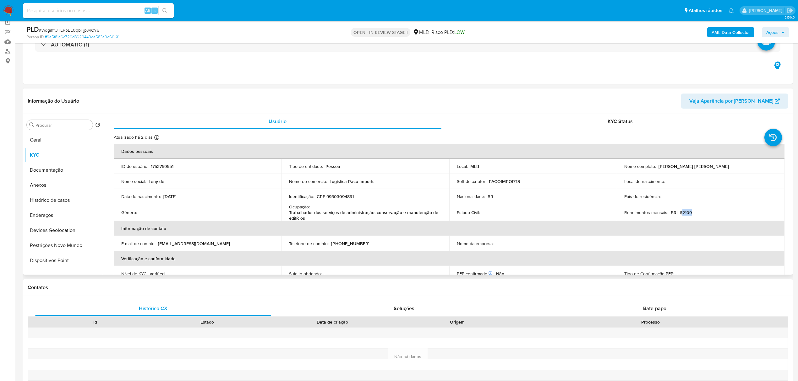
drag, startPoint x: 679, startPoint y: 212, endPoint x: 701, endPoint y: 212, distance: 22.0
click at [701, 212] on div "Rendimentos mensais : BRL $2109" at bounding box center [700, 213] width 153 height 6
copy p "2109"
click at [62, 171] on button "Documentação" at bounding box center [60, 170] width 73 height 15
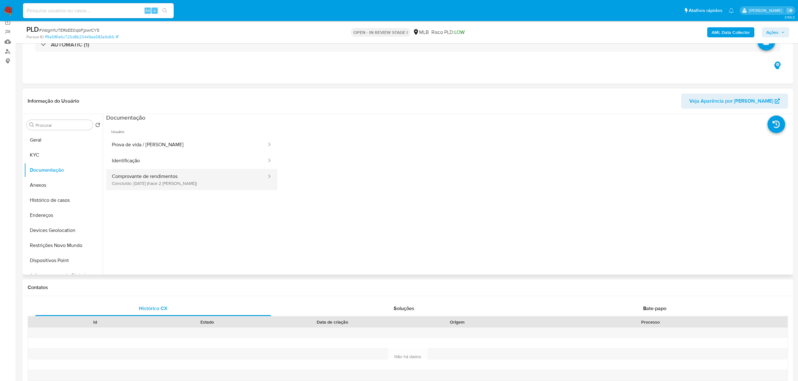
drag, startPoint x: 249, startPoint y: 180, endPoint x: 249, endPoint y: 183, distance: 3.5
click at [249, 183] on button "Comprovante de rendimentos Concluído: 25/08/2025 (hace 2 días)" at bounding box center [186, 179] width 161 height 21
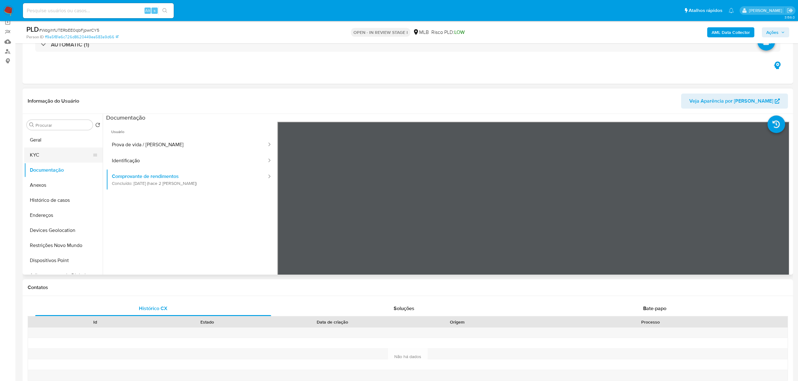
click at [52, 151] on button "KYC" at bounding box center [60, 155] width 73 height 15
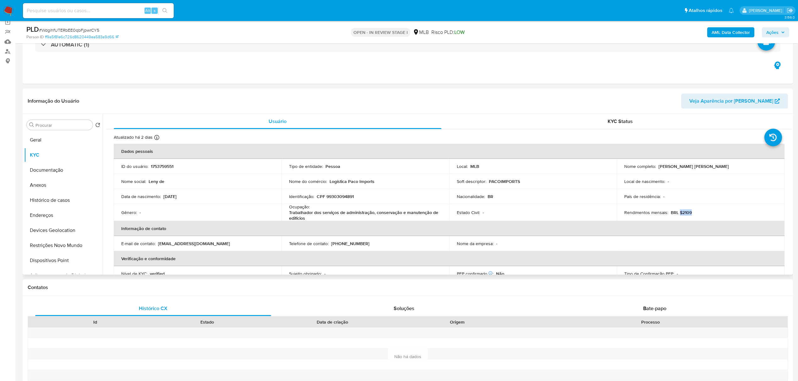
drag, startPoint x: 677, startPoint y: 212, endPoint x: 723, endPoint y: 212, distance: 46.5
click at [723, 212] on div "Rendimentos mensais : BRL $2109" at bounding box center [700, 213] width 153 height 6
copy p "Trabalhador dos serviços de administração, conservação e manutenção de edifícios"
drag, startPoint x: 290, startPoint y: 215, endPoint x: 309, endPoint y: 218, distance: 19.0
click at [309, 218] on td "Ocupação : Trabalhador dos serviços de administração, conservação e manutenção …" at bounding box center [365, 212] width 168 height 17
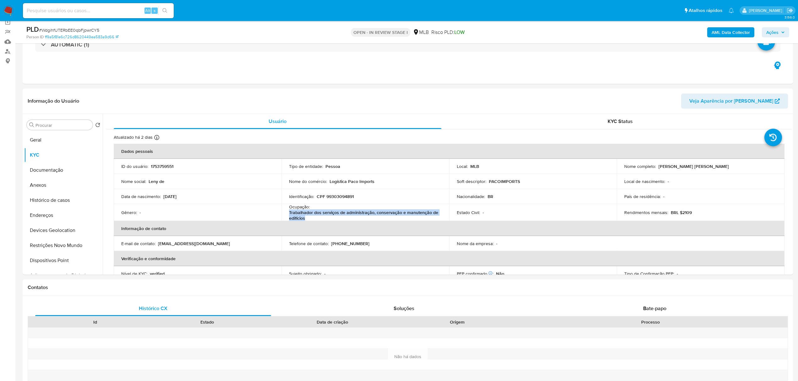
drag, startPoint x: 767, startPoint y: 33, endPoint x: 766, endPoint y: 36, distance: 3.2
click at [767, 33] on span "Ações" at bounding box center [772, 32] width 12 height 10
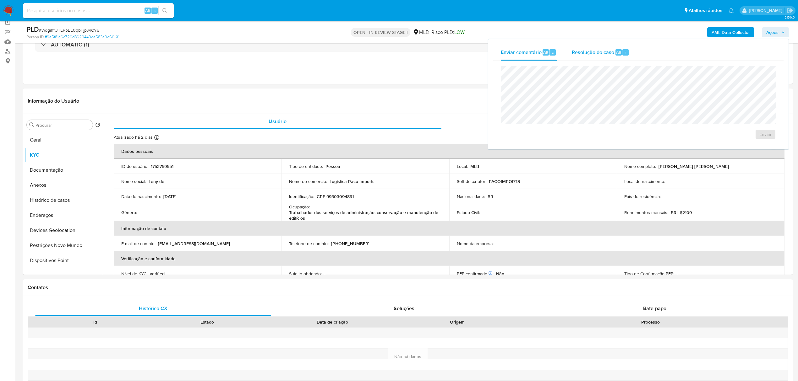
click at [593, 54] on span "Resolução do caso" at bounding box center [592, 51] width 42 height 7
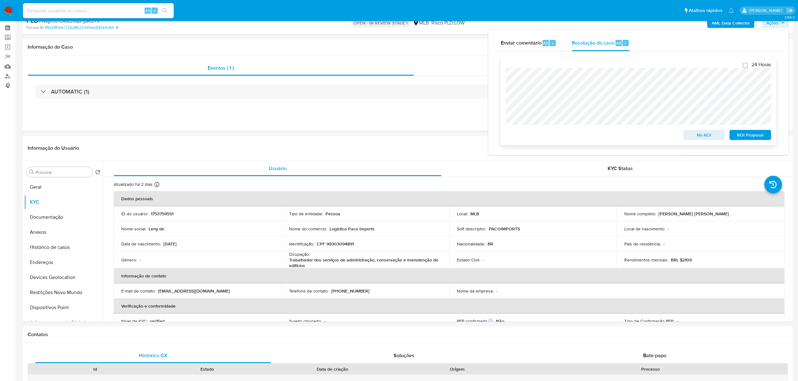
scroll to position [0, 0]
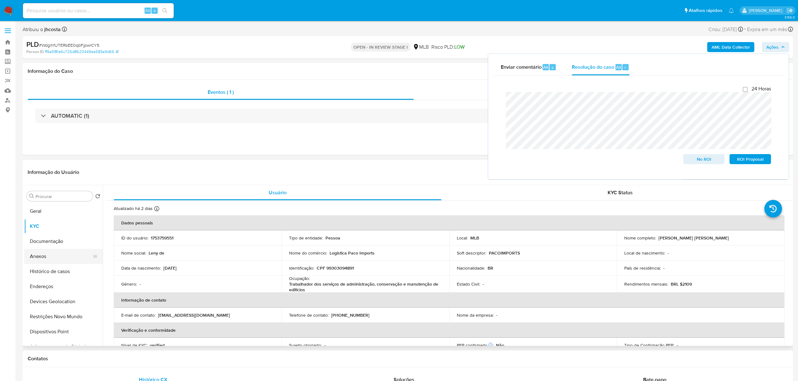
click at [59, 258] on button "Anexos" at bounding box center [60, 256] width 73 height 15
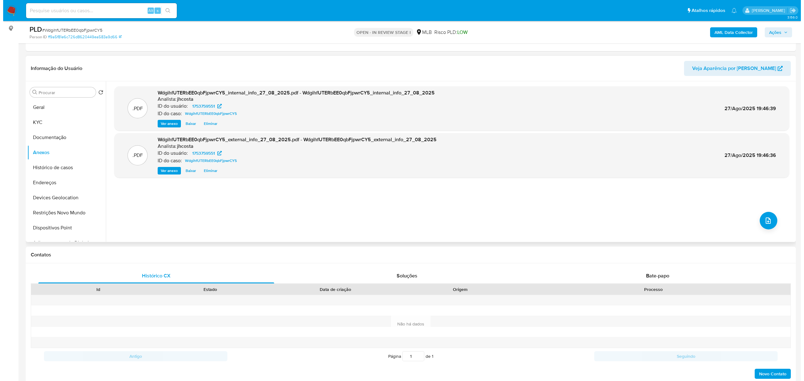
scroll to position [84, 0]
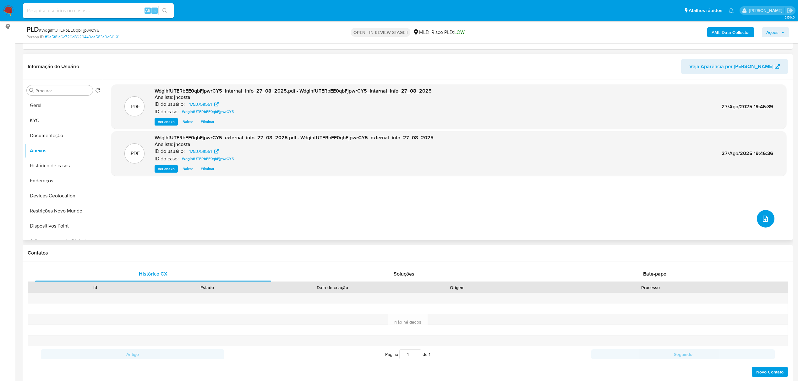
click at [762, 219] on icon "upload-file" at bounding box center [764, 219] width 5 height 6
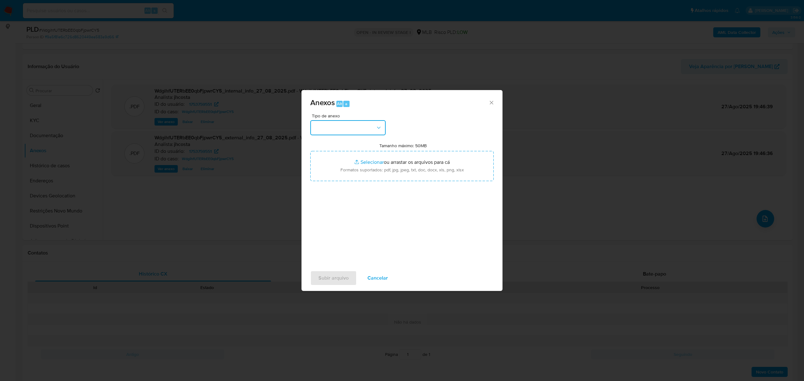
click at [366, 123] on button "button" at bounding box center [347, 127] width 75 height 15
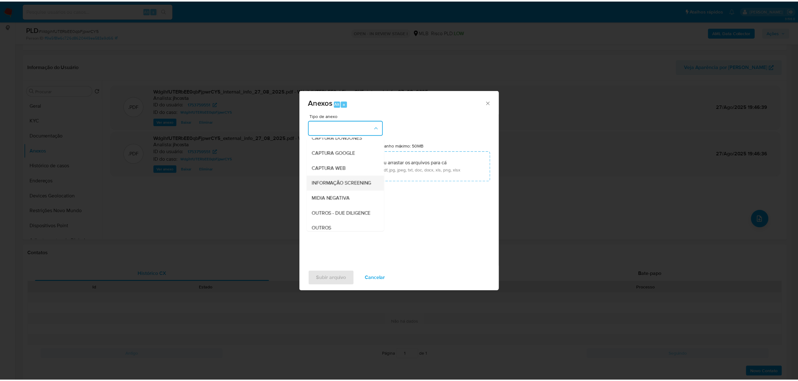
scroll to position [42, 0]
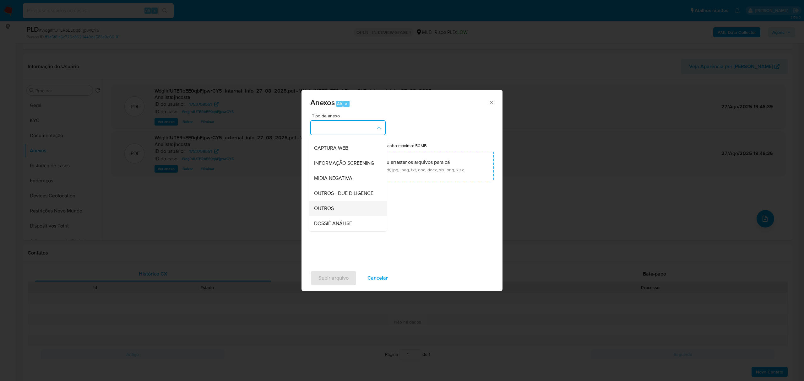
click at [337, 216] on div "OUTROS" at bounding box center [346, 208] width 64 height 15
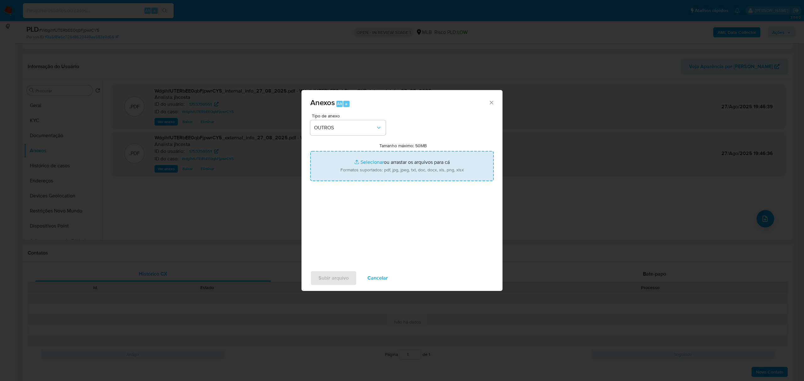
click at [372, 171] on input "Tamanho máximo: 50MB Selecionar arquivos" at bounding box center [401, 166] width 183 height 30
type input "C:\fakepath\Mulan 1753759551_2025_08_27_09_05_09.xlsx"
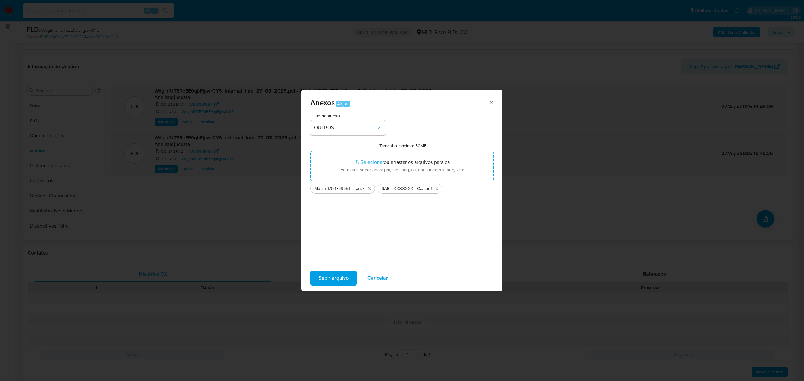
click at [333, 273] on span "Subir arquivo" at bounding box center [333, 278] width 30 height 14
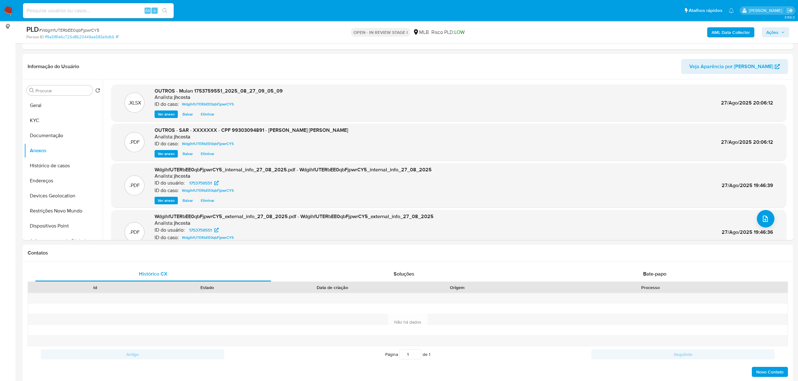
click at [777, 30] on span "Ações" at bounding box center [772, 32] width 12 height 10
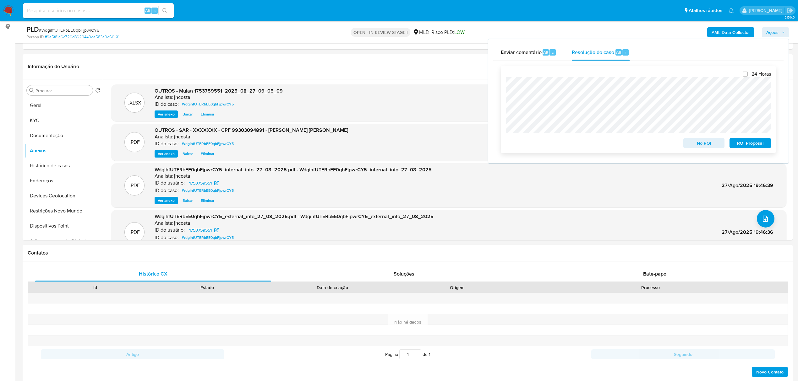
click at [754, 142] on span "ROI Proposal" at bounding box center [750, 143] width 33 height 9
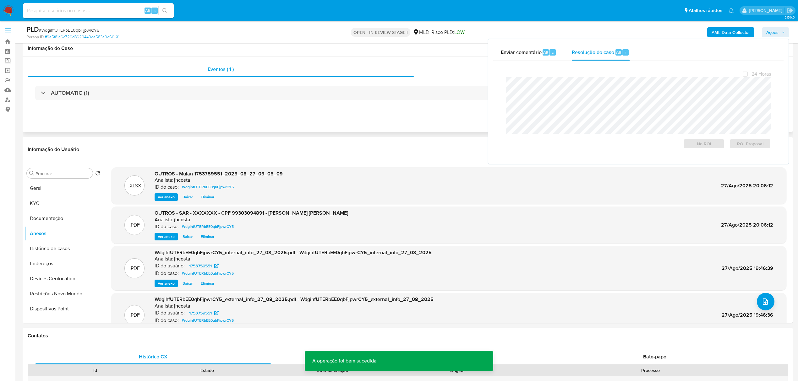
scroll to position [0, 0]
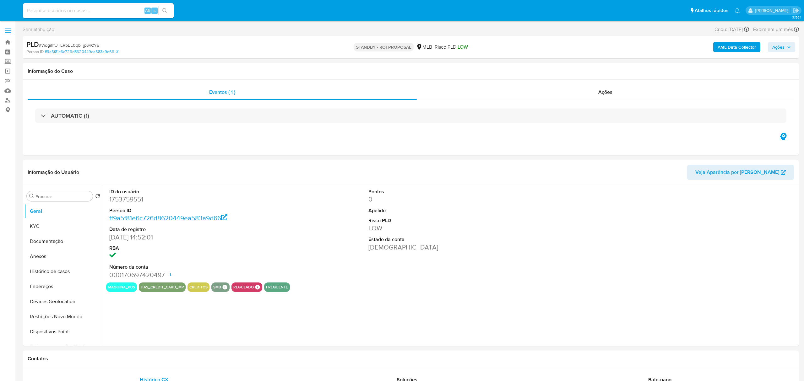
select select "10"
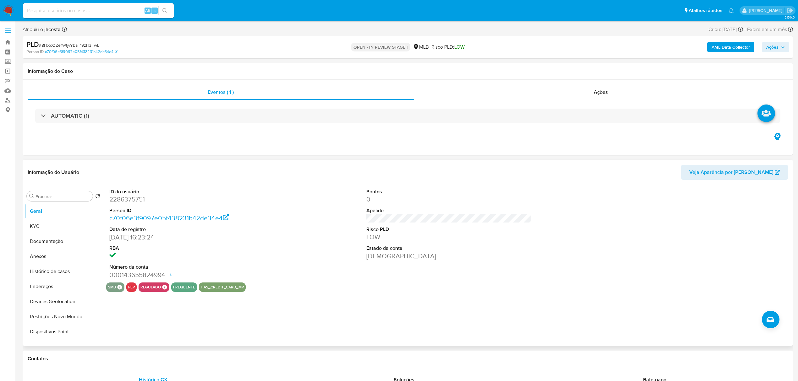
click at [131, 198] on dd "2286375751" at bounding box center [191, 199] width 165 height 9
copy dd "2286375751"
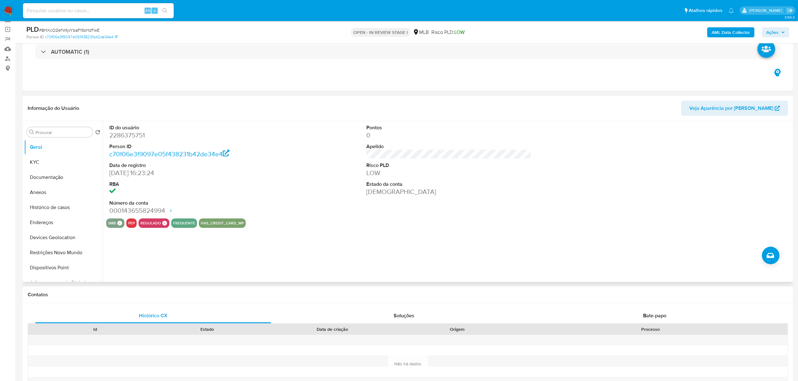
click at [298, 153] on div "ID do usuário 2286375751 Person ID c70f06e3f9097e05f438231b42de34e4 Data de reg…" at bounding box center [448, 169] width 685 height 97
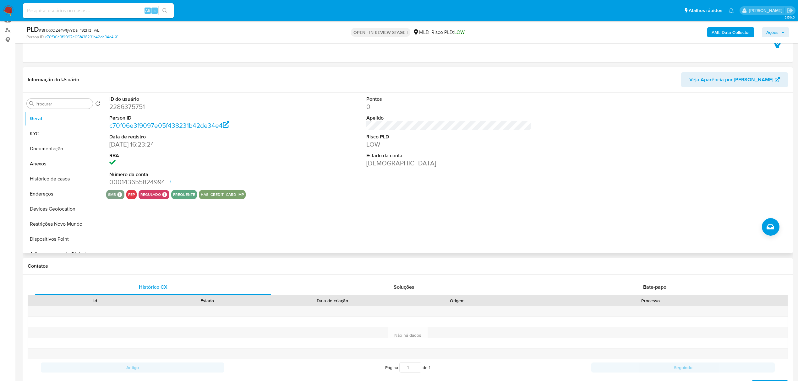
scroll to position [84, 0]
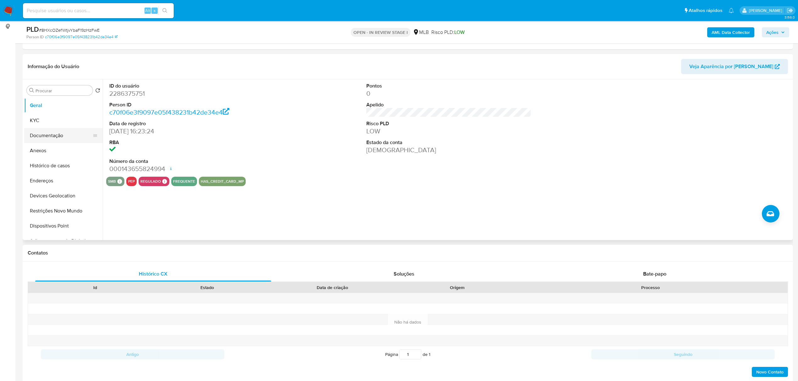
drag, startPoint x: 26, startPoint y: 124, endPoint x: 73, endPoint y: 133, distance: 48.0
click at [26, 124] on button "KYC" at bounding box center [63, 120] width 79 height 15
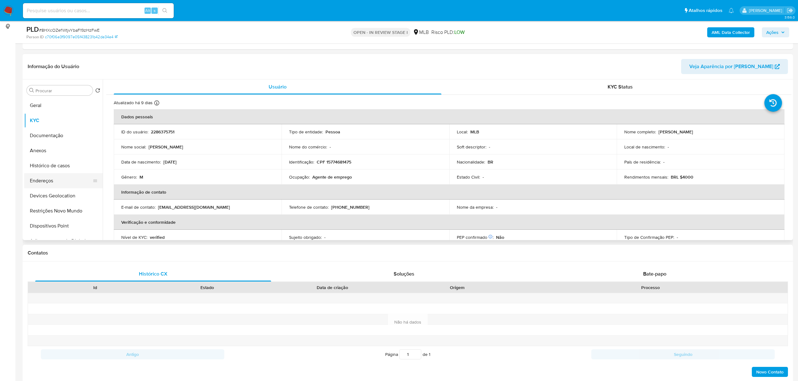
click at [45, 179] on button "Endereços" at bounding box center [60, 180] width 73 height 15
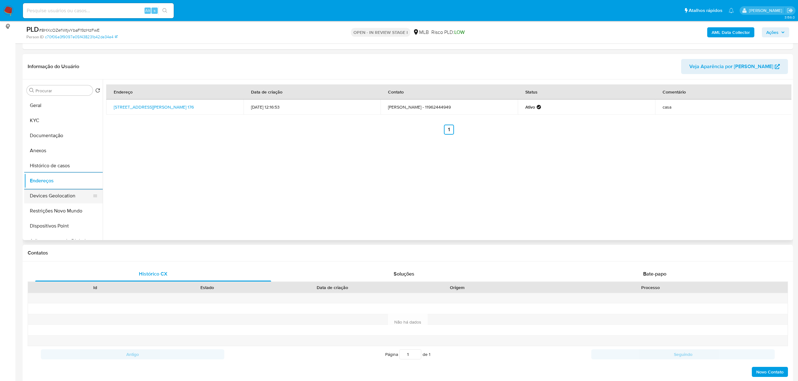
click at [52, 197] on button "Devices Geolocation" at bounding box center [60, 195] width 73 height 15
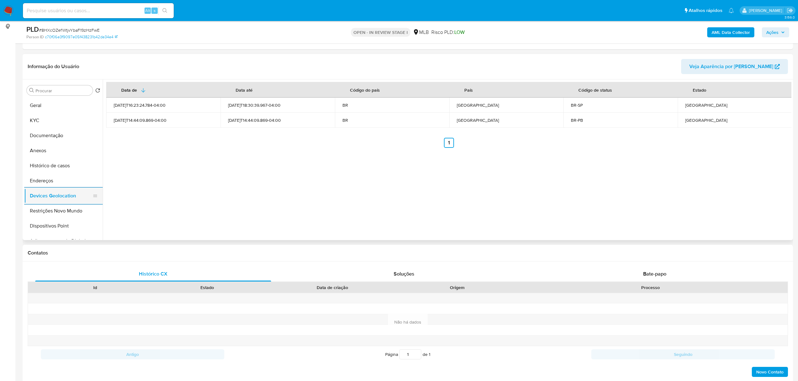
click at [39, 200] on button "Devices Geolocation" at bounding box center [60, 195] width 73 height 15
click at [42, 204] on button "Restrições Novo Mundo" at bounding box center [60, 210] width 73 height 15
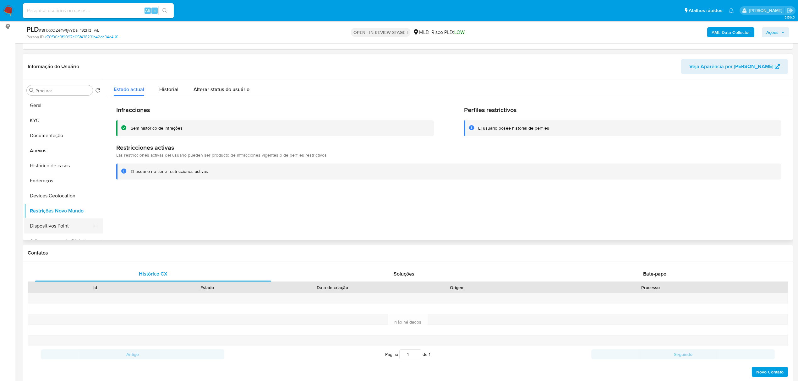
click at [52, 230] on button "Dispositivos Point" at bounding box center [60, 226] width 73 height 15
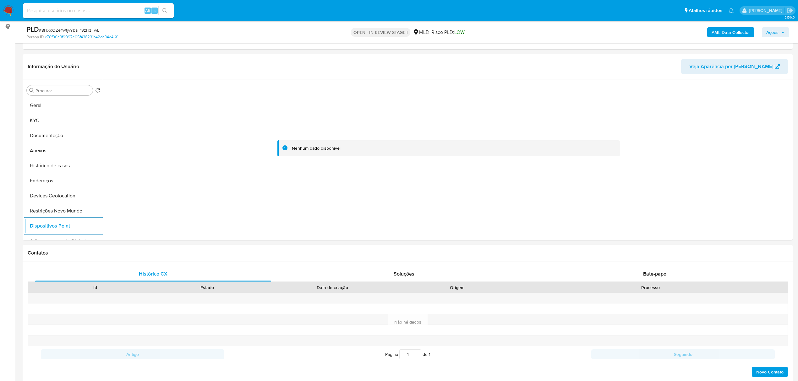
click at [734, 27] on b "AML Data Collector" at bounding box center [730, 32] width 38 height 10
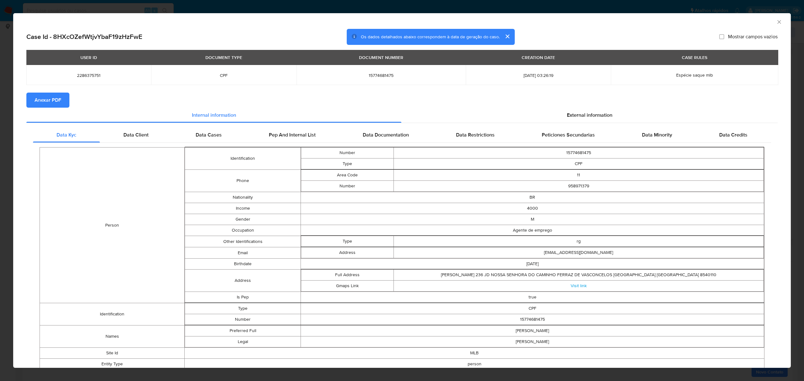
click at [35, 100] on span "Anexar PDF" at bounding box center [48, 100] width 27 height 14
click at [598, 114] on span "External information" at bounding box center [590, 116] width 46 height 7
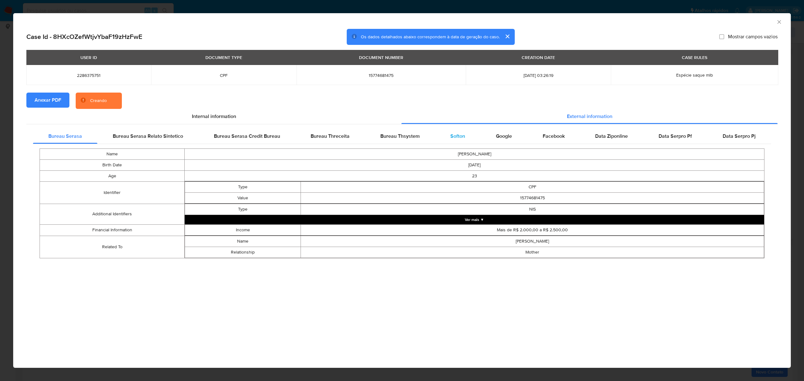
click at [455, 141] on div "Softon" at bounding box center [458, 136] width 46 height 15
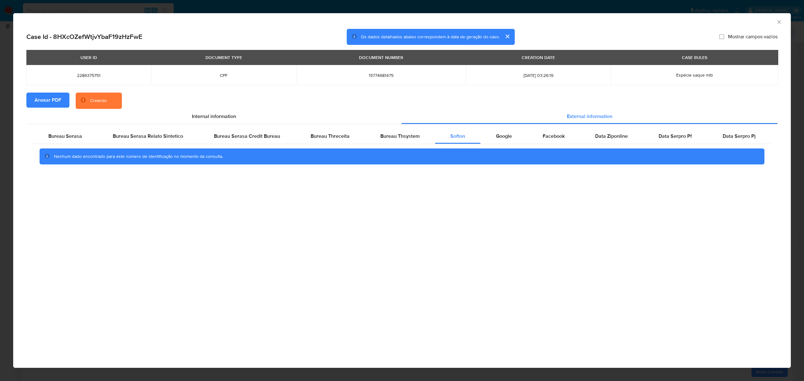
click at [398, 7] on div "AML Data Collector Case Id - 8HXcOZefWtjvYbaF19zHzFwE Os dados detalhados abaix…" at bounding box center [402, 190] width 804 height 381
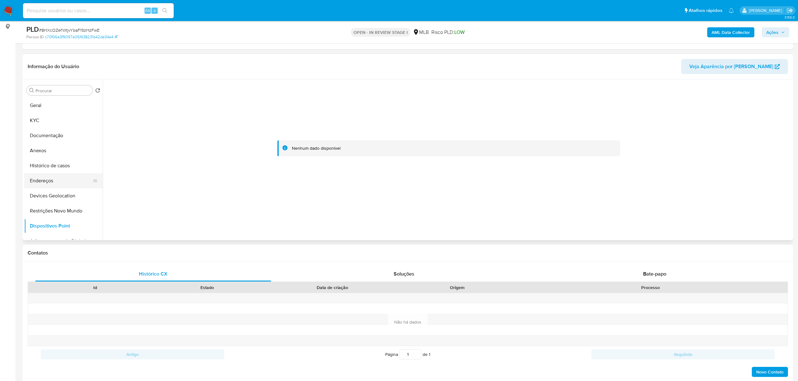
click at [57, 180] on button "Endereços" at bounding box center [60, 180] width 73 height 15
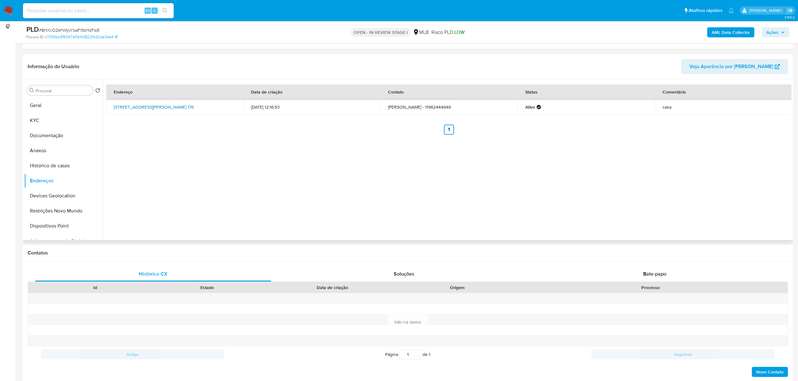
drag, startPoint x: 112, startPoint y: 103, endPoint x: 131, endPoint y: 111, distance: 20.4
click at [131, 111] on td "Travessa Humberto Quintilho 176, São Paulo, São Paulo, 08141263, Brasil 176" at bounding box center [174, 107] width 137 height 15
copy link "Travessa Humberto Quintilho 176, São Paulo, São Paulo, 08141263"
click at [123, 107] on link "Travessa Humberto Quintilho 176, São Paulo, São Paulo, 08141263, Brasil 176" at bounding box center [154, 107] width 80 height 6
click at [38, 117] on button "KYC" at bounding box center [60, 120] width 73 height 15
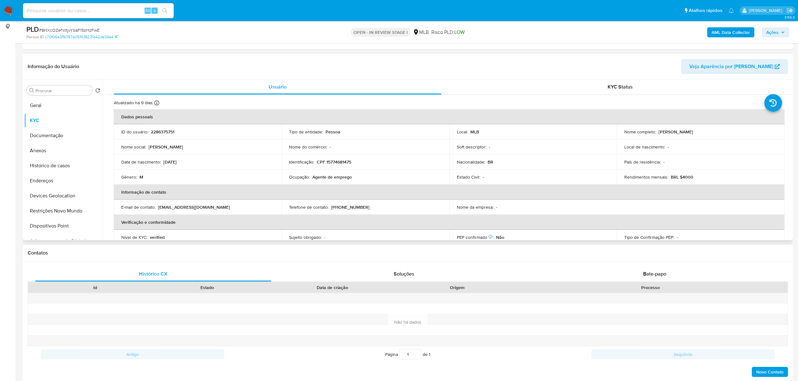
click at [332, 165] on p "CPF 15774681475" at bounding box center [334, 162] width 35 height 6
copy p "15774681475"
click at [36, 139] on button "Documentação" at bounding box center [60, 135] width 73 height 15
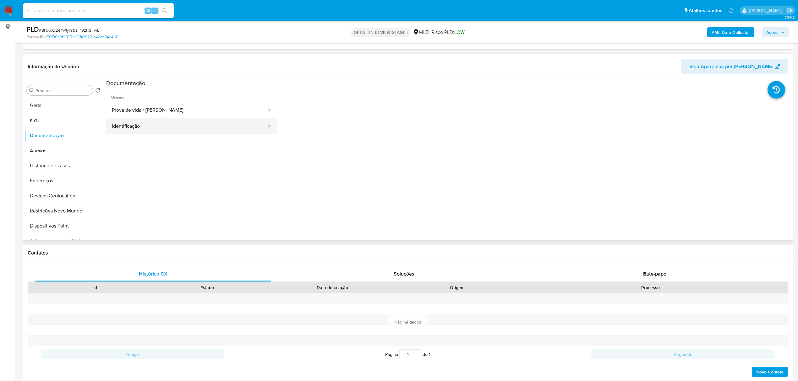
click at [186, 131] on button "Identificação" at bounding box center [186, 126] width 161 height 16
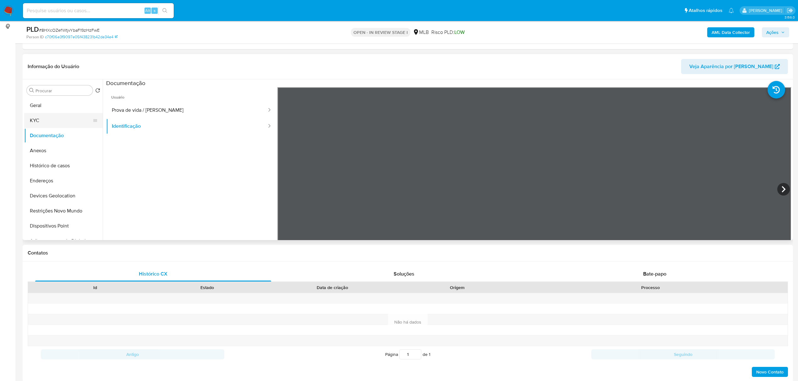
click at [57, 120] on button "KYC" at bounding box center [60, 120] width 73 height 15
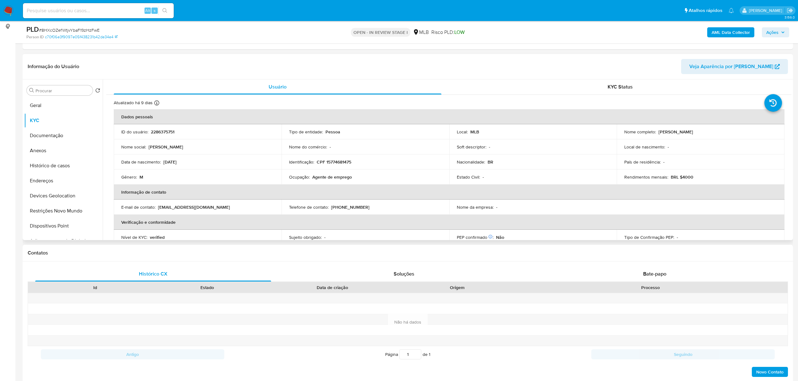
click at [344, 163] on p "CPF 15774681475" at bounding box center [334, 162] width 35 height 6
copy p "15774681475"
drag, startPoint x: 657, startPoint y: 132, endPoint x: 741, endPoint y: 133, distance: 84.5
click at [741, 133] on div "Nome completo : Ramon Diego Soares da Silva" at bounding box center [700, 132] width 153 height 6
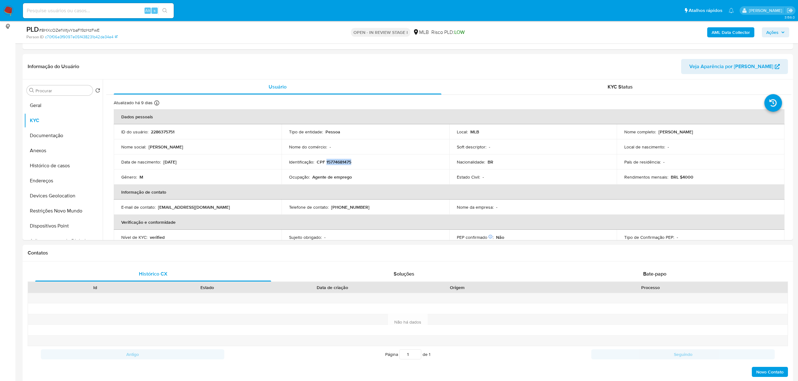
copy p "Ramon Diego Soares da Silva"
click at [59, 141] on button "Documentação" at bounding box center [60, 135] width 73 height 15
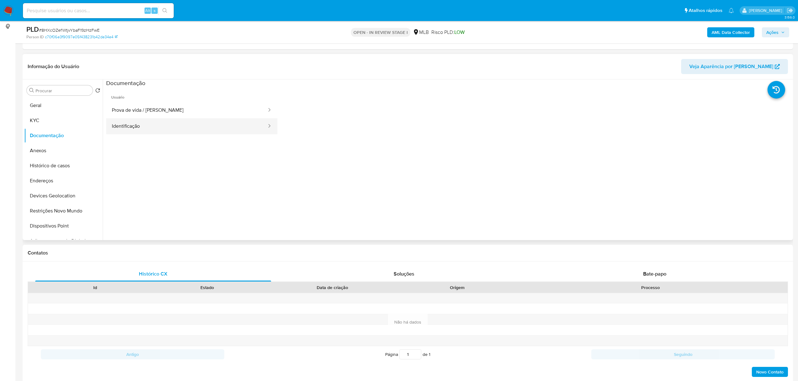
click at [146, 134] on button "Identificação" at bounding box center [186, 126] width 161 height 16
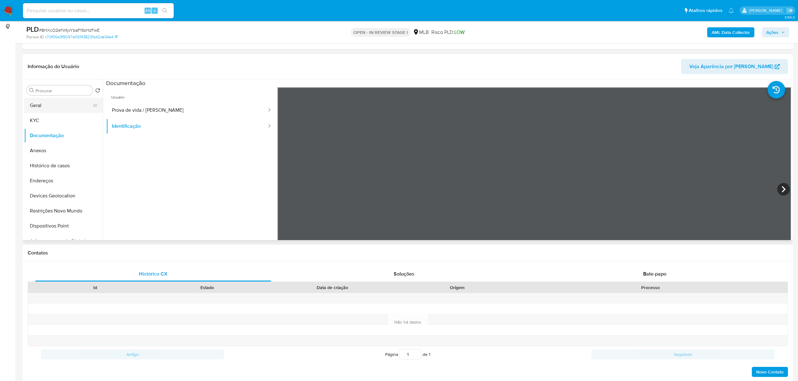
click at [50, 107] on button "Geral" at bounding box center [60, 105] width 73 height 15
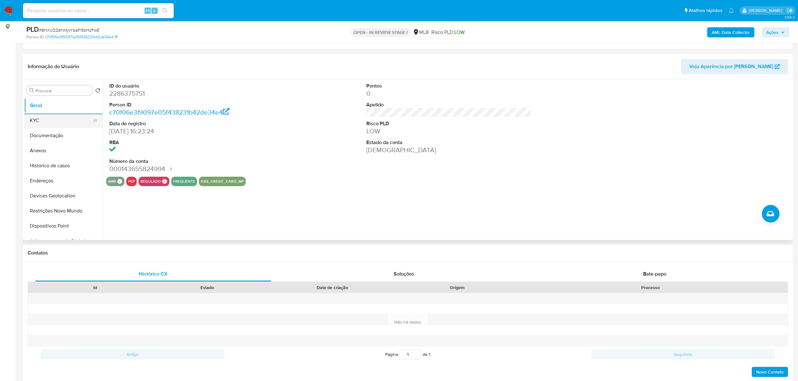
click at [43, 125] on button "KYC" at bounding box center [60, 120] width 73 height 15
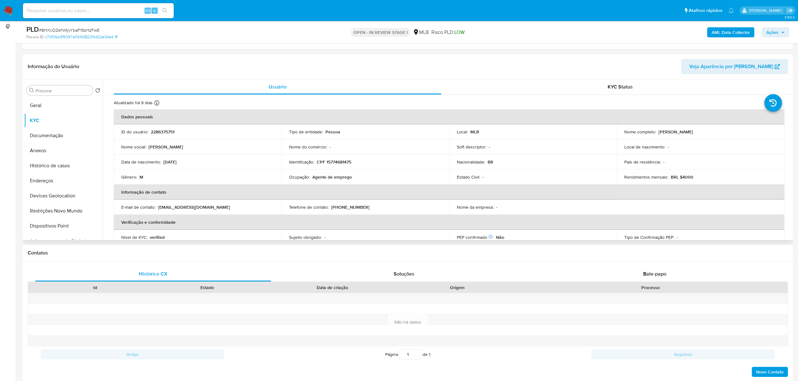
scroll to position [42, 0]
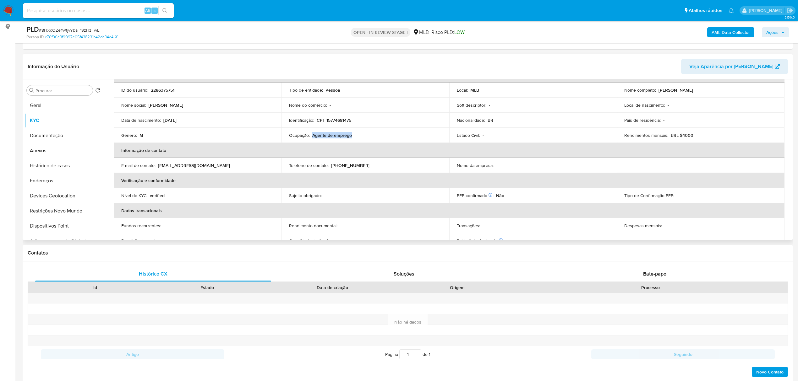
drag, startPoint x: 311, startPoint y: 137, endPoint x: 369, endPoint y: 136, distance: 57.8
click at [369, 136] on div "Ocupação : Agente de emprego" at bounding box center [365, 136] width 153 height 6
copy p "Agente de emprego"
click at [776, 30] on span "Ações" at bounding box center [772, 32] width 12 height 10
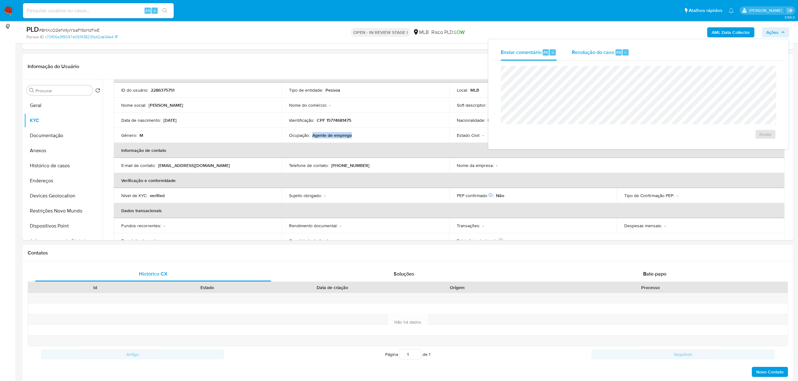
click at [590, 54] on span "Resolução do caso" at bounding box center [592, 51] width 42 height 7
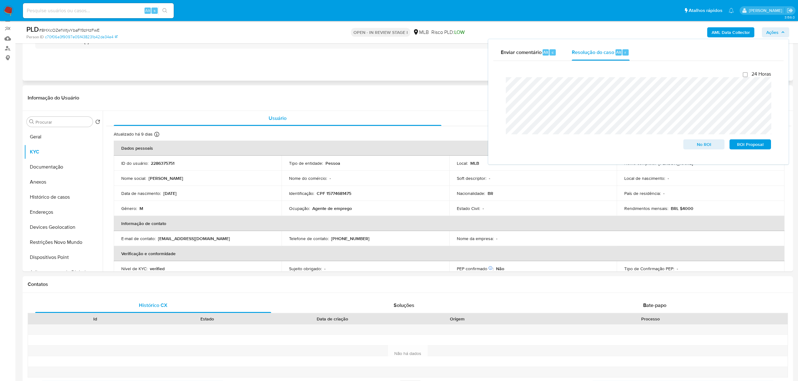
scroll to position [0, 0]
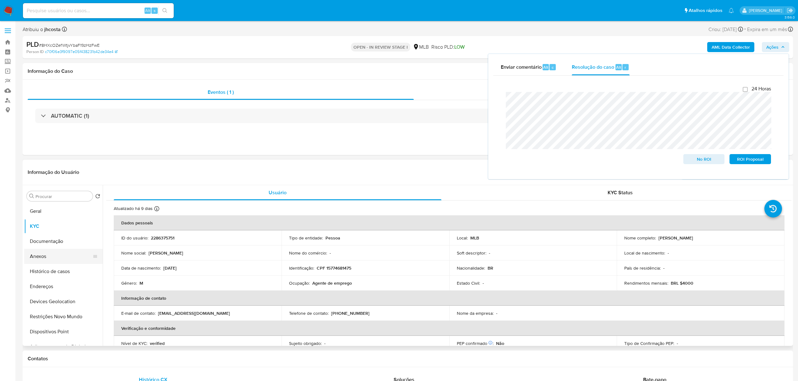
click at [47, 254] on button "Anexos" at bounding box center [60, 256] width 73 height 15
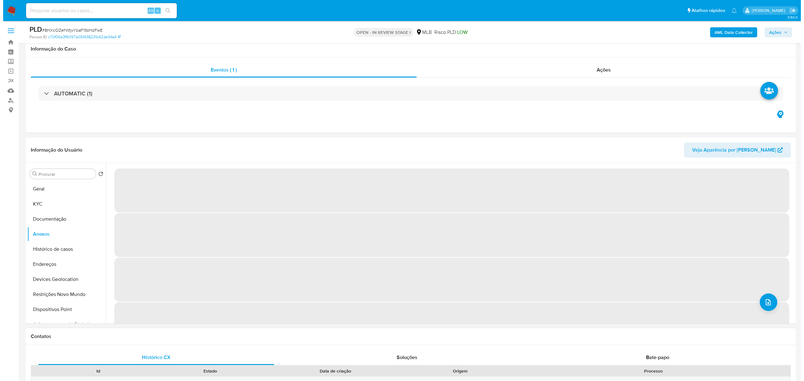
scroll to position [84, 0]
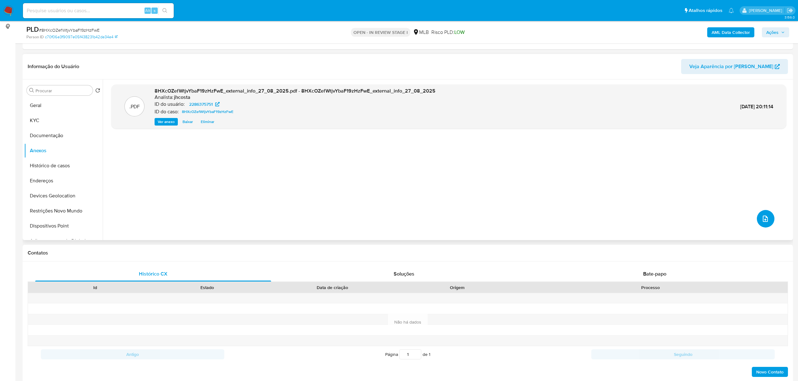
click at [761, 219] on icon "upload-file" at bounding box center [765, 219] width 8 height 8
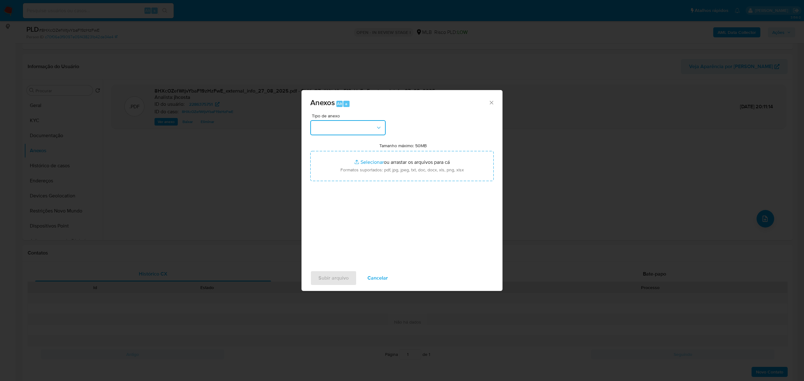
click at [363, 128] on button "button" at bounding box center [347, 127] width 75 height 15
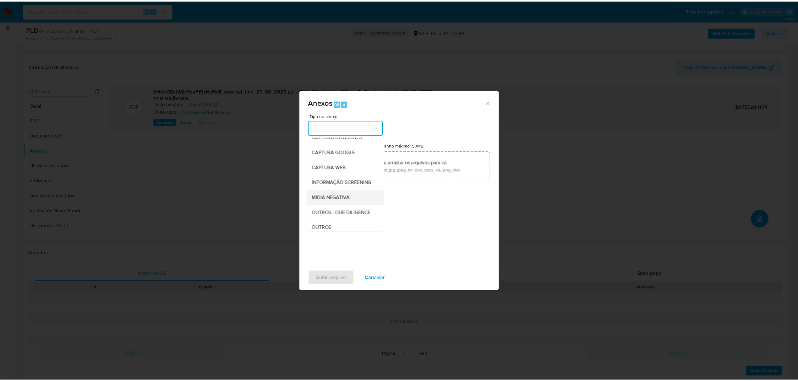
scroll to position [42, 0]
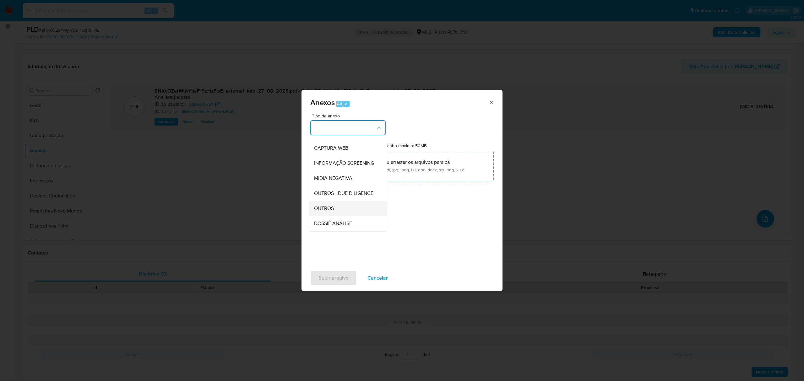
click at [345, 216] on div "OUTROS" at bounding box center [346, 208] width 64 height 15
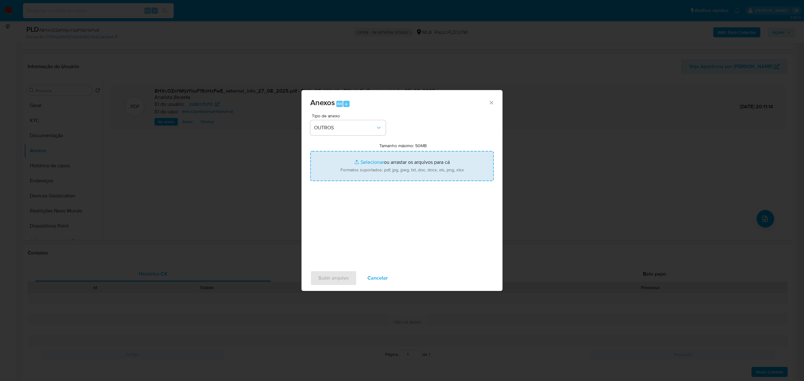
click at [390, 178] on input "Tamanho máximo: 50MB Selecionar arquivos" at bounding box center [401, 166] width 183 height 30
type input "C:\fakepath\Mulan 2286375751_2025_08_27_08_53_32.xlsx"
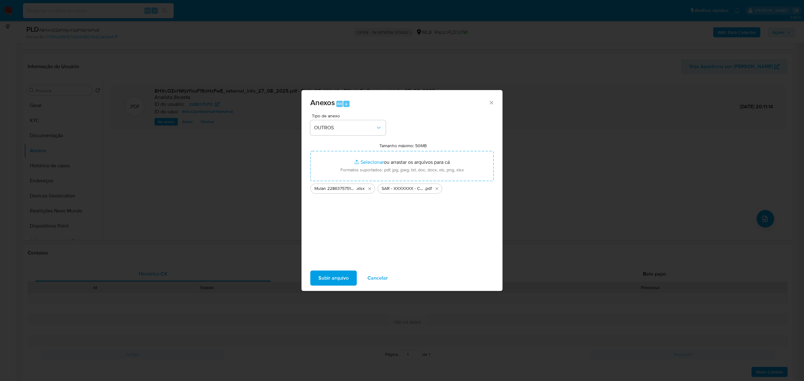
click at [345, 279] on span "Subir arquivo" at bounding box center [333, 278] width 30 height 14
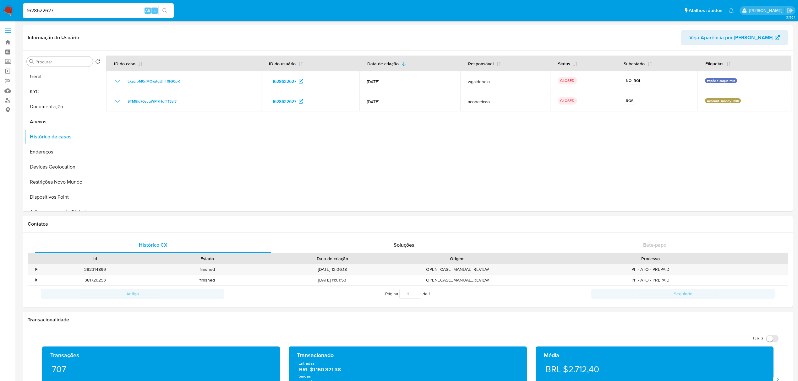
select select "10"
type input "czjv0XcwM15j8IDAVYxktC3V"
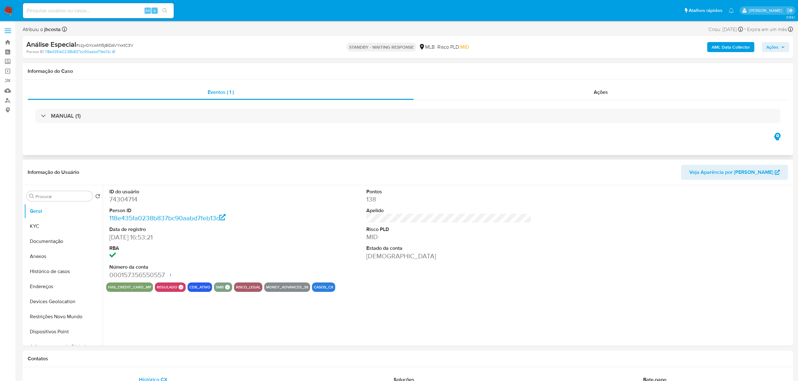
select select "10"
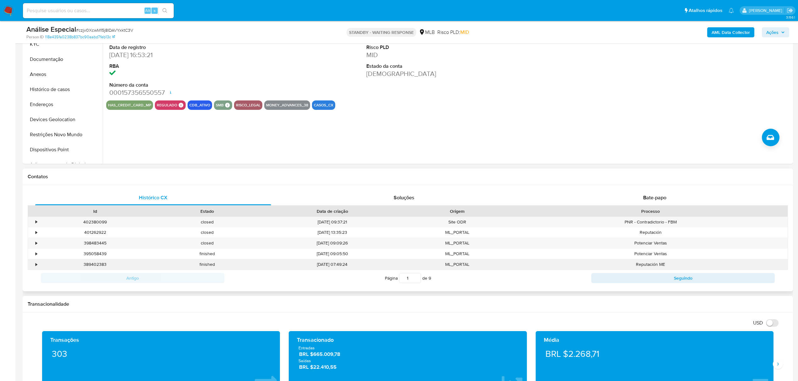
scroll to position [167, 0]
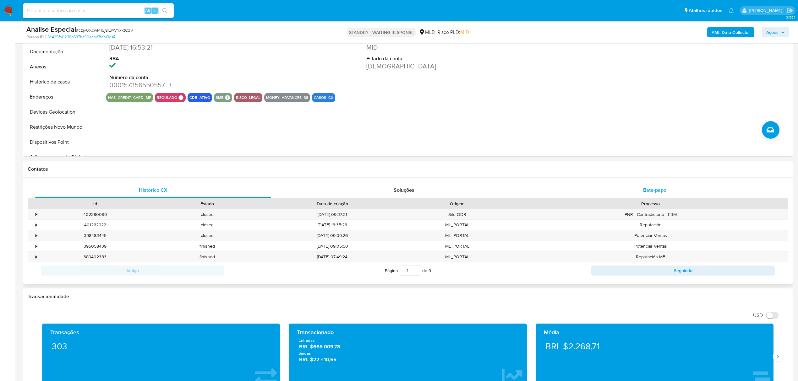
click at [655, 184] on div "Bate-papo" at bounding box center [655, 190] width 236 height 15
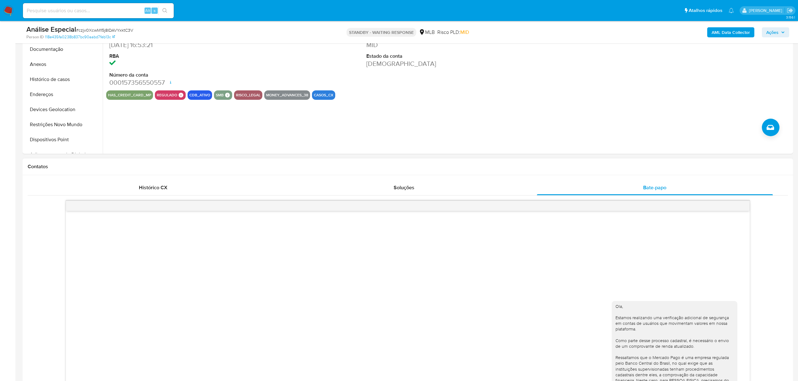
scroll to position [126, 0]
